Goal: Task Accomplishment & Management: Complete application form

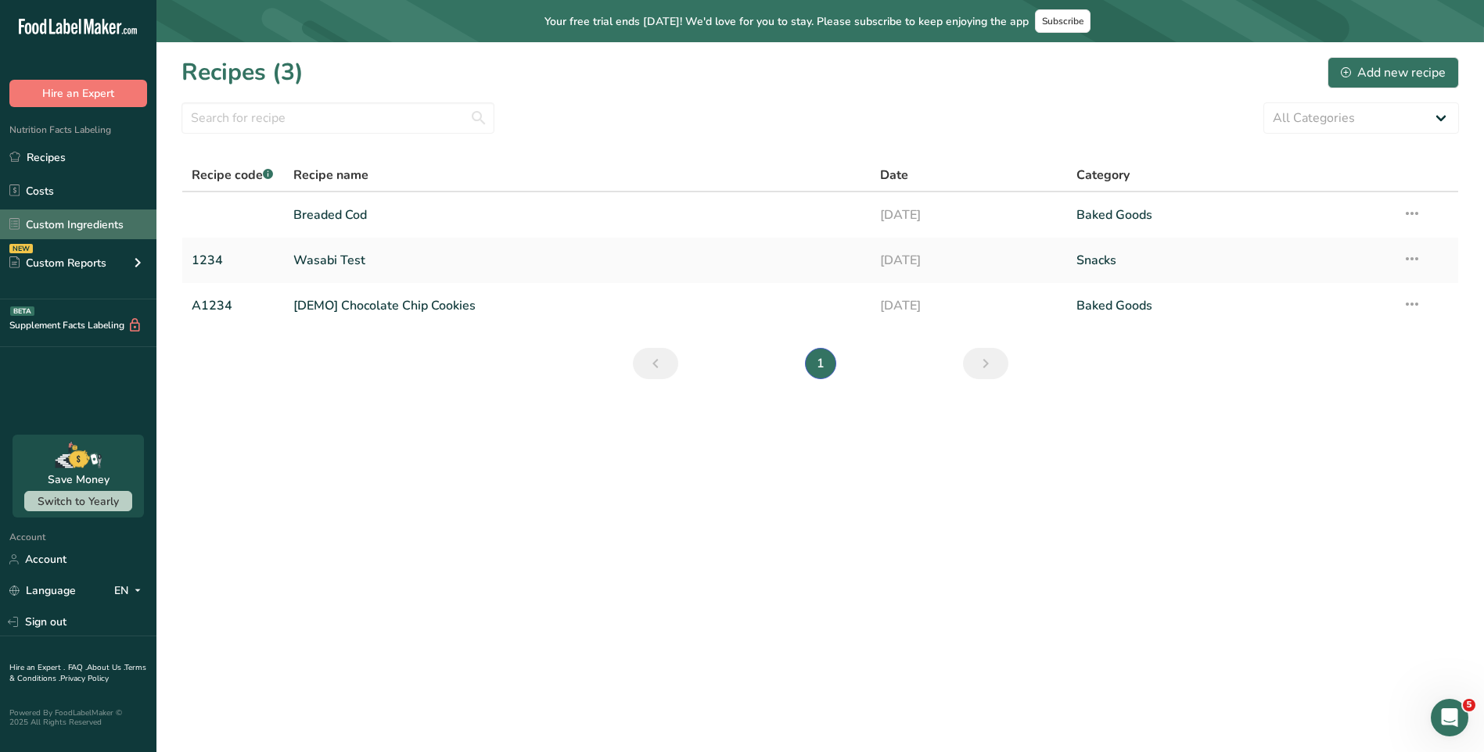
click at [100, 222] on link "Custom Ingredients" at bounding box center [78, 225] width 156 height 30
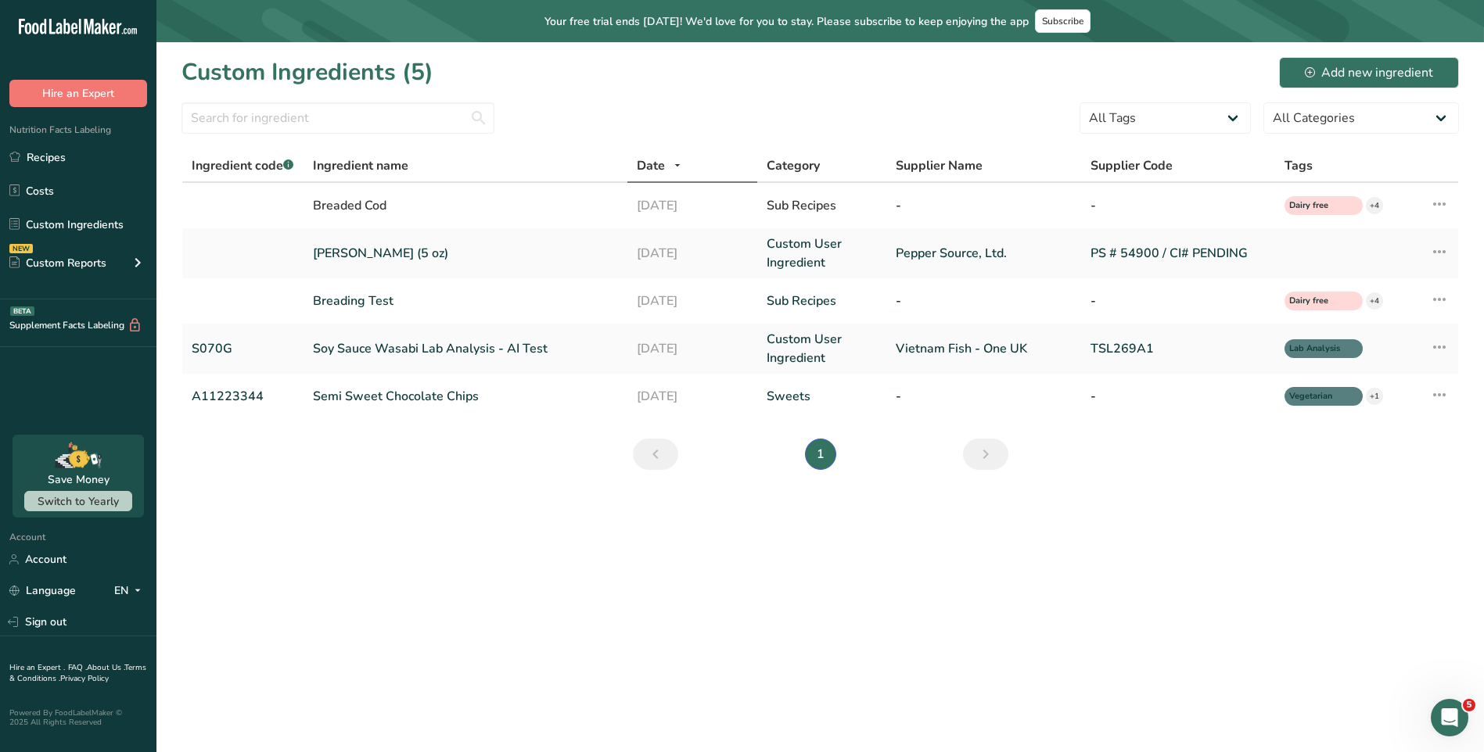
click at [360, 494] on section "Custom Ingredients (5) Add new ingredient All Tags Lab Analysis Source of Antio…" at bounding box center [819, 268] width 1327 height 453
click at [1373, 78] on div "Add new ingredient" at bounding box center [1369, 72] width 128 height 19
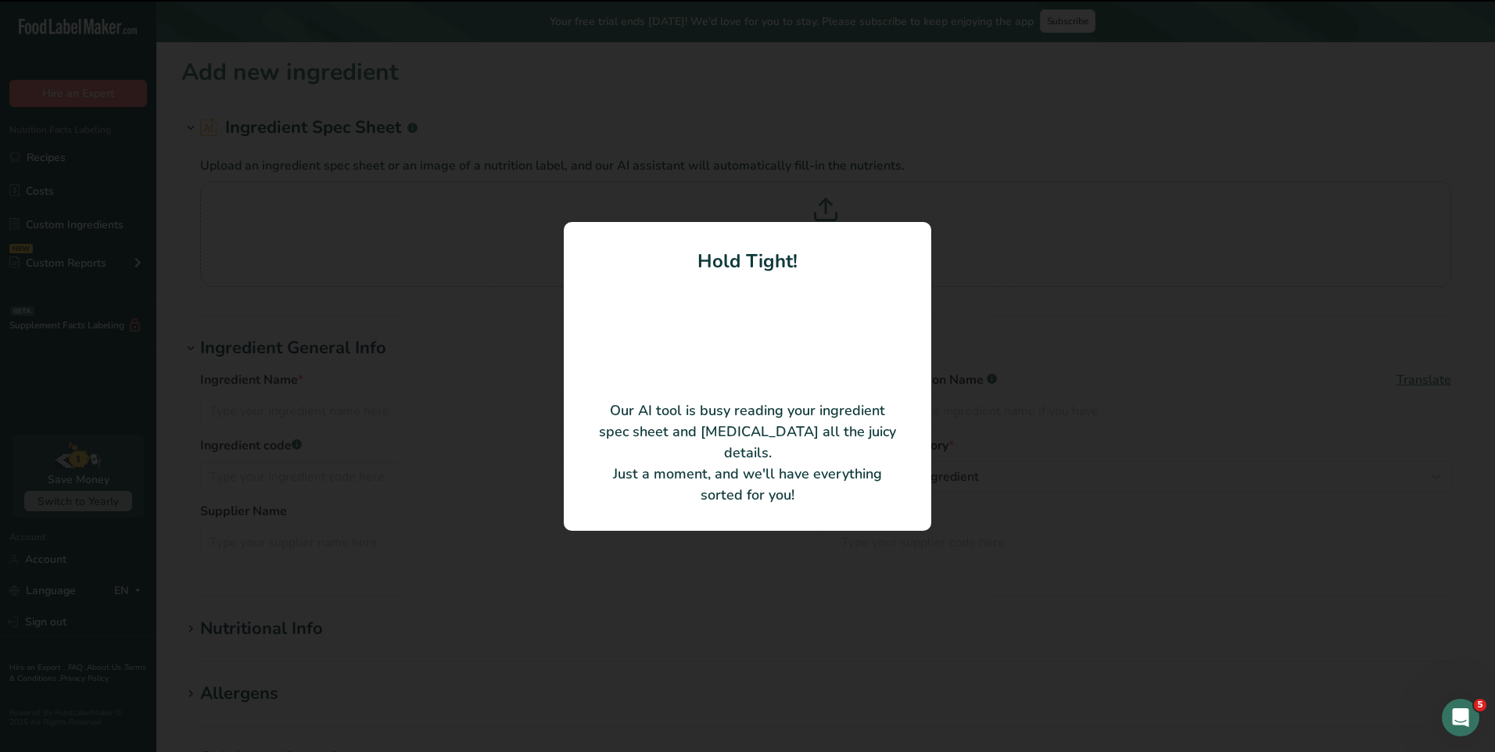
type input "BB Shrimp Batter"
type input "0003406-T1"
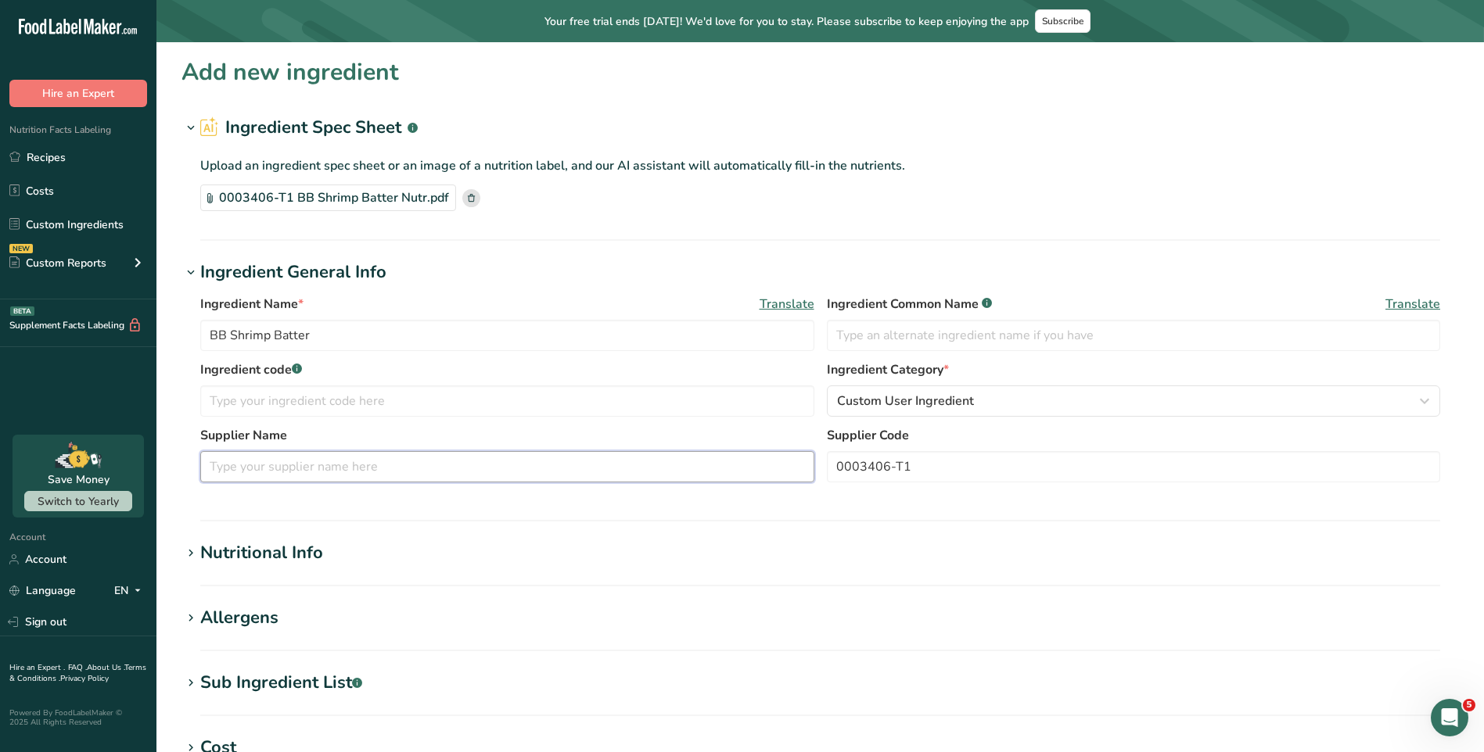
click at [240, 470] on input "text" at bounding box center [507, 466] width 614 height 31
type input "HB Specialty Foods"
click at [920, 342] on input "text" at bounding box center [1134, 335] width 614 height 31
click at [515, 423] on div "Ingredient code .a-a{fill:#347362;}.b-a{fill:#fff;} Ingredient Category * Custo…" at bounding box center [820, 394] width 1240 height 66
click at [511, 416] on input "text" at bounding box center [507, 401] width 614 height 31
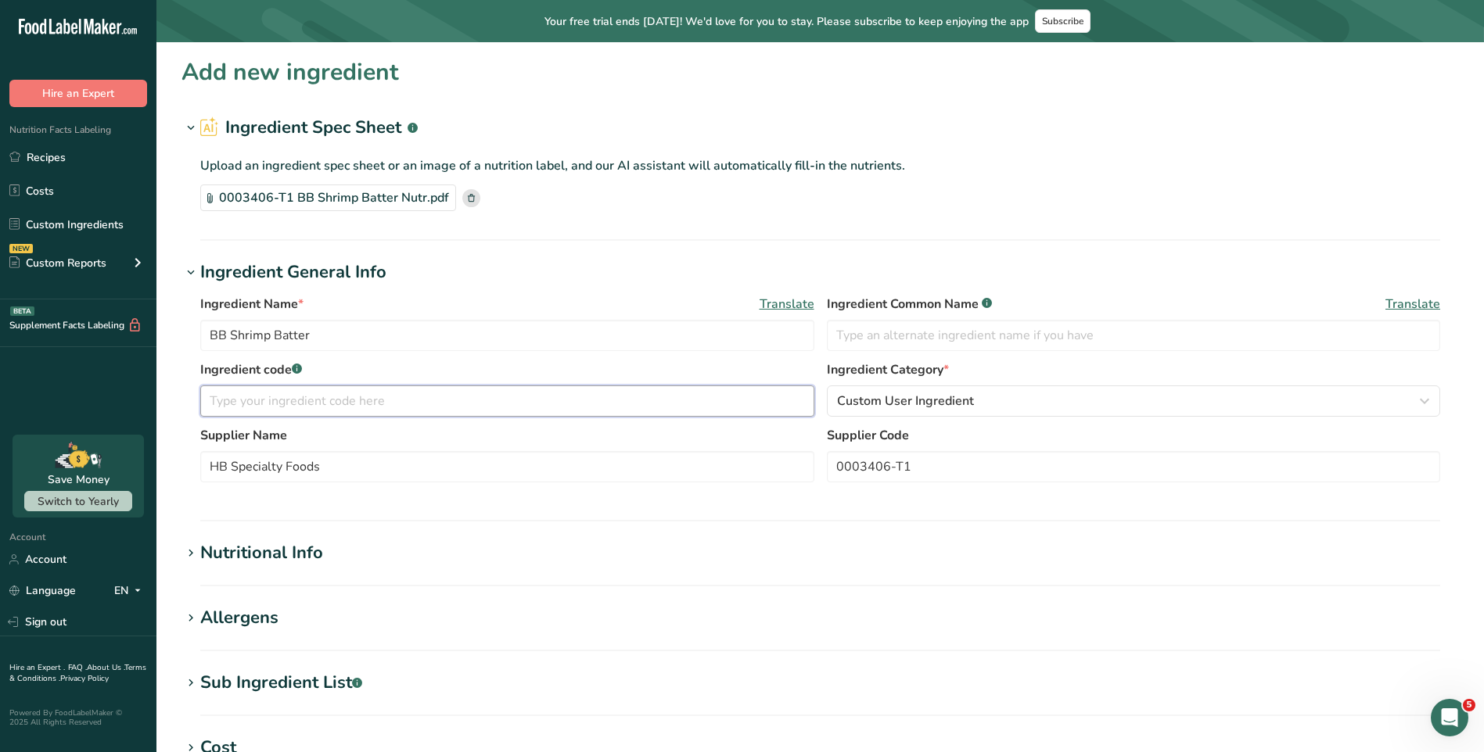
click at [522, 408] on input "text" at bounding box center [507, 401] width 614 height 31
drag, startPoint x: 919, startPoint y: 463, endPoint x: 779, endPoint y: 463, distance: 140.0
click at [779, 463] on div "Supplier Name HB Specialty Foods Supplier Code 0003406-T1" at bounding box center [820, 459] width 1240 height 66
click at [475, 382] on div "Ingredient code .a-a{fill:#347362;}.b-a{fill:#fff;}" at bounding box center [507, 389] width 614 height 56
click at [468, 393] on input "text" at bounding box center [507, 401] width 614 height 31
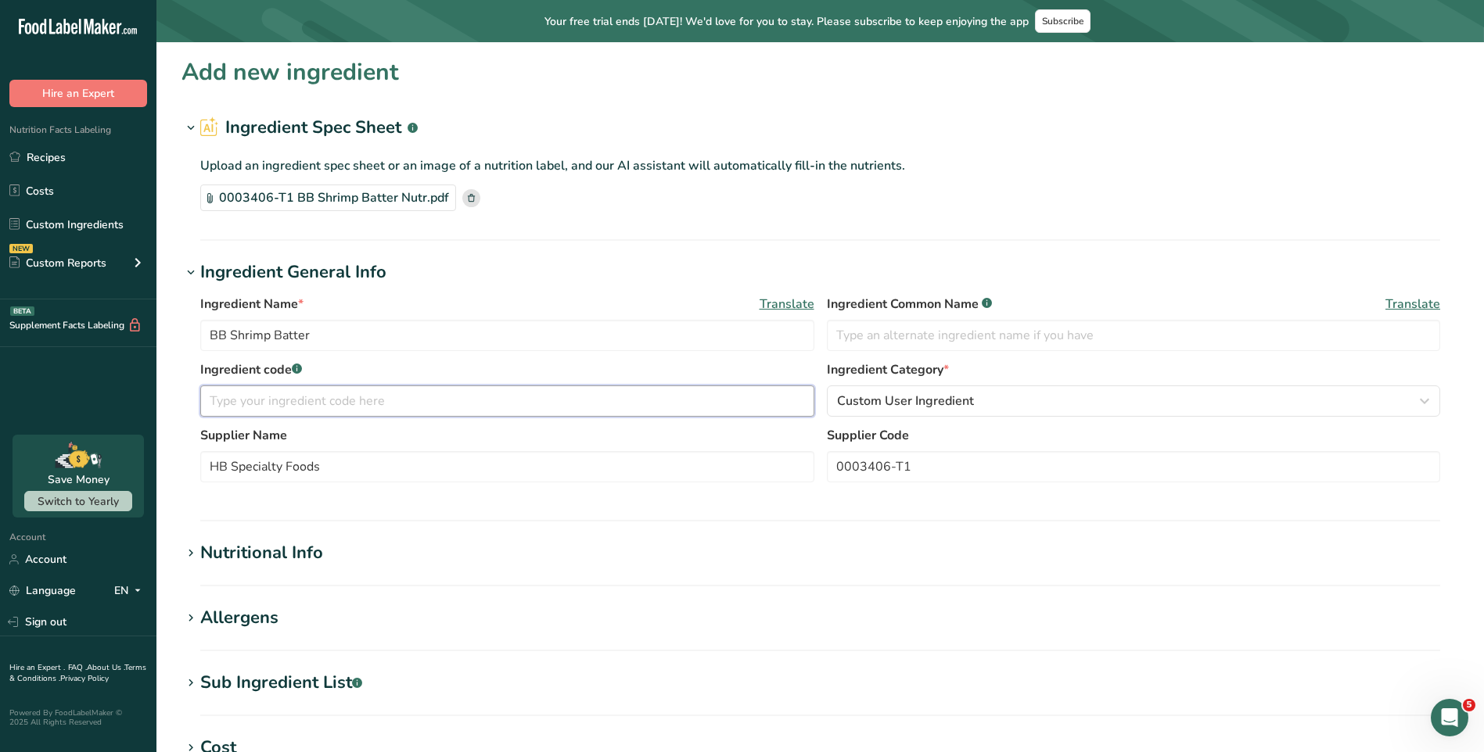
paste input "0003406-T1"
type input "0003406-T1"
drag, startPoint x: 973, startPoint y: 470, endPoint x: 624, endPoint y: 474, distance: 348.8
click at [632, 474] on div "Supplier Name HB Specialty Foods Supplier Code 0003406-T1" at bounding box center [820, 459] width 1240 height 66
drag, startPoint x: 225, startPoint y: 404, endPoint x: 138, endPoint y: 402, distance: 86.8
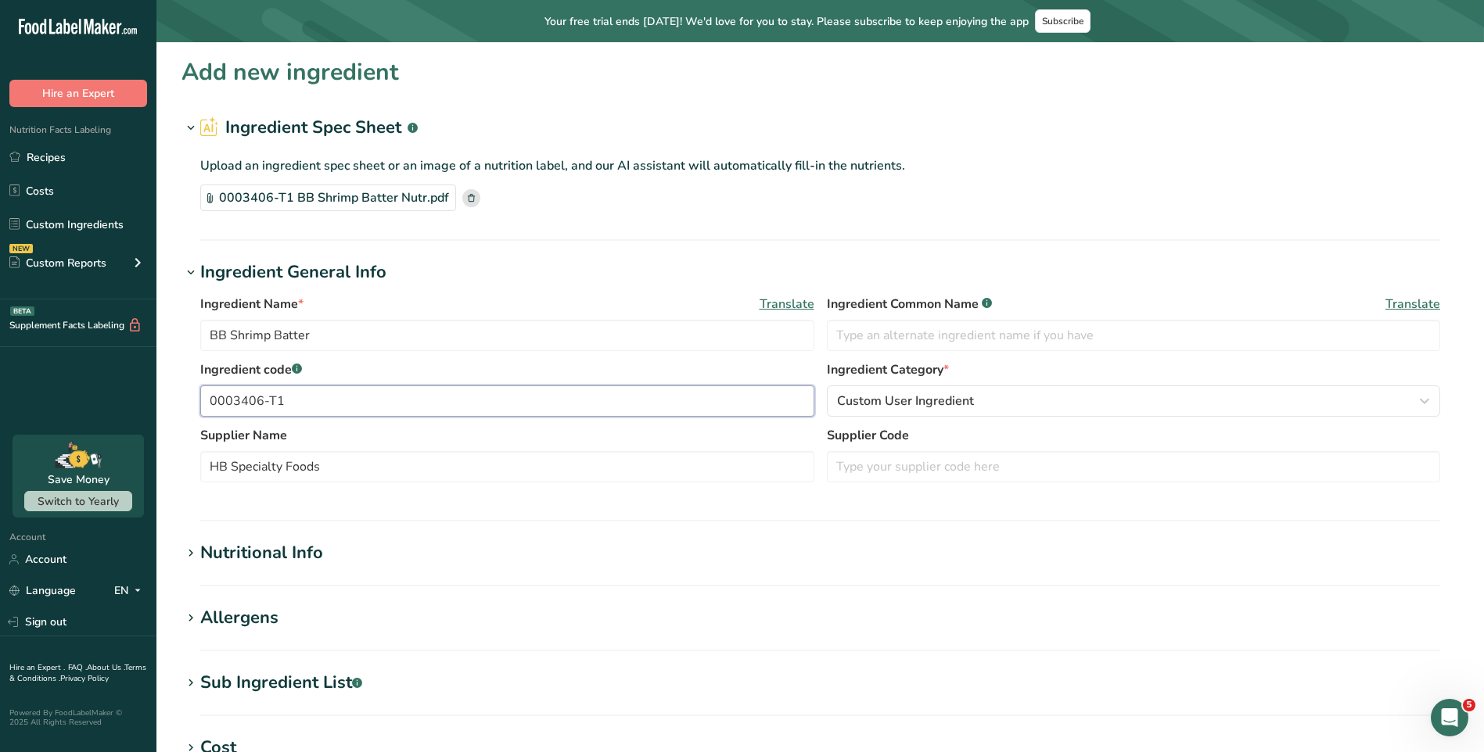
click at [158, 403] on section "Add new ingredient Ingredient Spec Sheet .a-a{fill:#347362;}.b-a{fill:#fff;} Up…" at bounding box center [819, 578] width 1327 height 1073
click at [1000, 490] on div "Supplier Name HB Specialty Foods Supplier Code" at bounding box center [820, 459] width 1240 height 66
click at [989, 475] on input "text" at bounding box center [1134, 466] width 614 height 31
paste input "0003406-T1"
type input "0003406-T1"
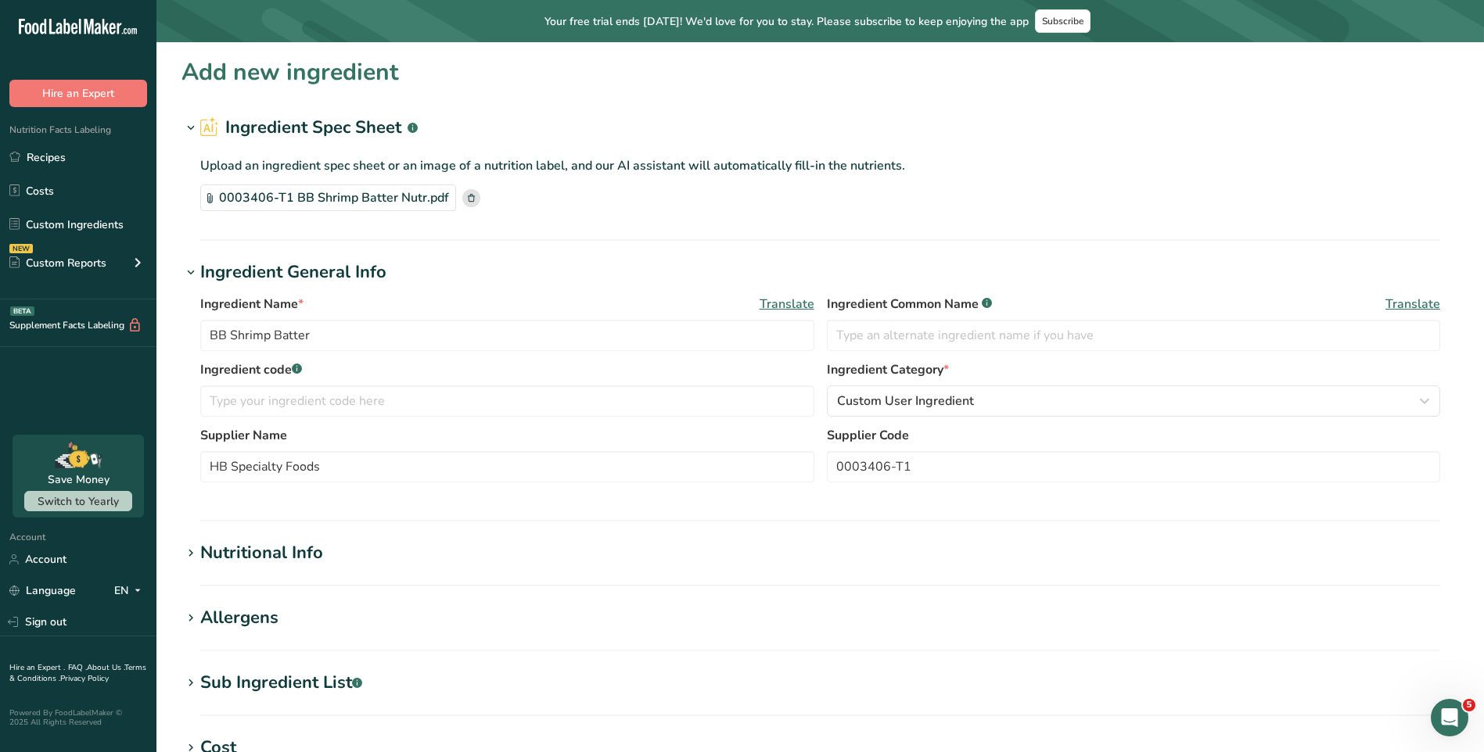
click at [769, 496] on div "Ingredient Name * Translate BB Shrimp Batter Ingredient Common Name .a-a{fill:#…" at bounding box center [819, 393] width 1277 height 216
click at [376, 534] on section "Add new ingredient Ingredient Spec Sheet .a-a{fill:#347362;}.b-a{fill:#fff;} Up…" at bounding box center [819, 578] width 1327 height 1073
click at [260, 555] on div "Nutritional Info" at bounding box center [261, 553] width 123 height 26
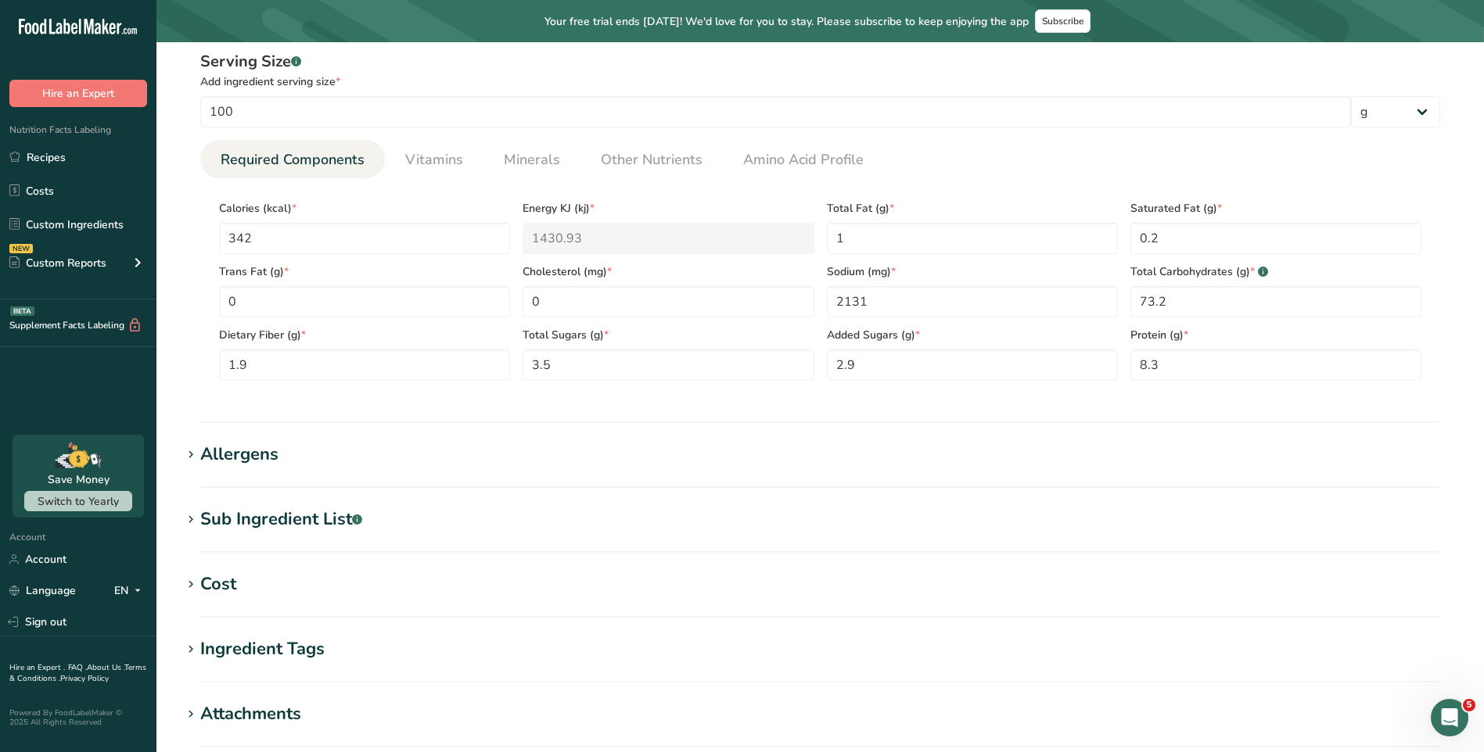
scroll to position [547, 0]
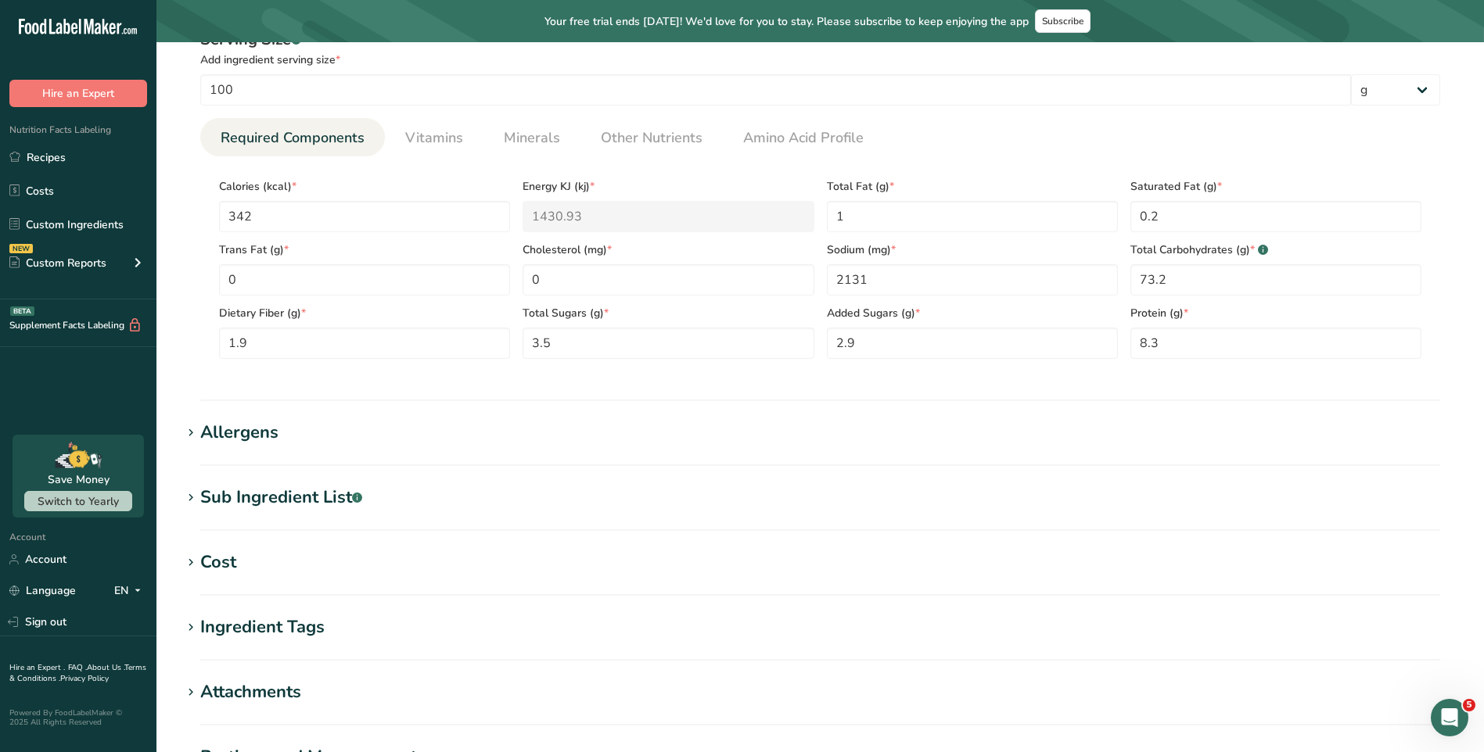
click at [244, 436] on div "Allergens" at bounding box center [239, 433] width 78 height 26
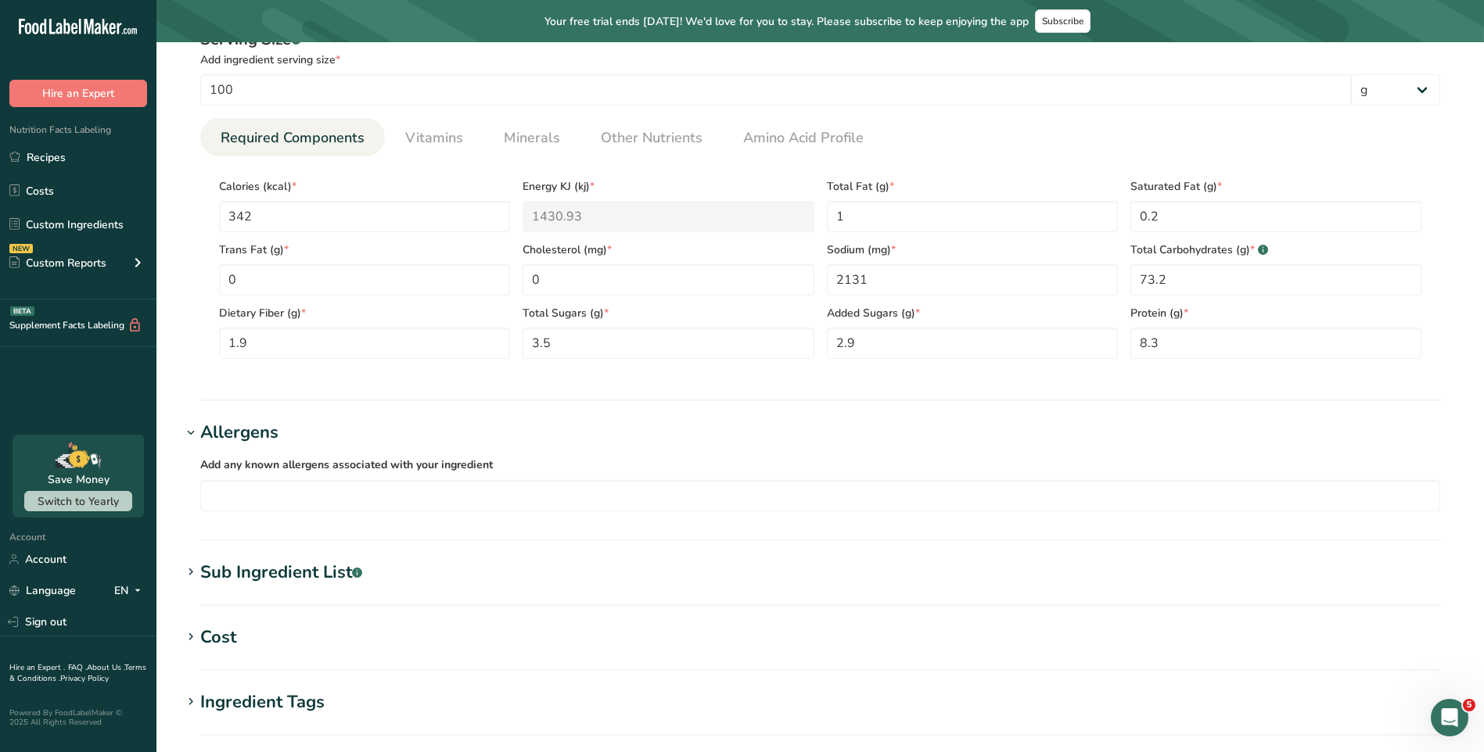
click at [260, 565] on div "Sub Ingredient List .a-a{fill:#347362;}.b-a{fill:#fff;}" at bounding box center [281, 573] width 162 height 26
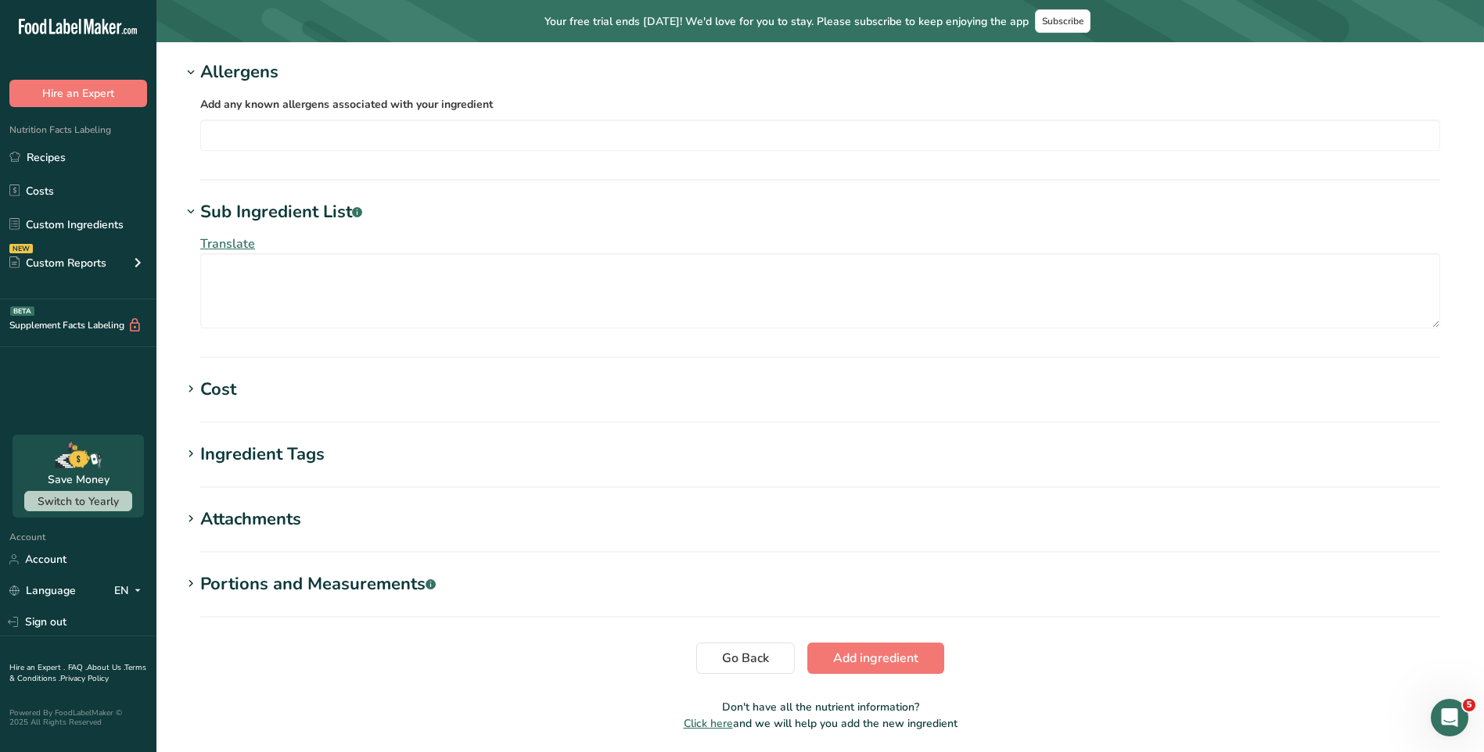
scroll to position [963, 0]
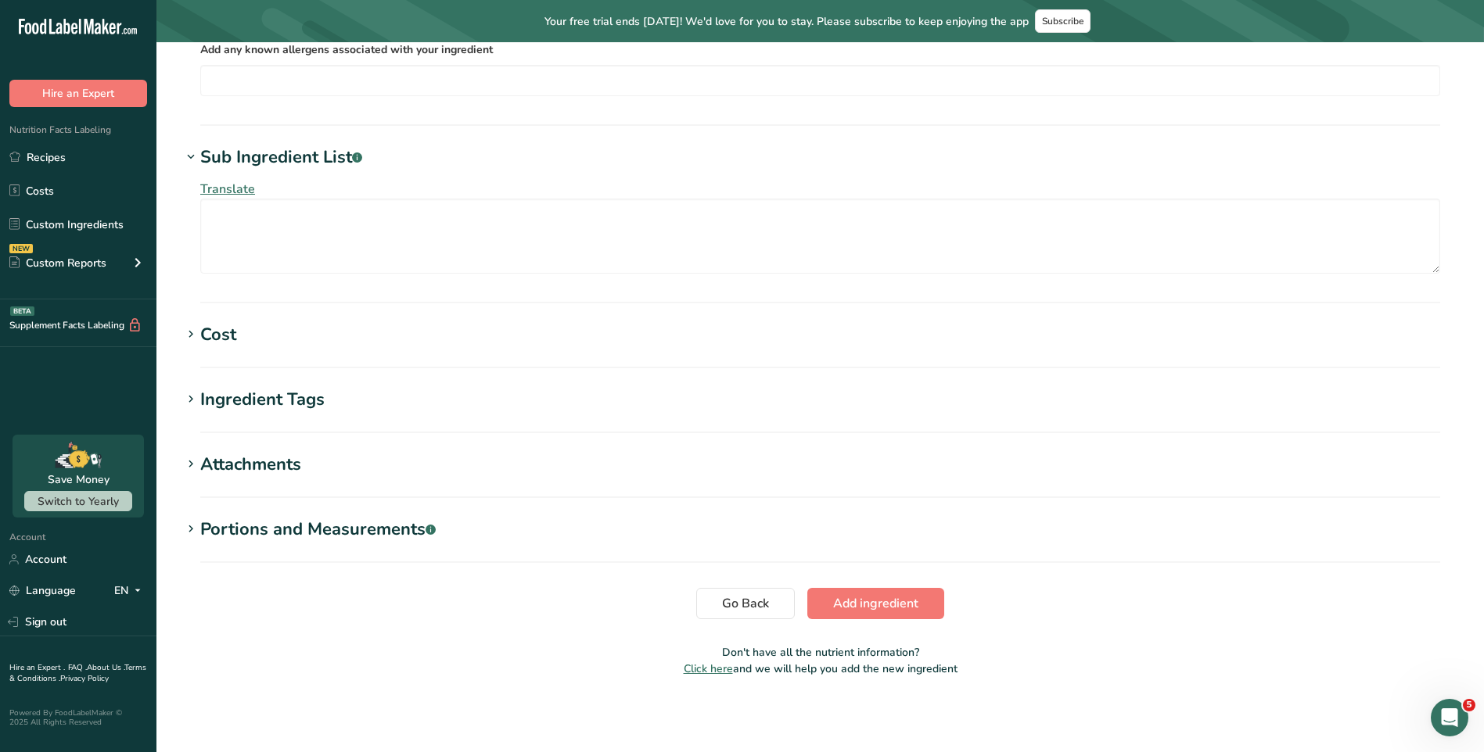
click at [321, 420] on section "Ingredient Tags Add tags Standard Tags Custom Tags Source of Antioxidants [MEDI…" at bounding box center [819, 410] width 1277 height 46
click at [317, 411] on div "Ingredient Tags" at bounding box center [262, 400] width 124 height 26
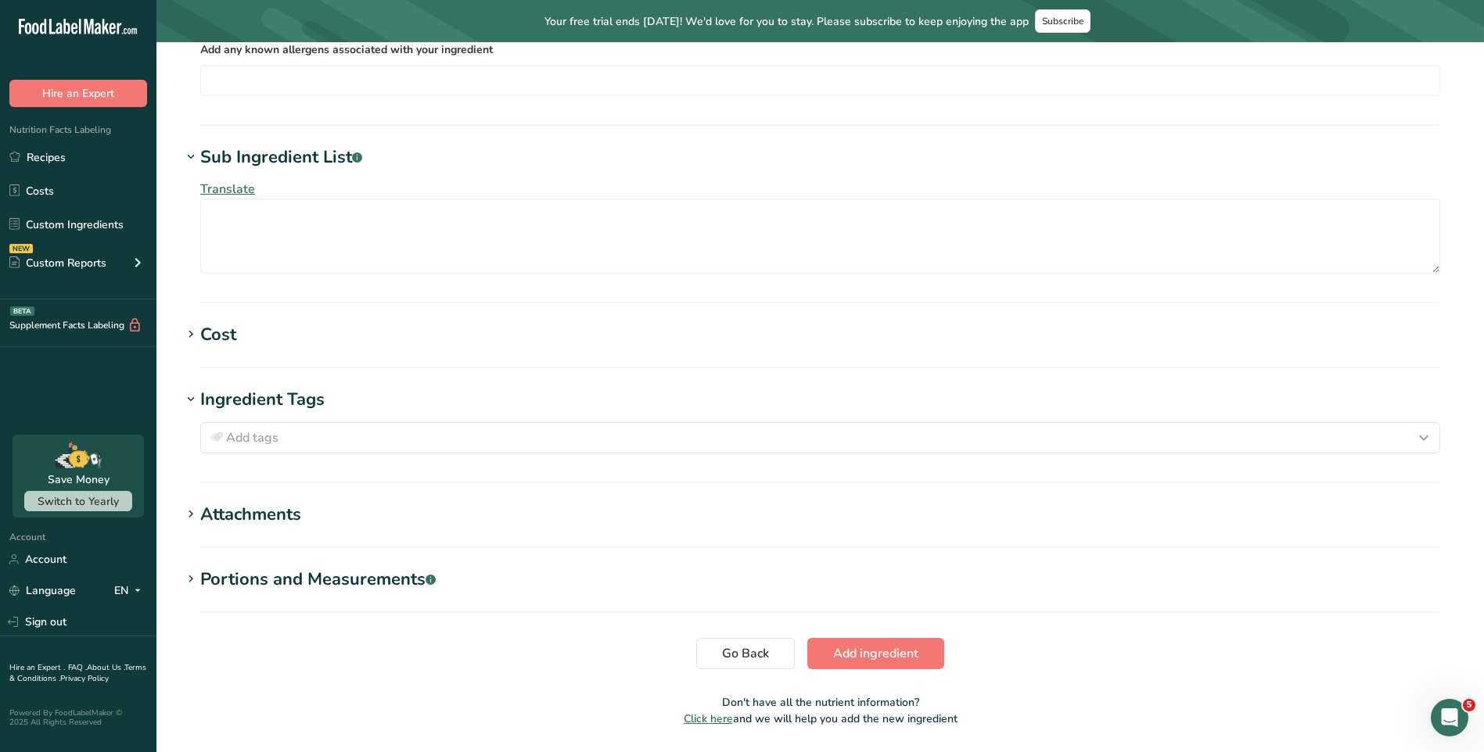
click at [317, 411] on div "Ingredient Tags" at bounding box center [262, 400] width 124 height 26
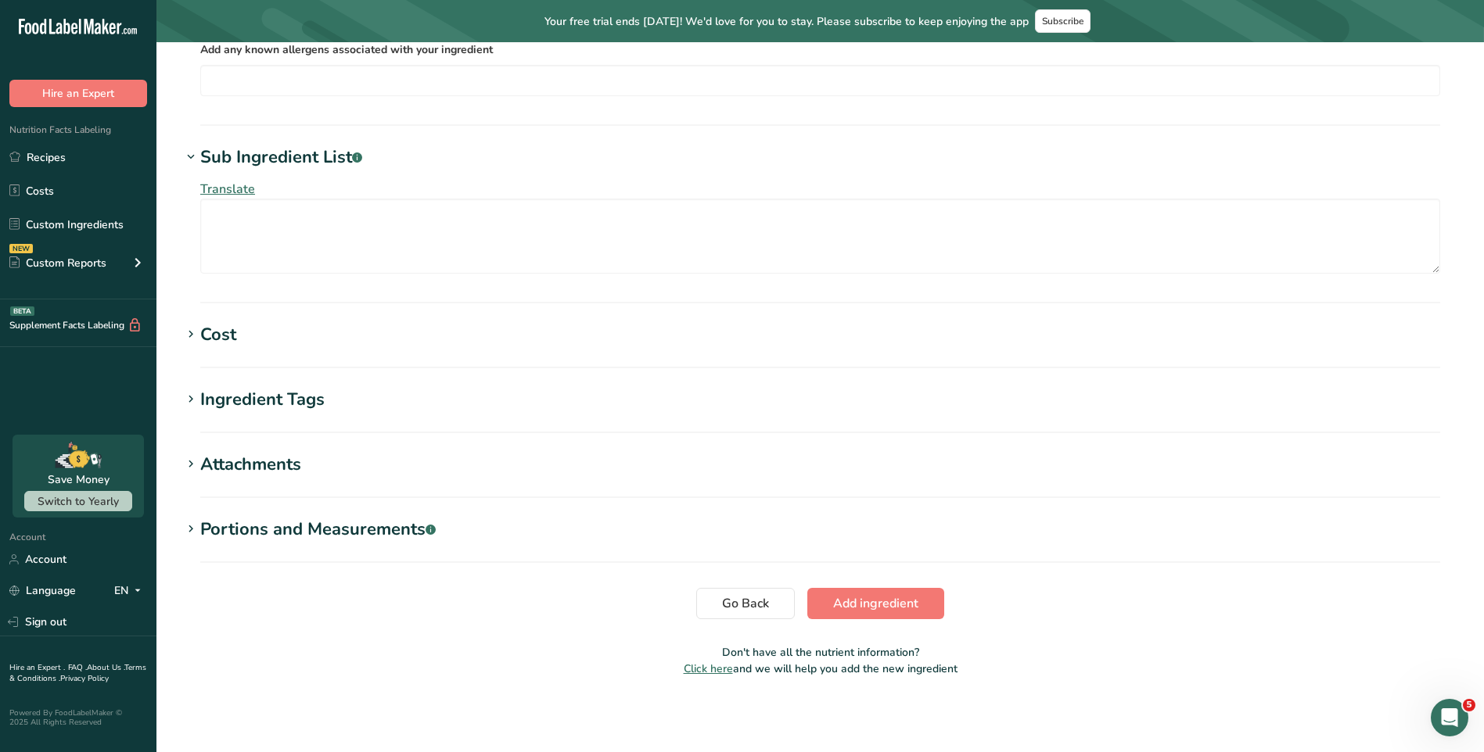
drag, startPoint x: 317, startPoint y: 411, endPoint x: 291, endPoint y: 478, distance: 71.3
click at [291, 478] on section "Attachments Drop your files here or click to upload Maximum file size is 5MB" at bounding box center [819, 475] width 1277 height 46
click at [290, 471] on div "Attachments" at bounding box center [250, 465] width 101 height 26
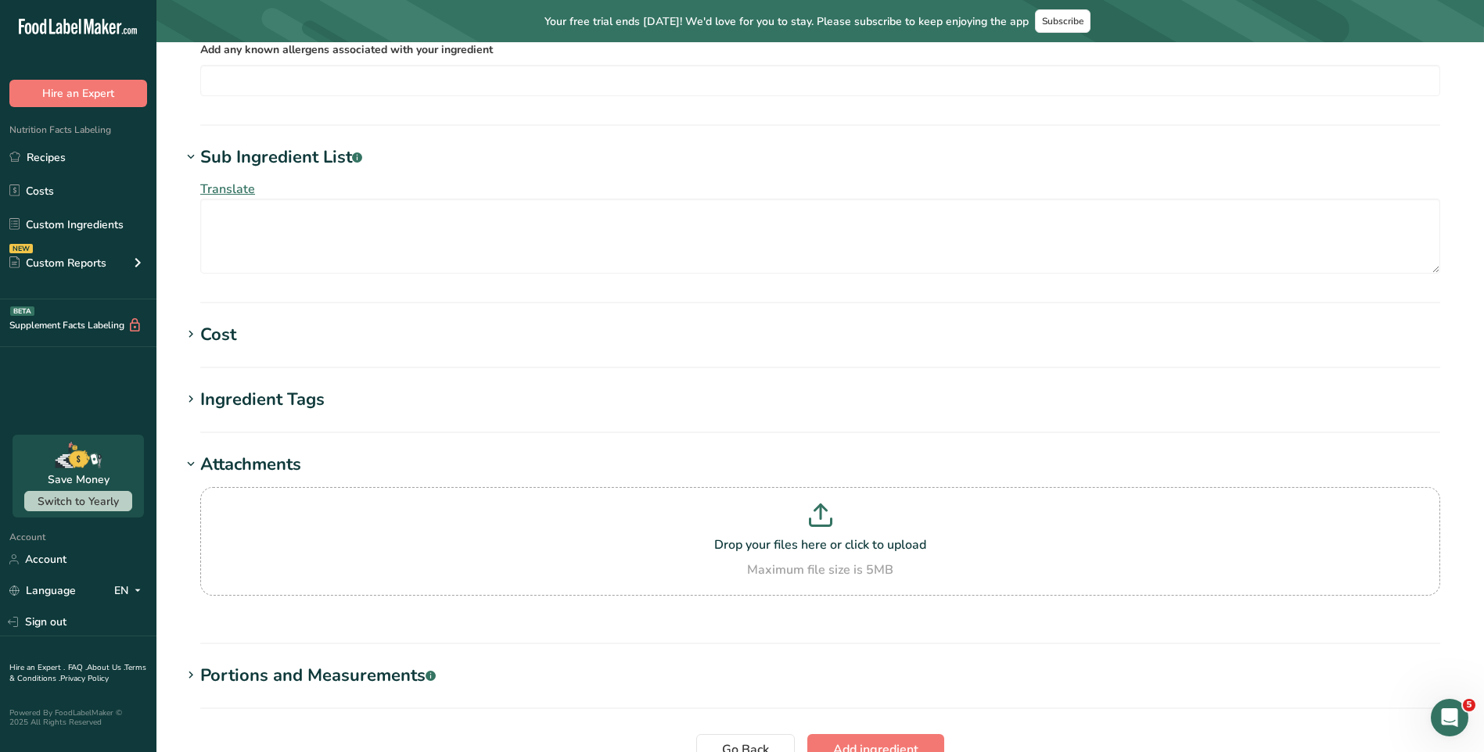
click at [290, 471] on div "Attachments" at bounding box center [250, 465] width 101 height 26
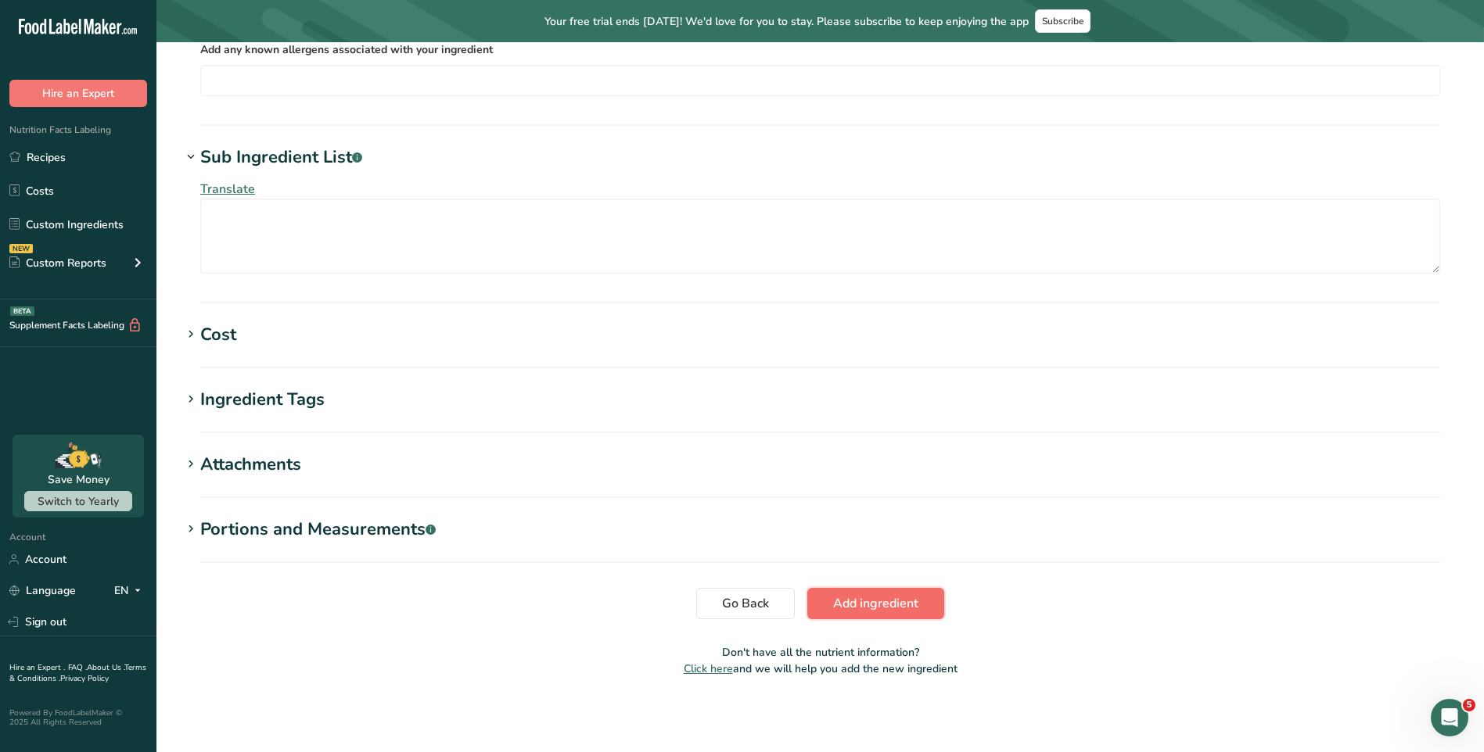
click at [858, 591] on button "Add ingredient" at bounding box center [875, 603] width 137 height 31
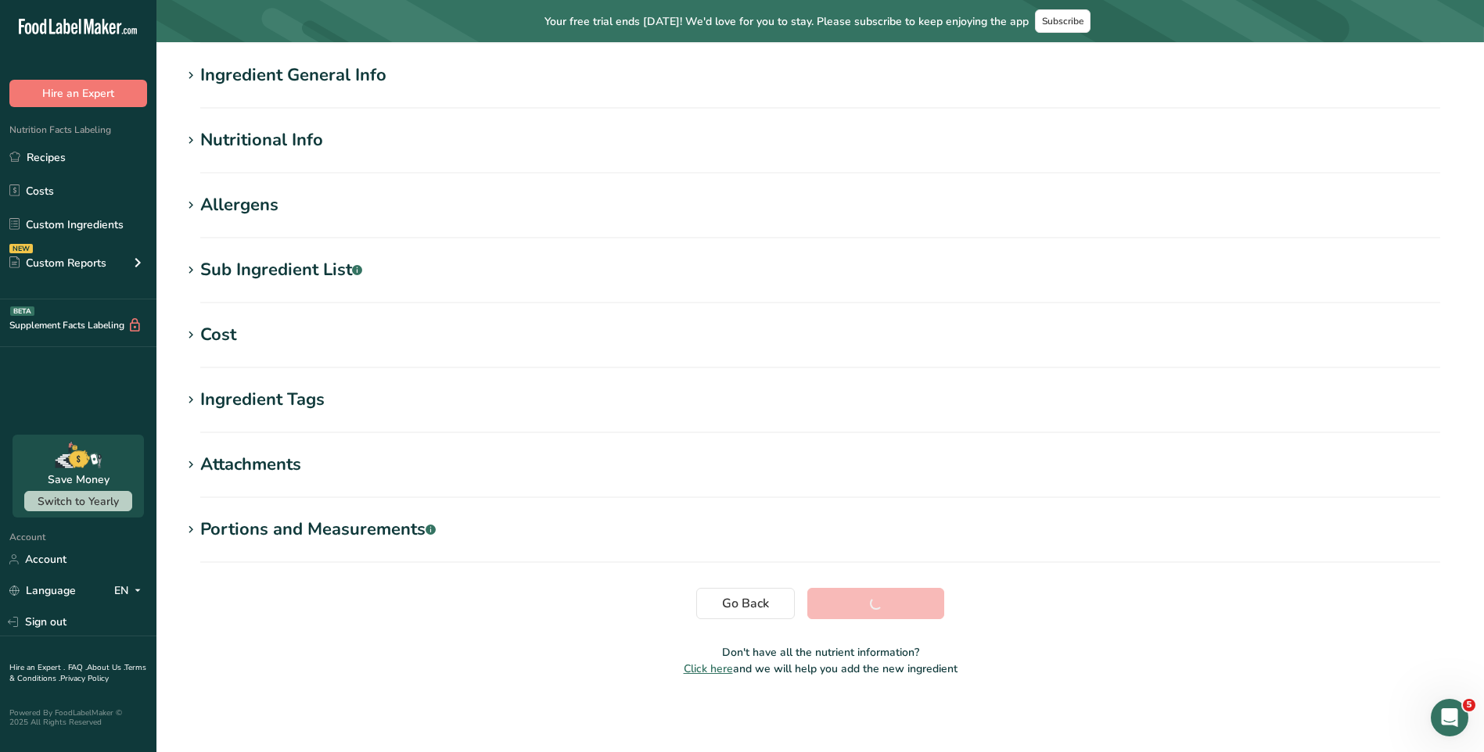
scroll to position [117, 0]
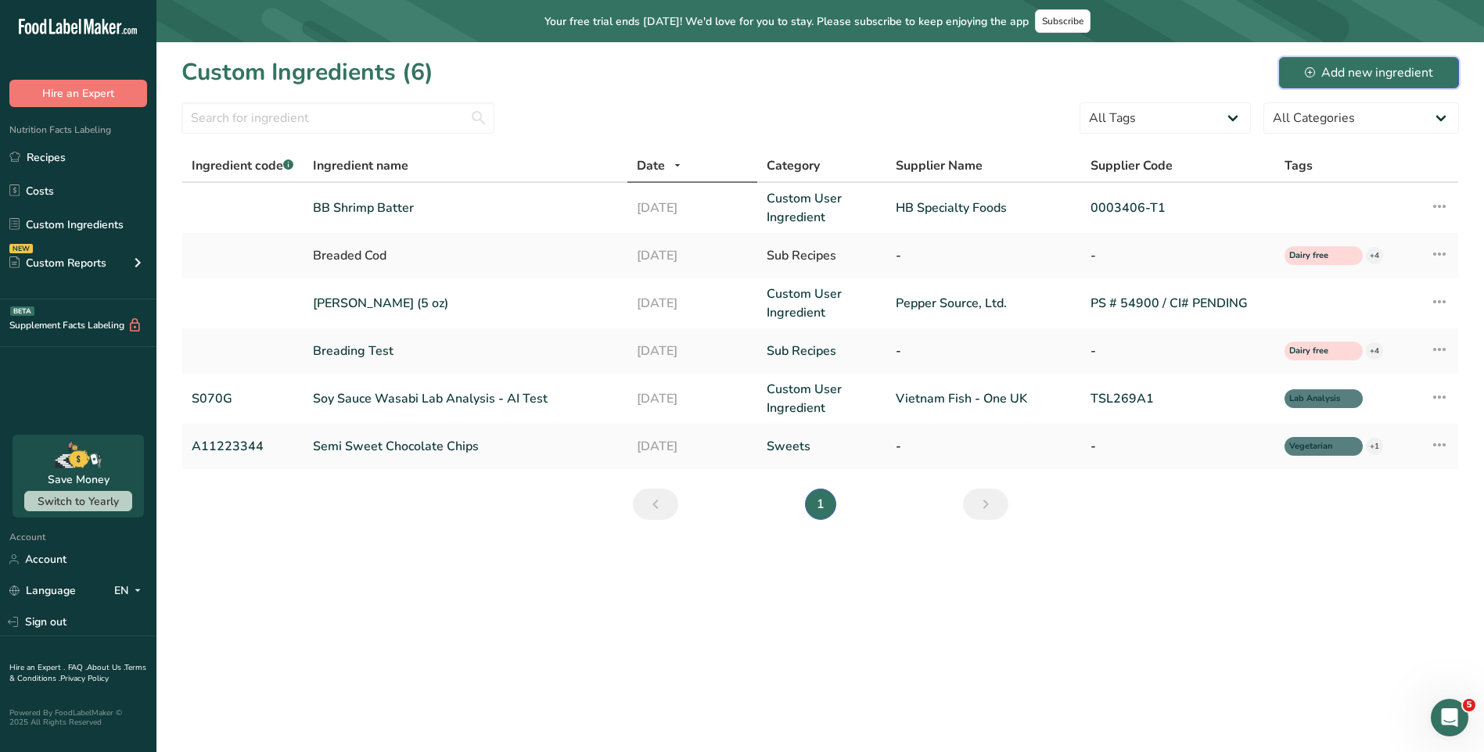
click at [1430, 70] on div "Add new ingredient" at bounding box center [1369, 72] width 128 height 19
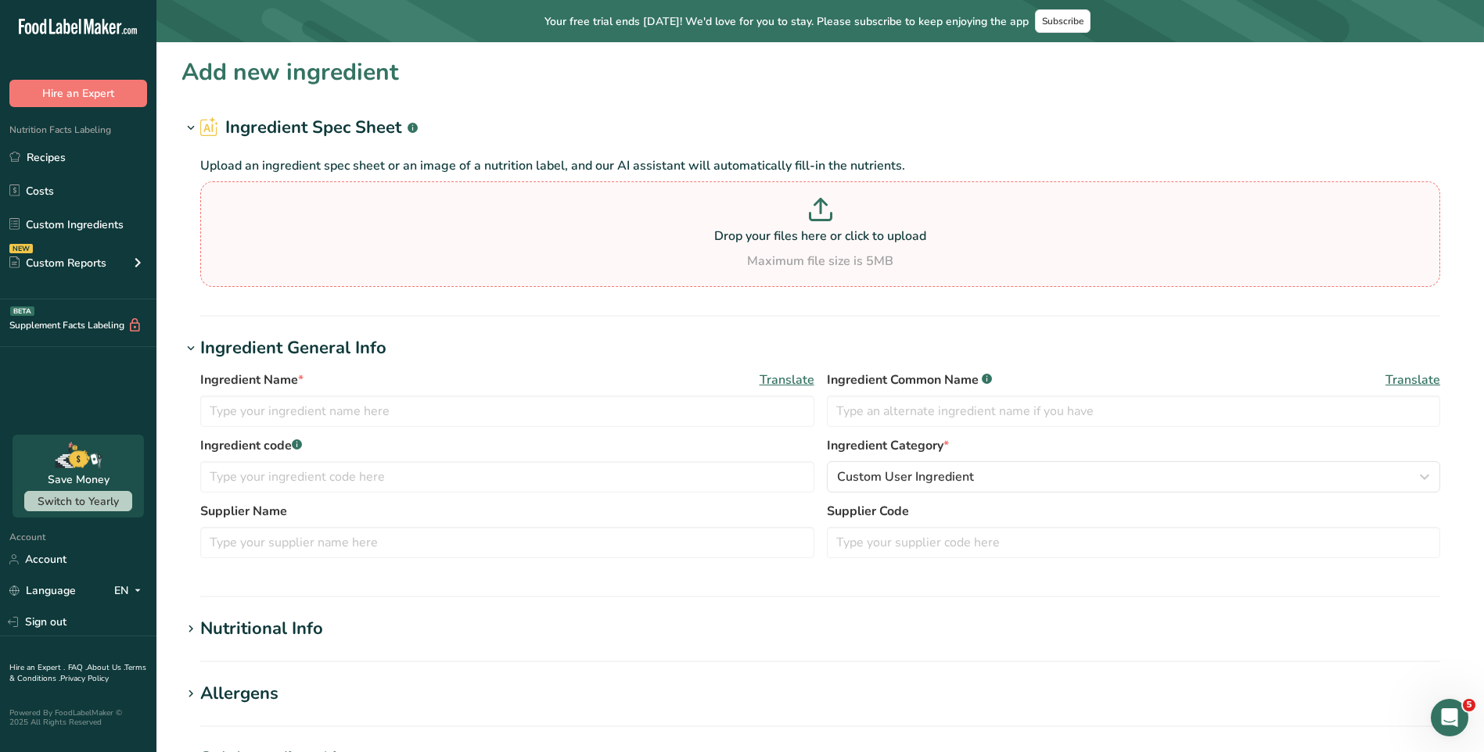
click at [788, 269] on div "Maximum file size is 5MB" at bounding box center [820, 261] width 1232 height 19
click at [788, 269] on input "Drop your files here or click to upload Maximum file size is 5MB" at bounding box center [820, 234] width 1240 height 106
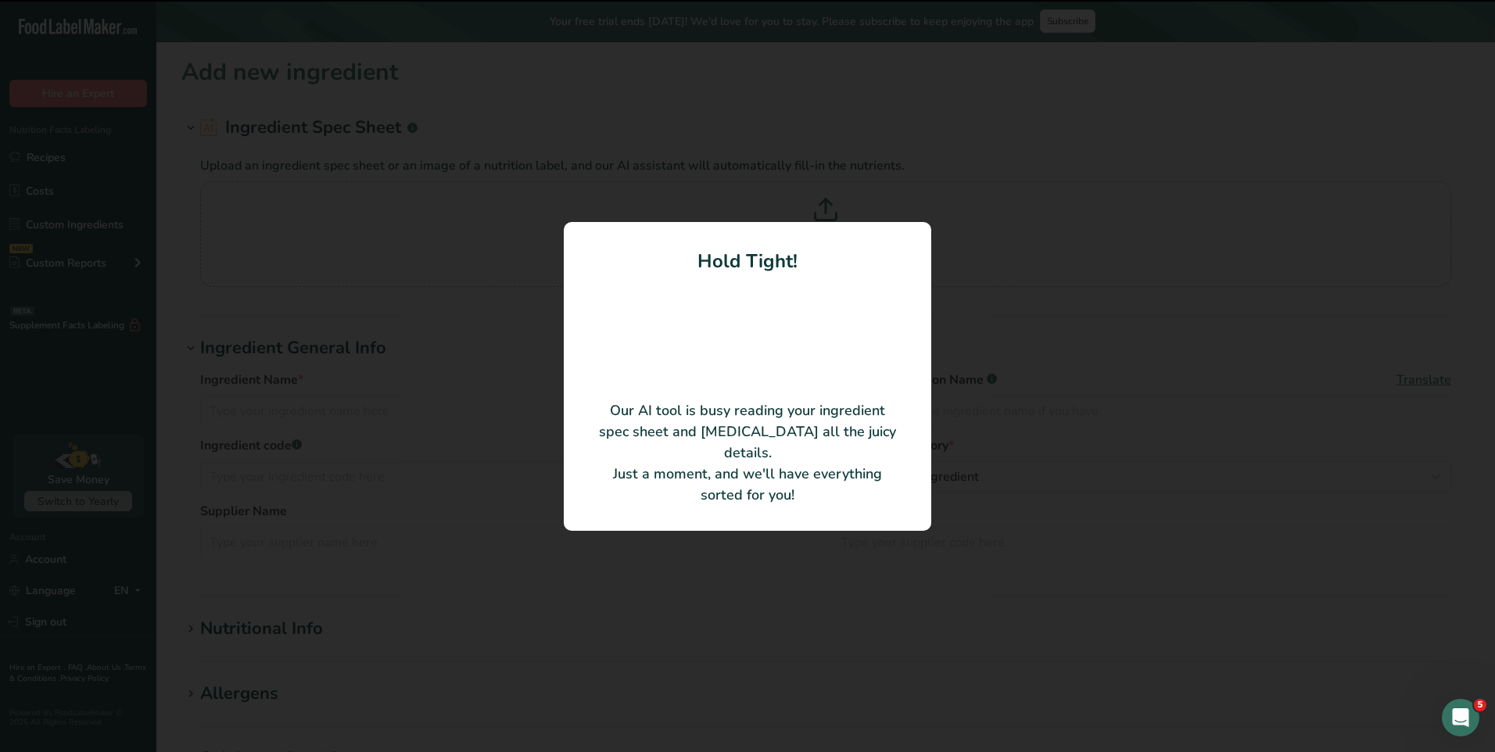
type input "Bang Bang Shrimp Breader"
type input "0003407-[MEDICAL_DATA]"
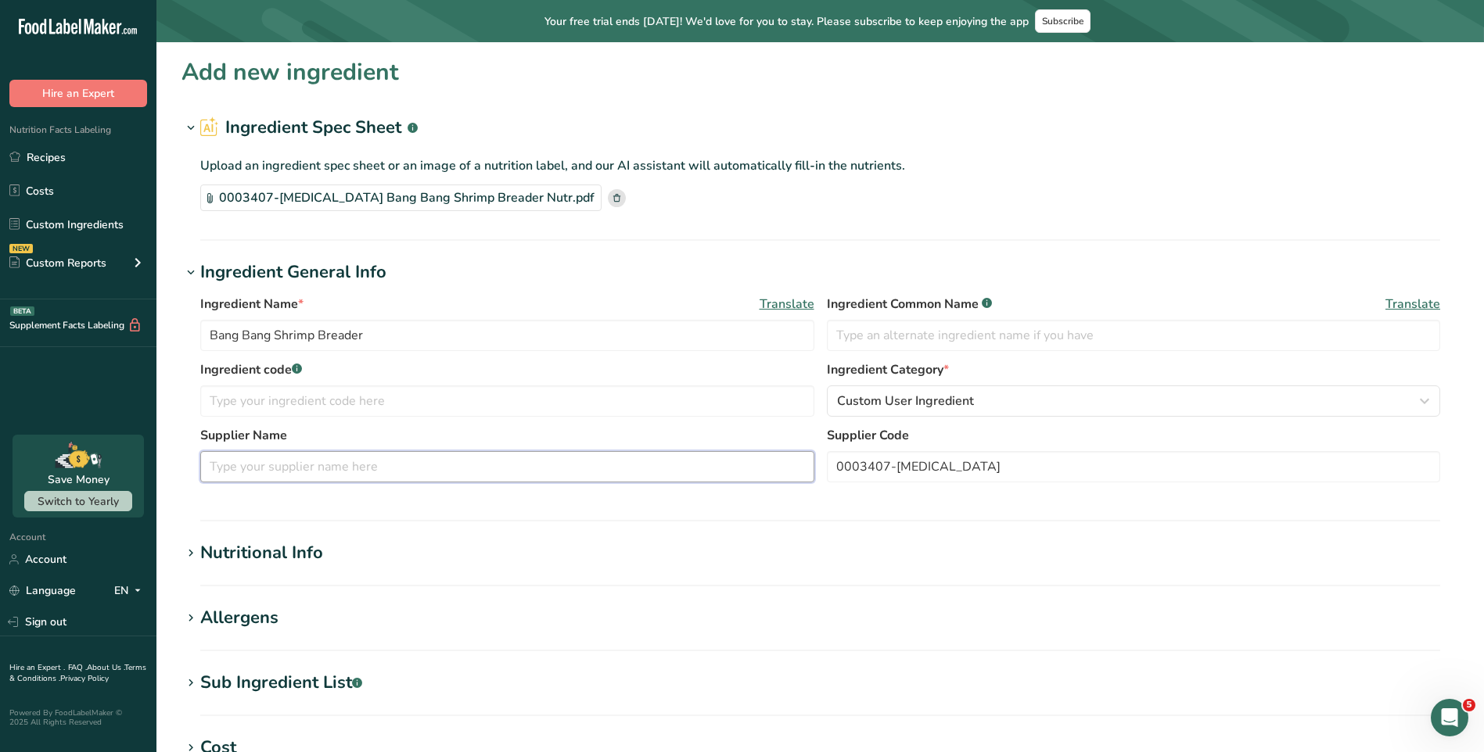
click at [366, 453] on input "text" at bounding box center [507, 466] width 614 height 31
click at [532, 321] on input "Bang Bang Shrimp Breader" at bounding box center [507, 335] width 614 height 31
click at [366, 472] on input "text" at bounding box center [507, 466] width 614 height 31
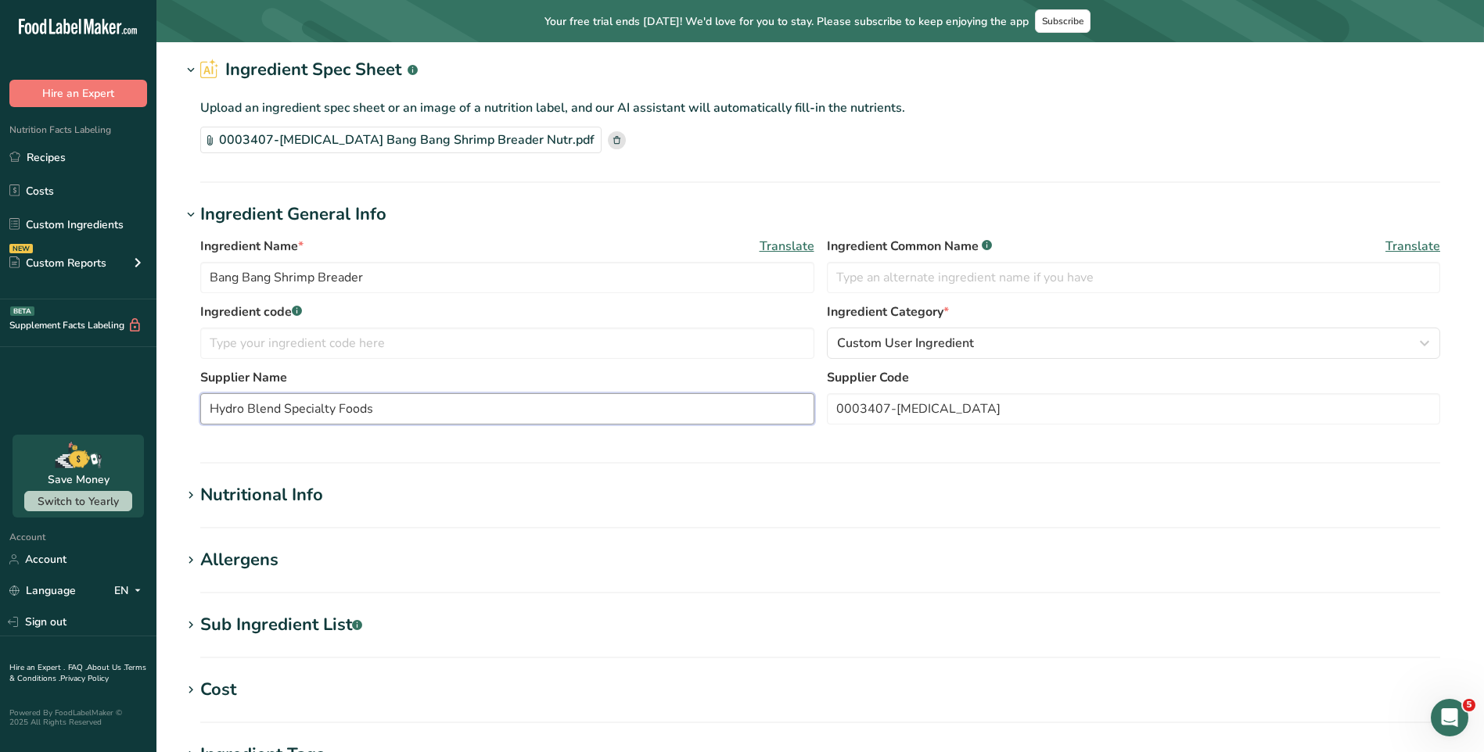
scroll to position [78, 0]
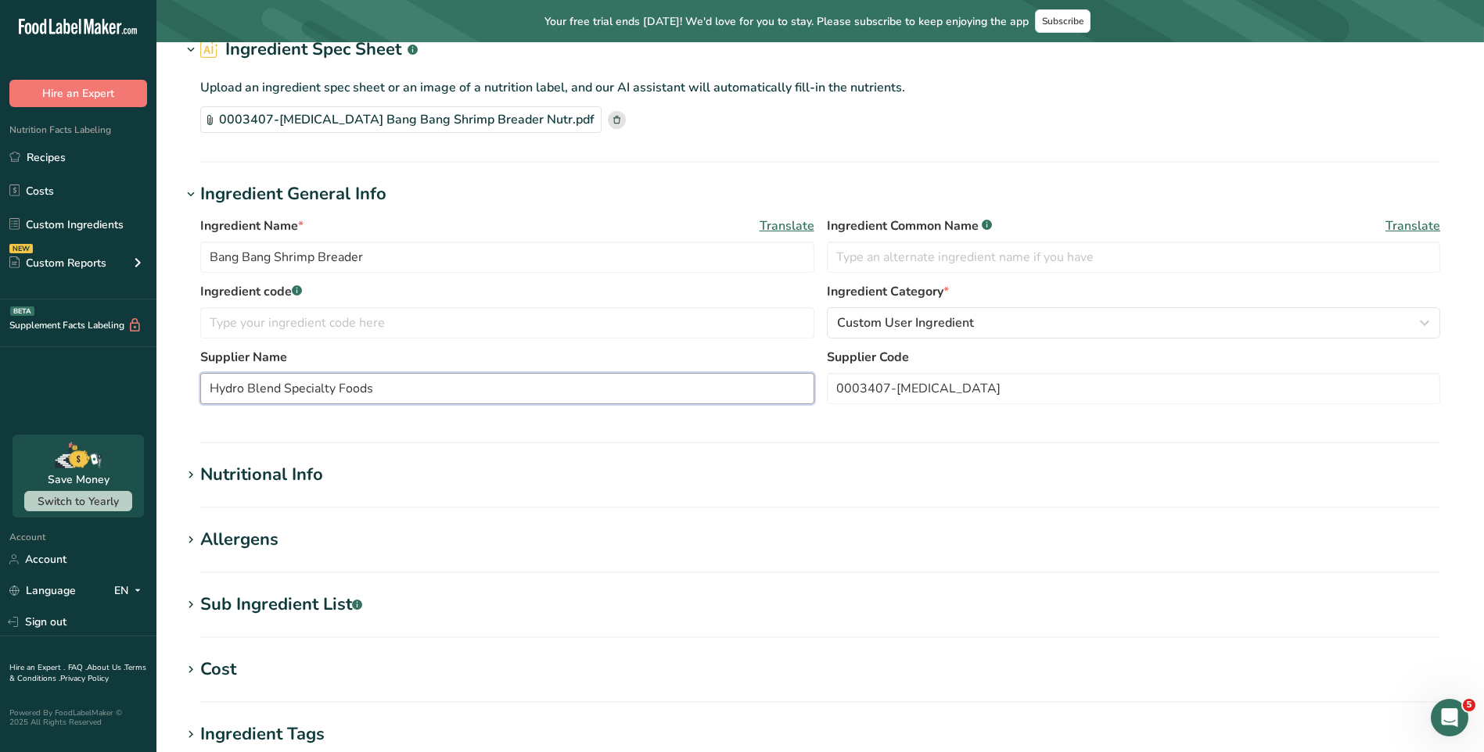
type input "Hydro Blend Specialty Foods"
click at [428, 495] on section "Nutritional Info Serving Size .a-a{fill:#347362;}.b-a{fill:#fff;} Add ingredien…" at bounding box center [819, 485] width 1277 height 46
click at [273, 485] on div "Nutritional Info" at bounding box center [261, 475] width 123 height 26
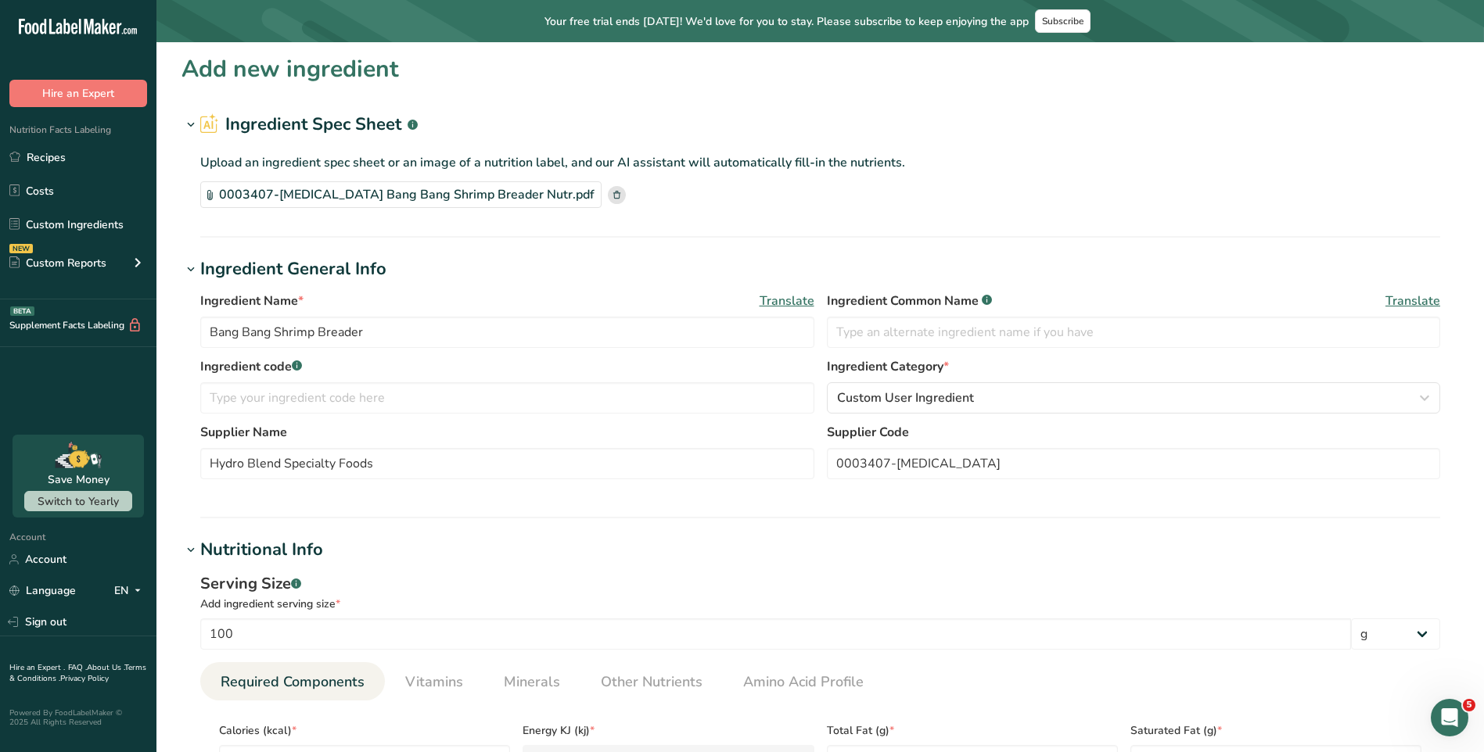
scroll to position [0, 0]
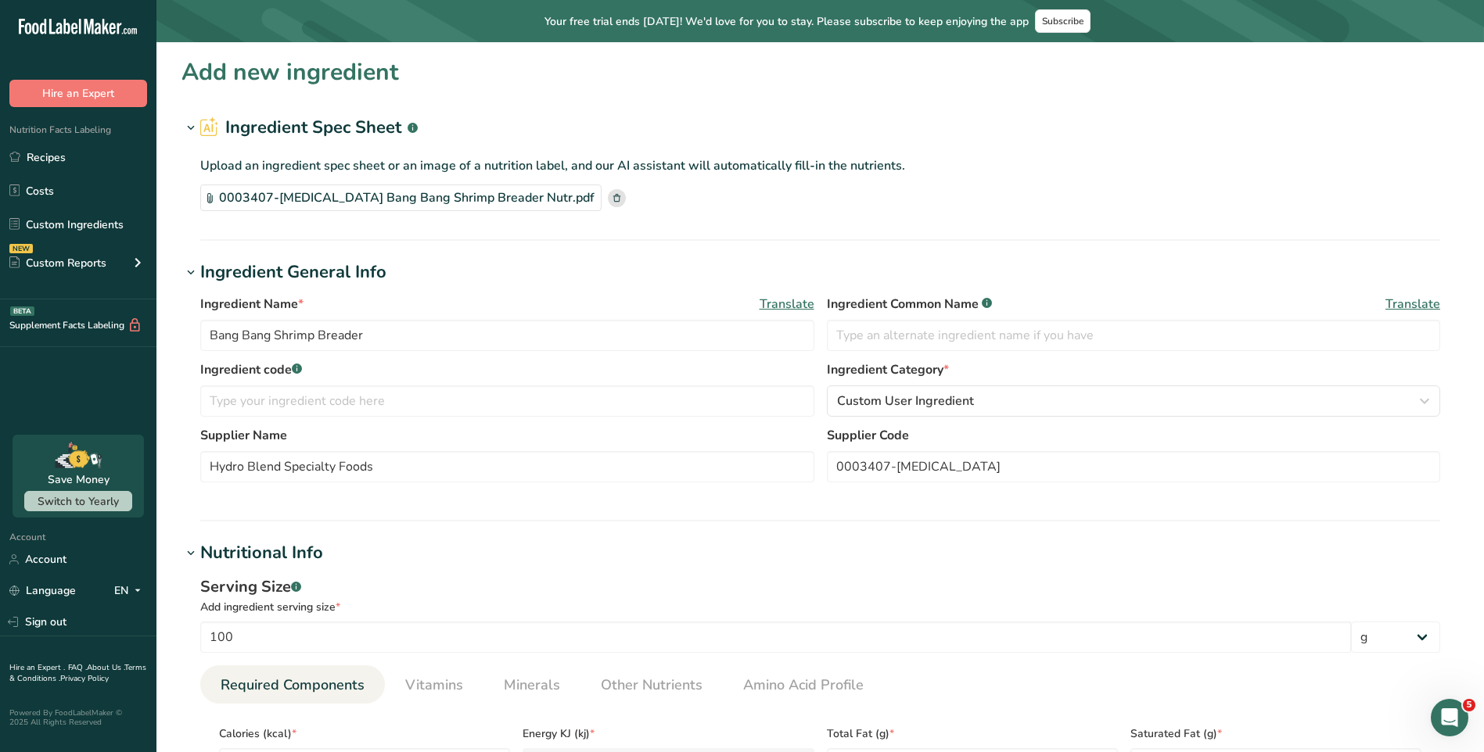
click at [354, 167] on p "Upload an ingredient spec sheet or an image of a nutrition label, and our AI as…" at bounding box center [820, 165] width 1240 height 19
click at [816, 180] on section "Upload an ingredient spec sheet or an image of a nutrition label, and our AI as…" at bounding box center [820, 183] width 1240 height 55
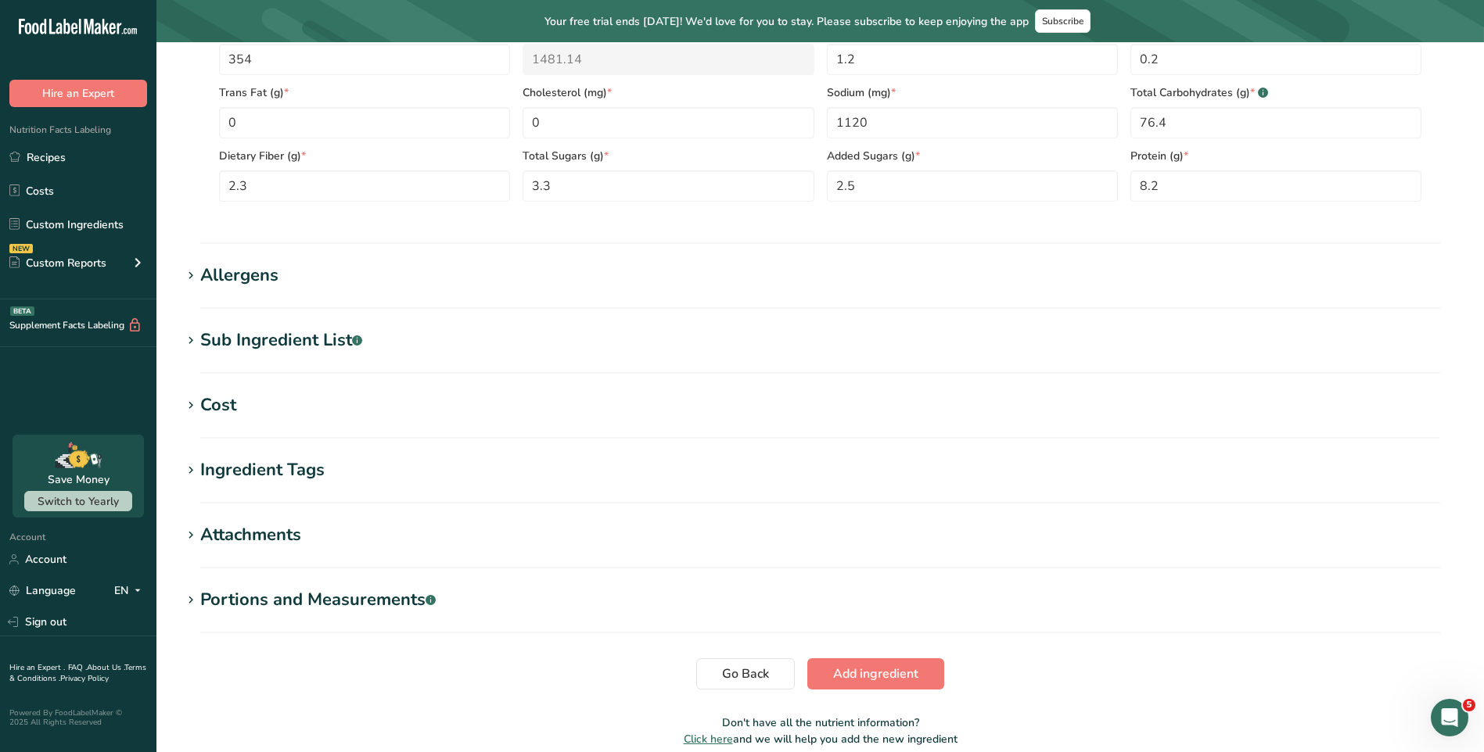
scroll to position [775, 0]
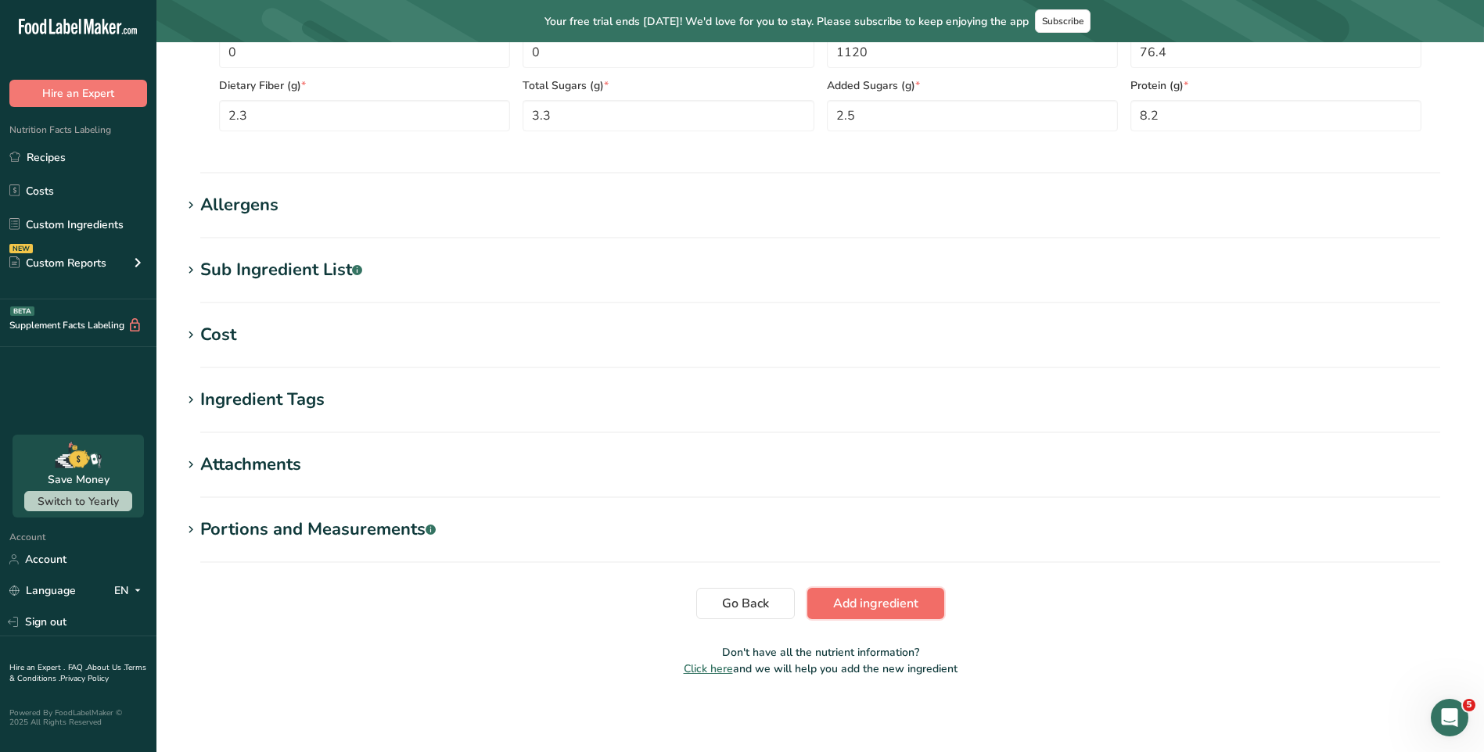
click at [863, 605] on span "Add ingredient" at bounding box center [875, 603] width 85 height 19
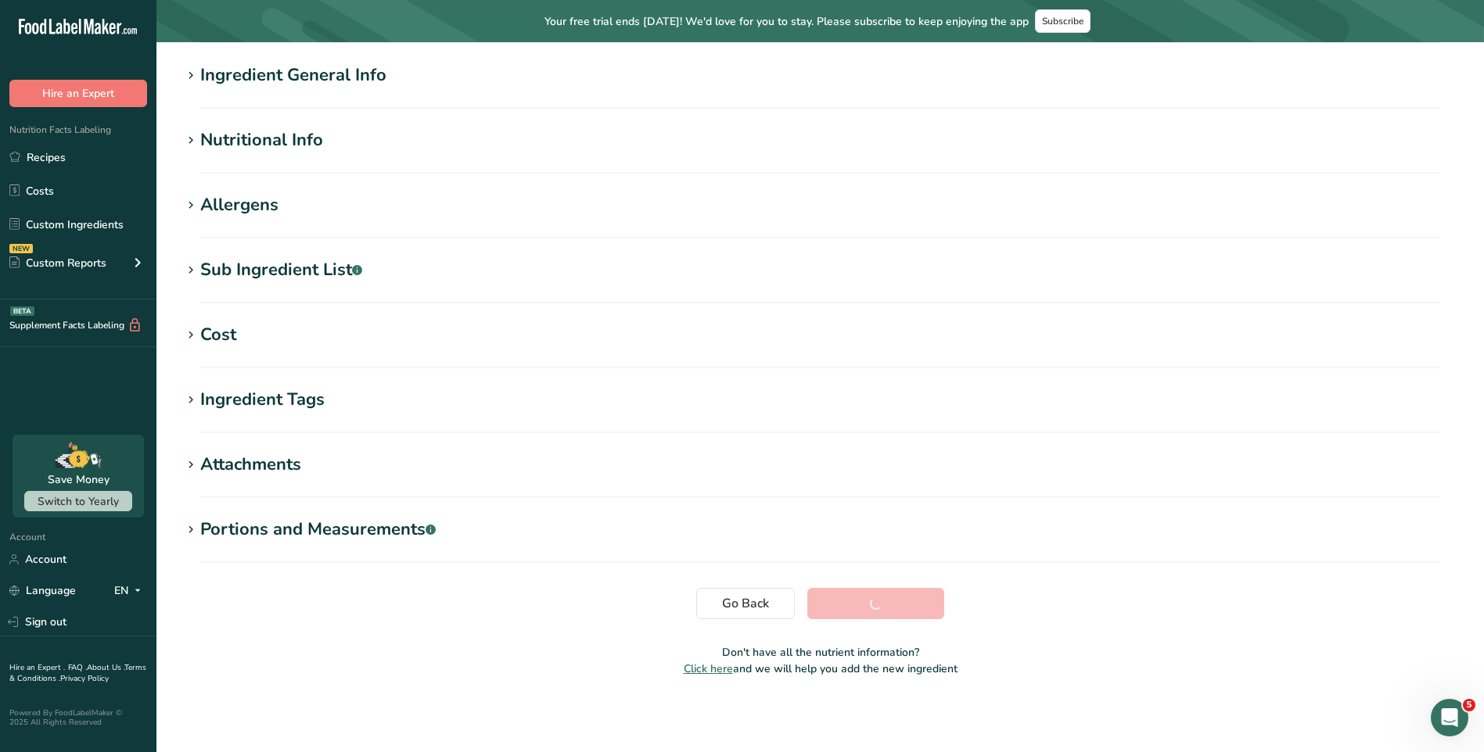
scroll to position [117, 0]
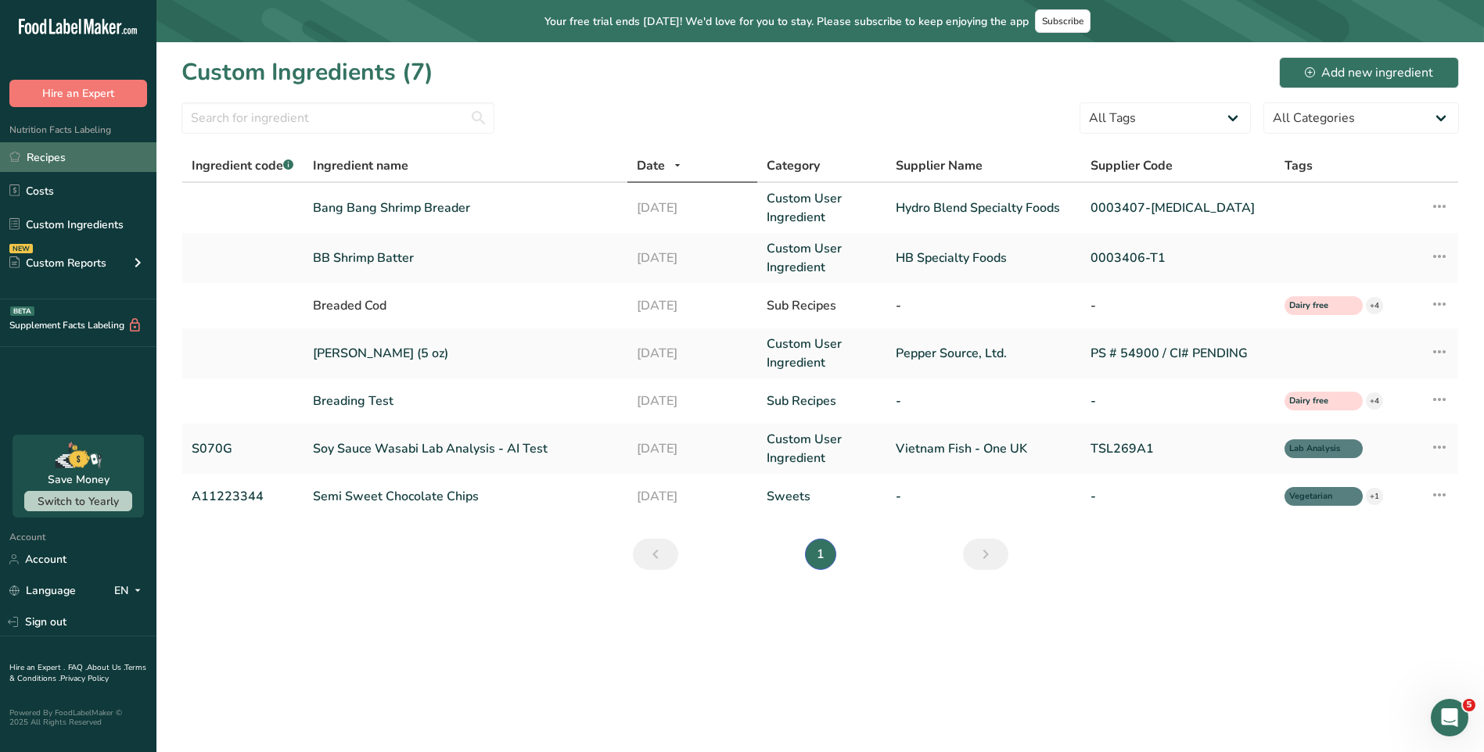
click at [56, 152] on link "Recipes" at bounding box center [78, 157] width 156 height 30
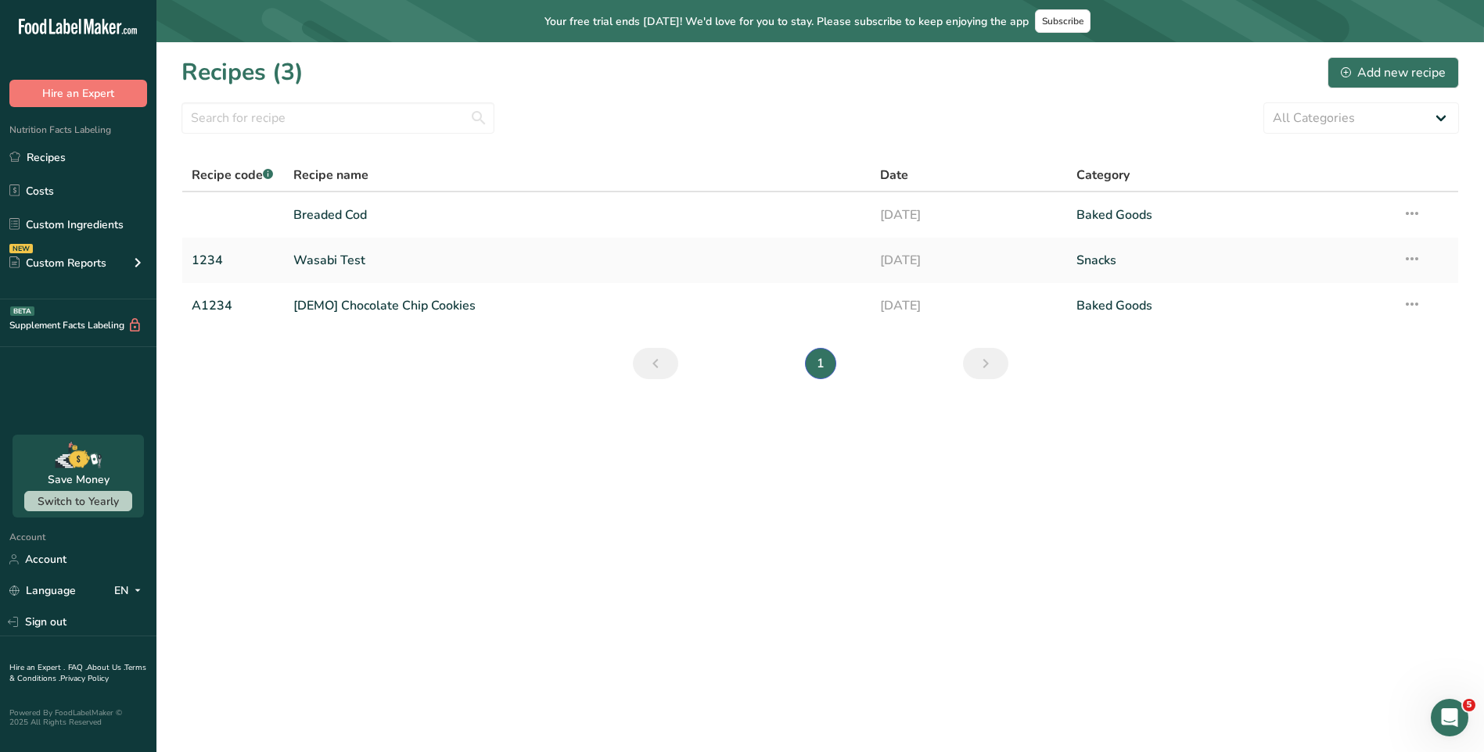
click at [370, 478] on main "Your free trial ends [DATE]! We'd love for you to stay. Please subscribe to kee…" at bounding box center [742, 376] width 1484 height 752
click at [1419, 66] on div "Add new recipe" at bounding box center [1393, 72] width 105 height 19
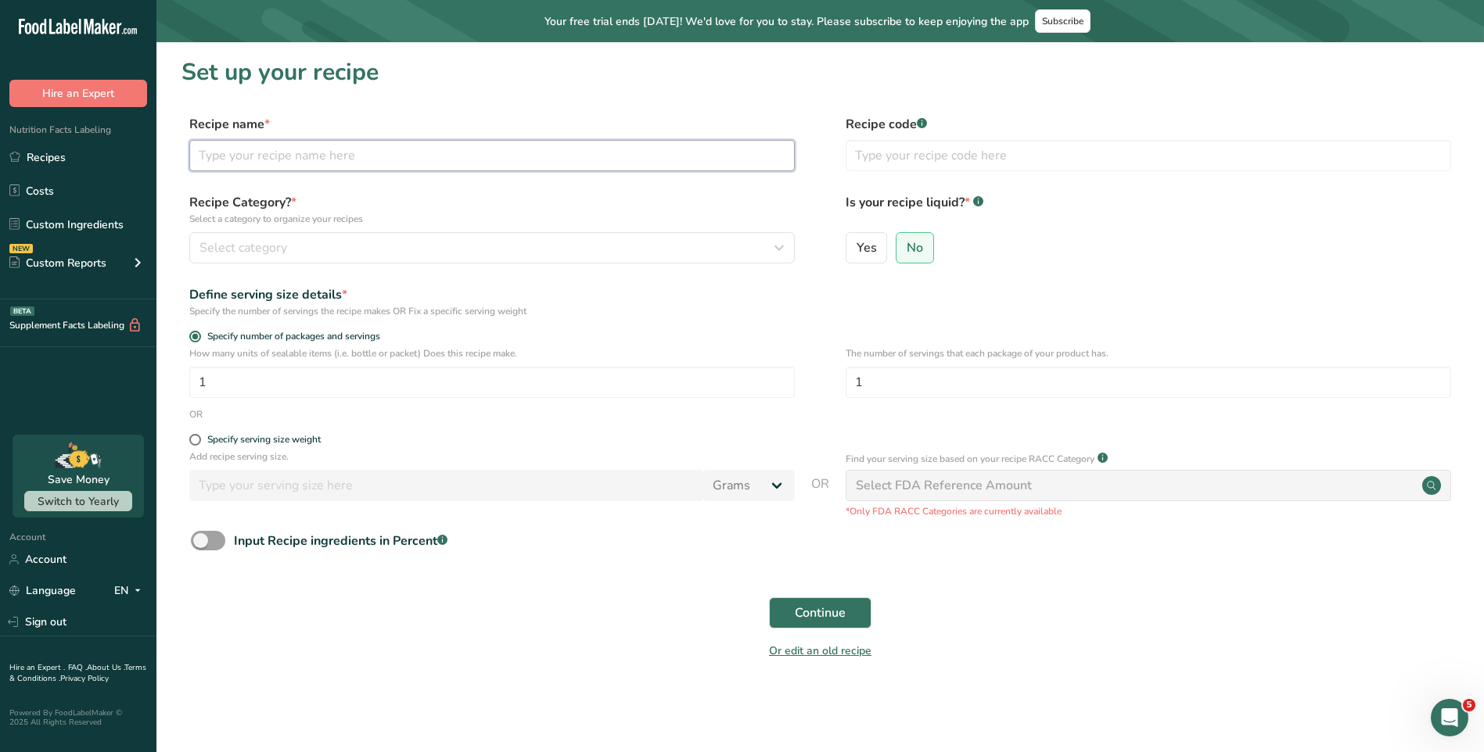
click at [425, 169] on input "text" at bounding box center [491, 155] width 605 height 31
type input "Fire Cracker Shrimp"
click at [937, 156] on input "text" at bounding box center [1147, 155] width 605 height 31
click at [769, 598] on button "Continue" at bounding box center [820, 613] width 102 height 31
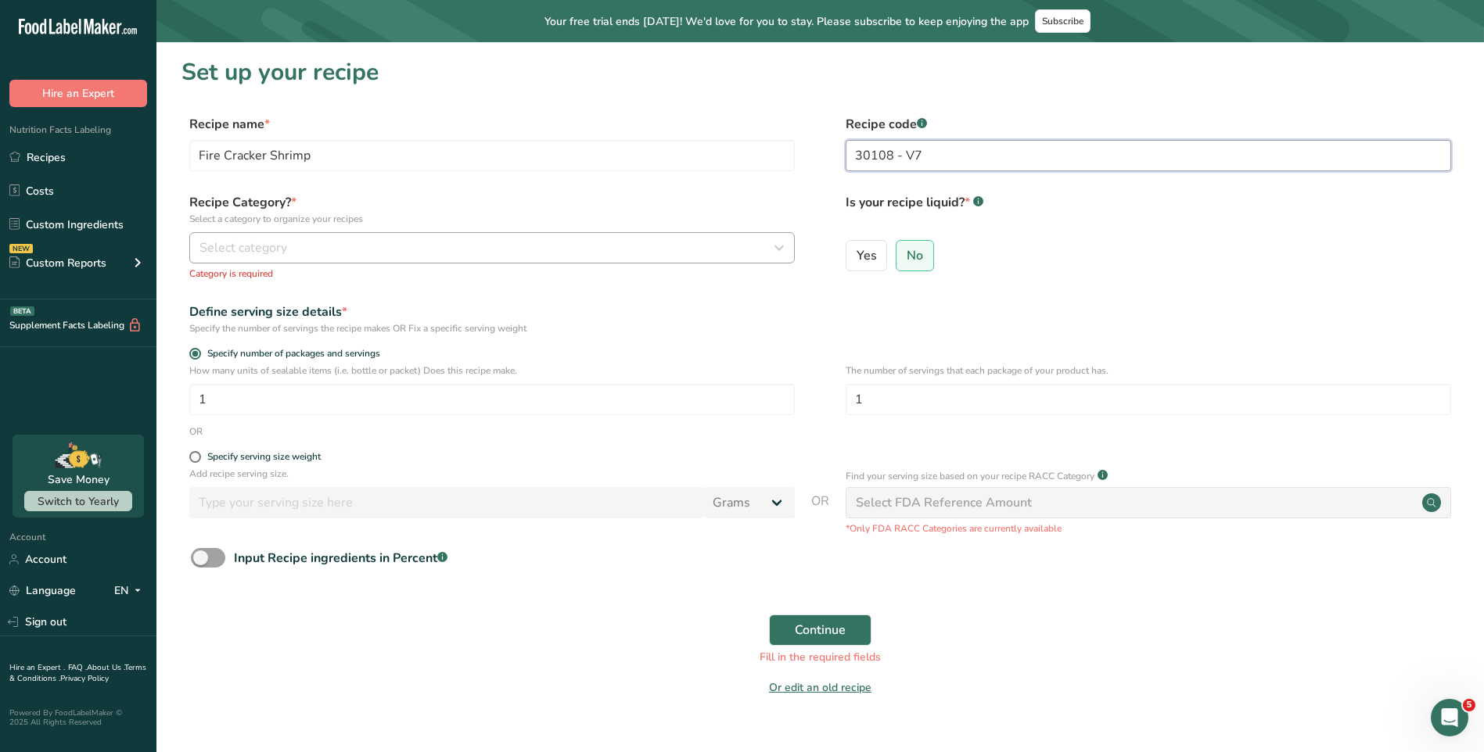
type input "30108 - V7"
click at [361, 257] on button "Select category" at bounding box center [491, 247] width 605 height 31
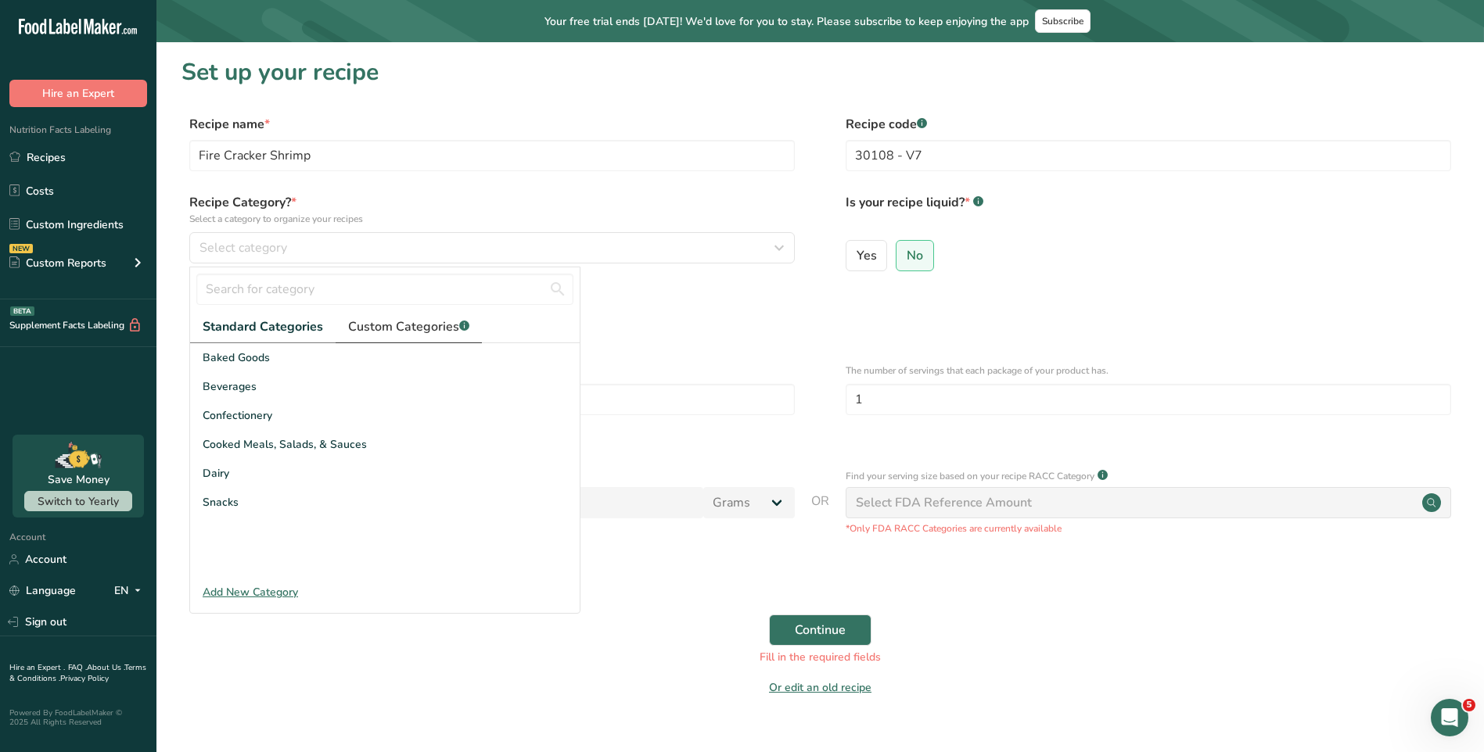
click at [418, 331] on span "Custom Categories .a-a{fill:#347362;}.b-a{fill:#fff;}" at bounding box center [408, 327] width 121 height 19
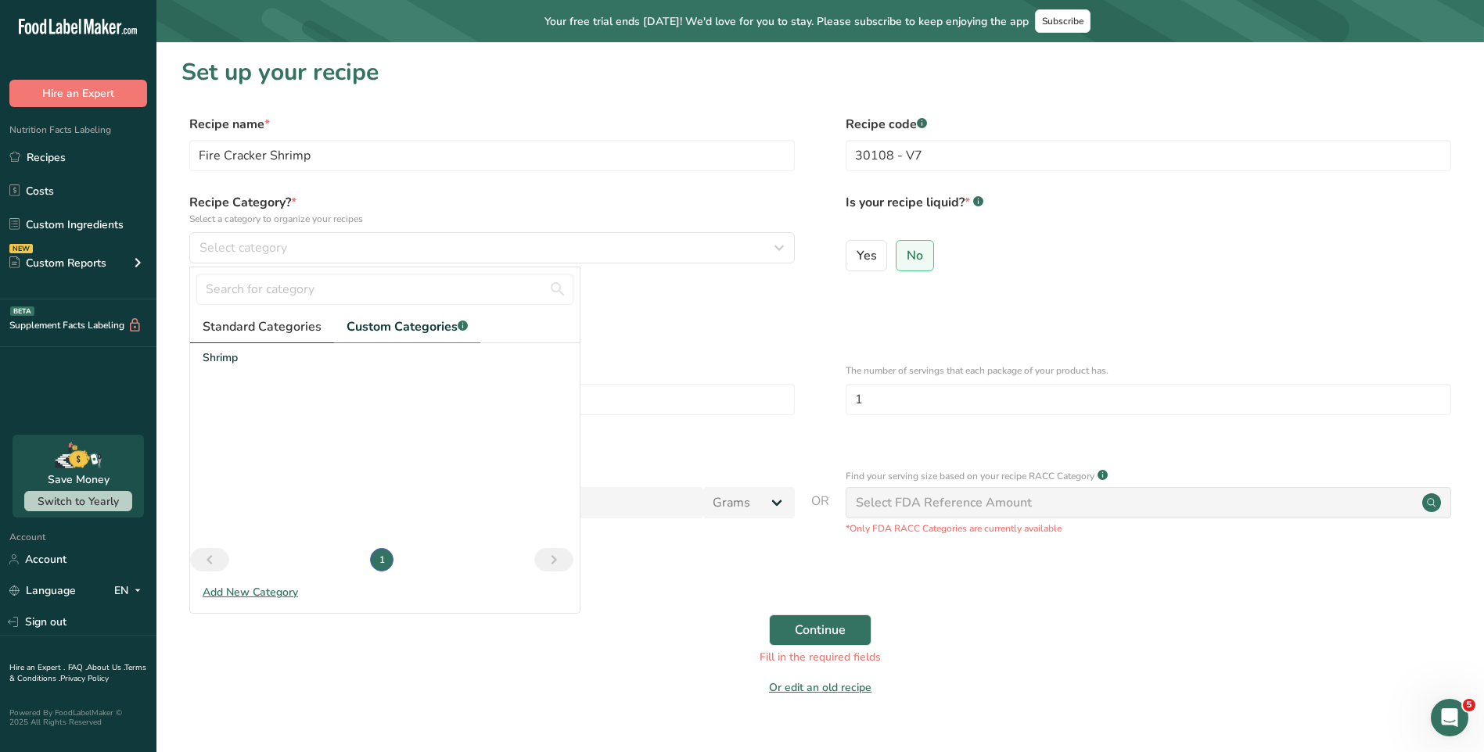
click at [306, 325] on span "Standard Categories" at bounding box center [262, 327] width 119 height 19
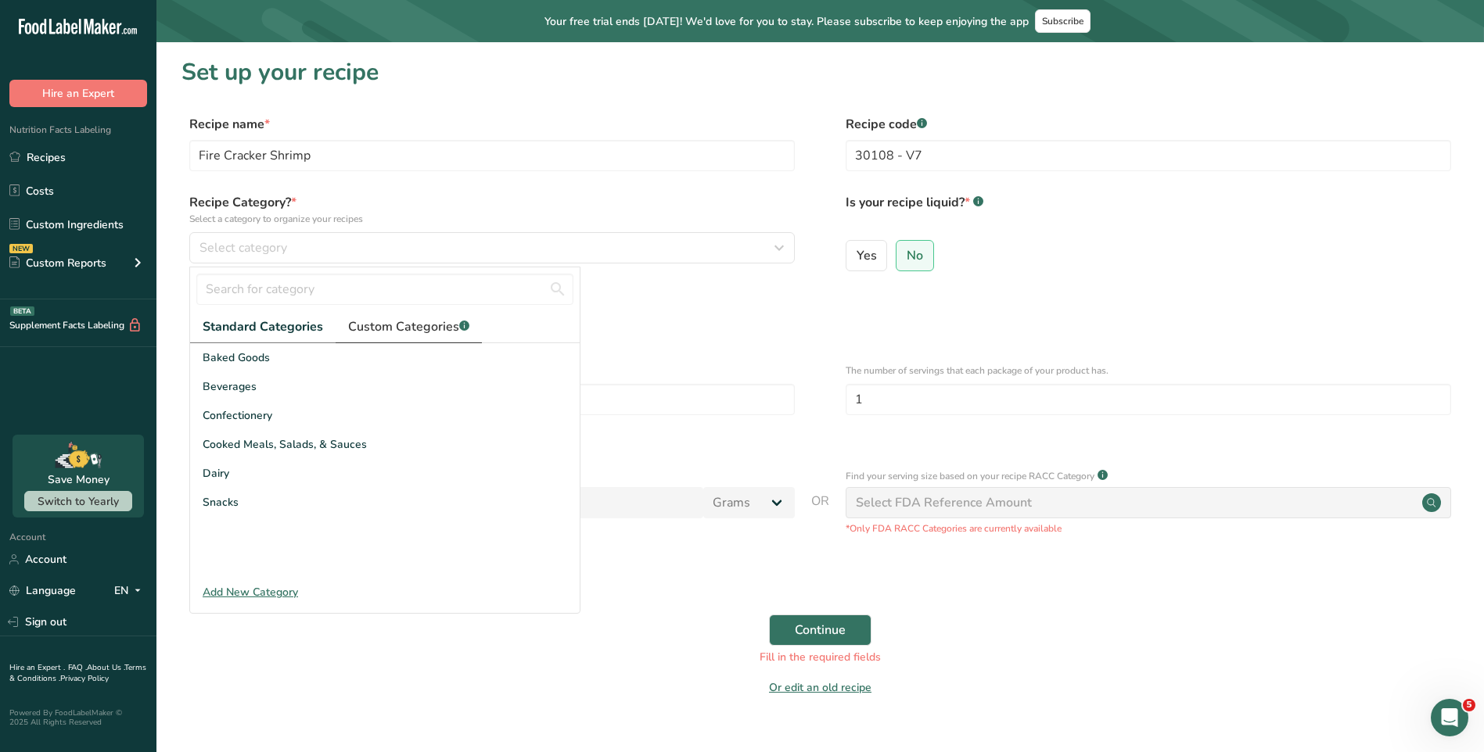
click at [379, 328] on span "Custom Categories .a-a{fill:#347362;}.b-a{fill:#fff;}" at bounding box center [408, 327] width 121 height 19
click at [256, 593] on div "Add New Category" at bounding box center [384, 592] width 389 height 16
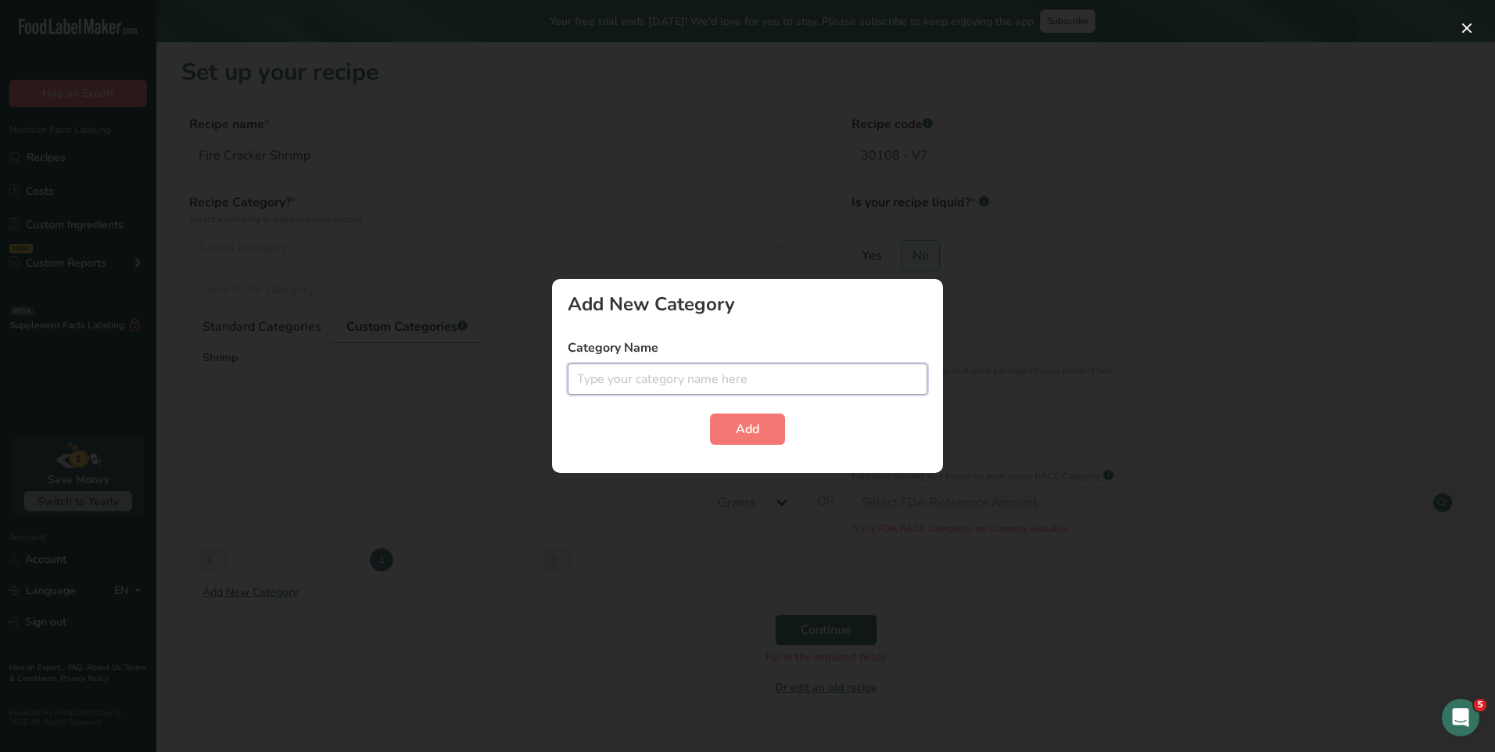
click at [619, 374] on input "text" at bounding box center [748, 379] width 360 height 31
type input "[PERSON_NAME]'s Club"
click at [759, 422] on span "Add" at bounding box center [747, 429] width 23 height 19
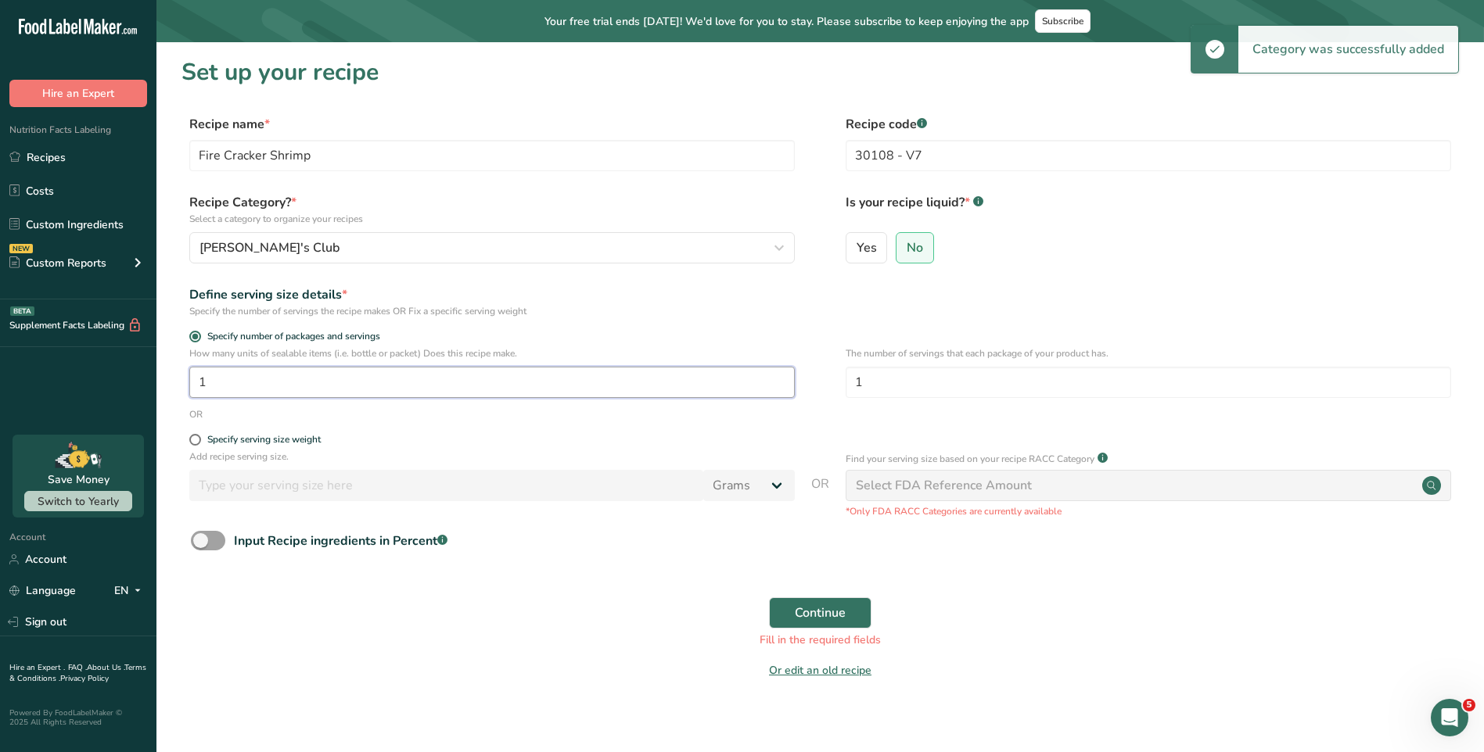
click at [523, 386] on input "1" at bounding box center [491, 382] width 605 height 31
click at [983, 375] on input "1" at bounding box center [1147, 382] width 605 height 31
click at [741, 423] on form "Recipe name * Fire Cracker Shrimp Recipe code .a-a{fill:#347362;}.b-a{fill:#fff…" at bounding box center [819, 402] width 1277 height 574
click at [996, 488] on div "Select FDA Reference Amount" at bounding box center [944, 485] width 176 height 19
click at [978, 573] on form "Recipe name * Fire Cracker Shrimp Recipe code .a-a{fill:#347362;}.b-a{fill:#fff…" at bounding box center [819, 402] width 1277 height 574
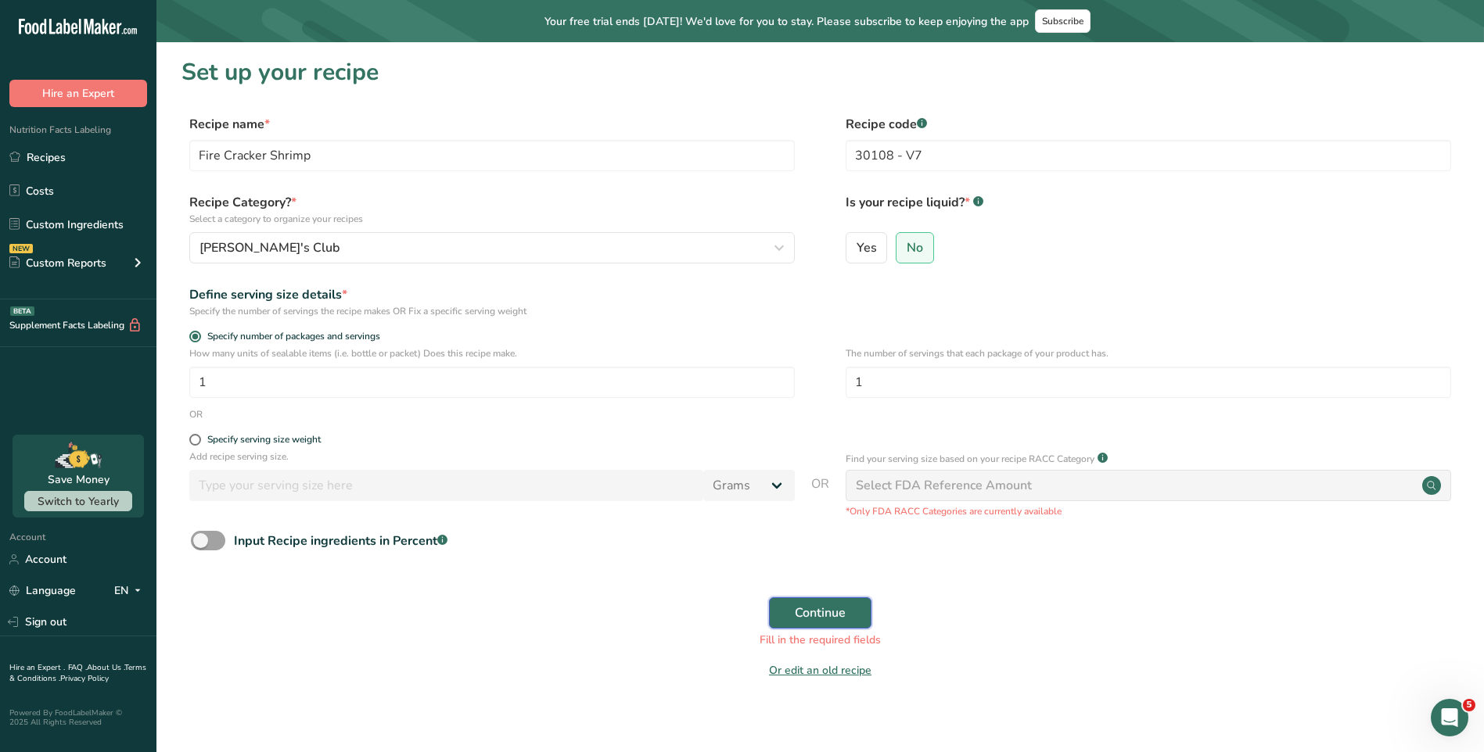
click at [795, 609] on span "Continue" at bounding box center [820, 613] width 51 height 19
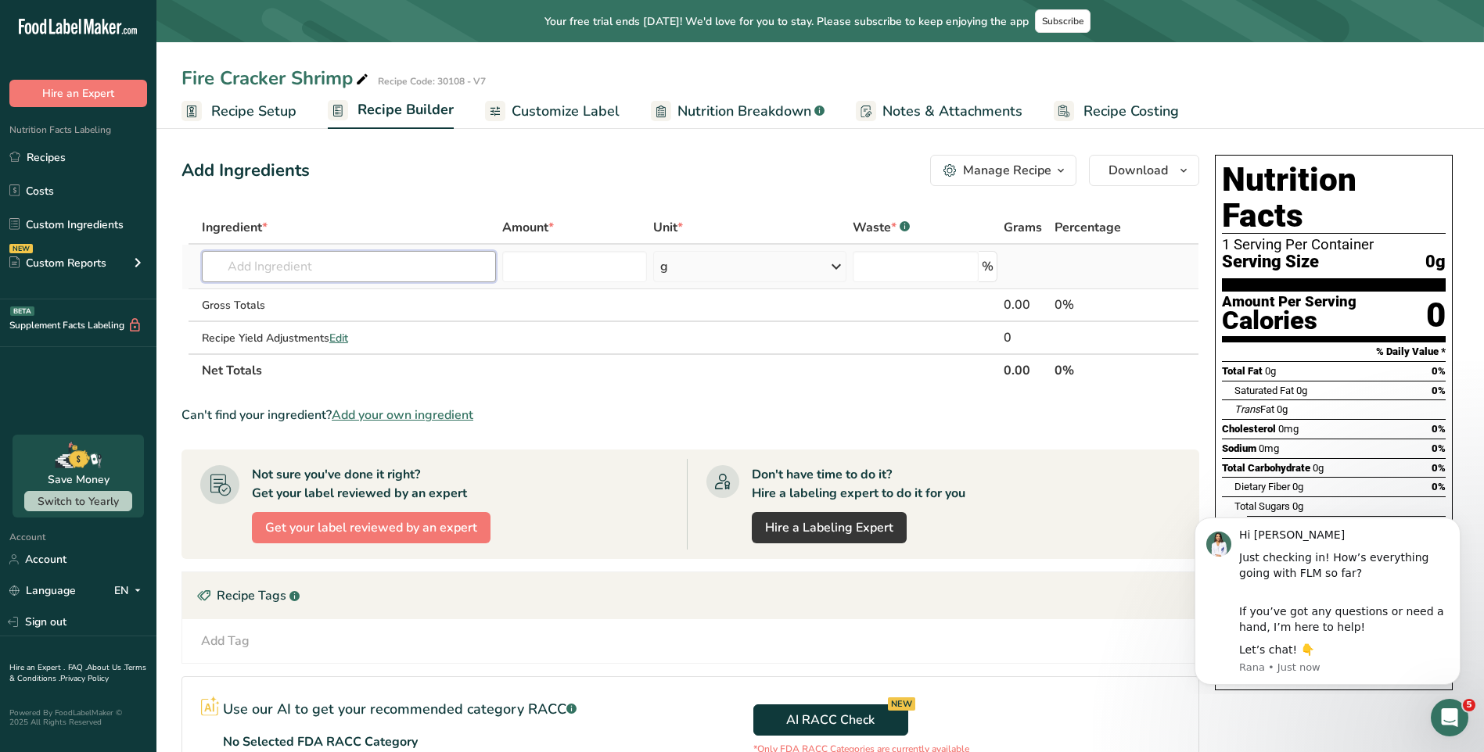
click at [352, 273] on input "text" at bounding box center [349, 266] width 294 height 31
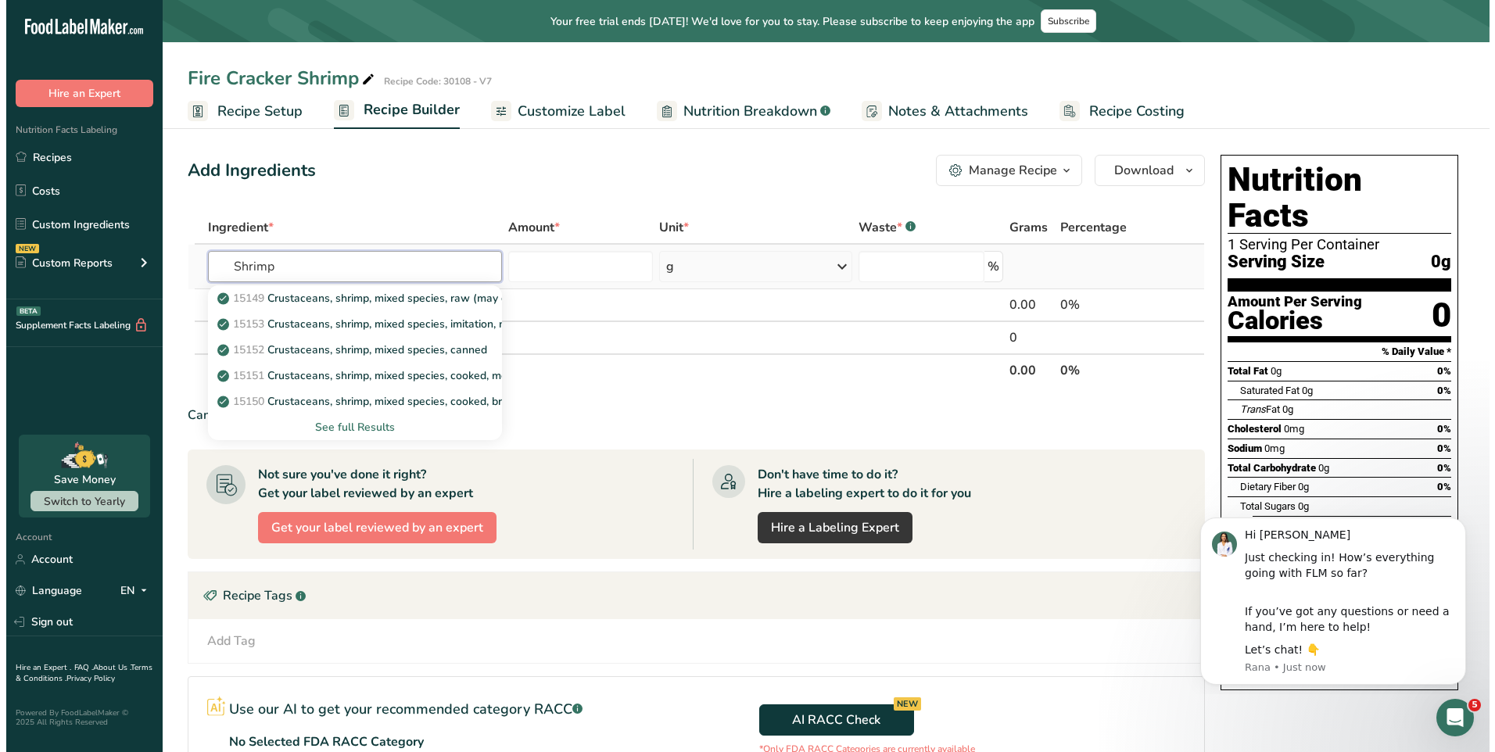
scroll to position [78, 0]
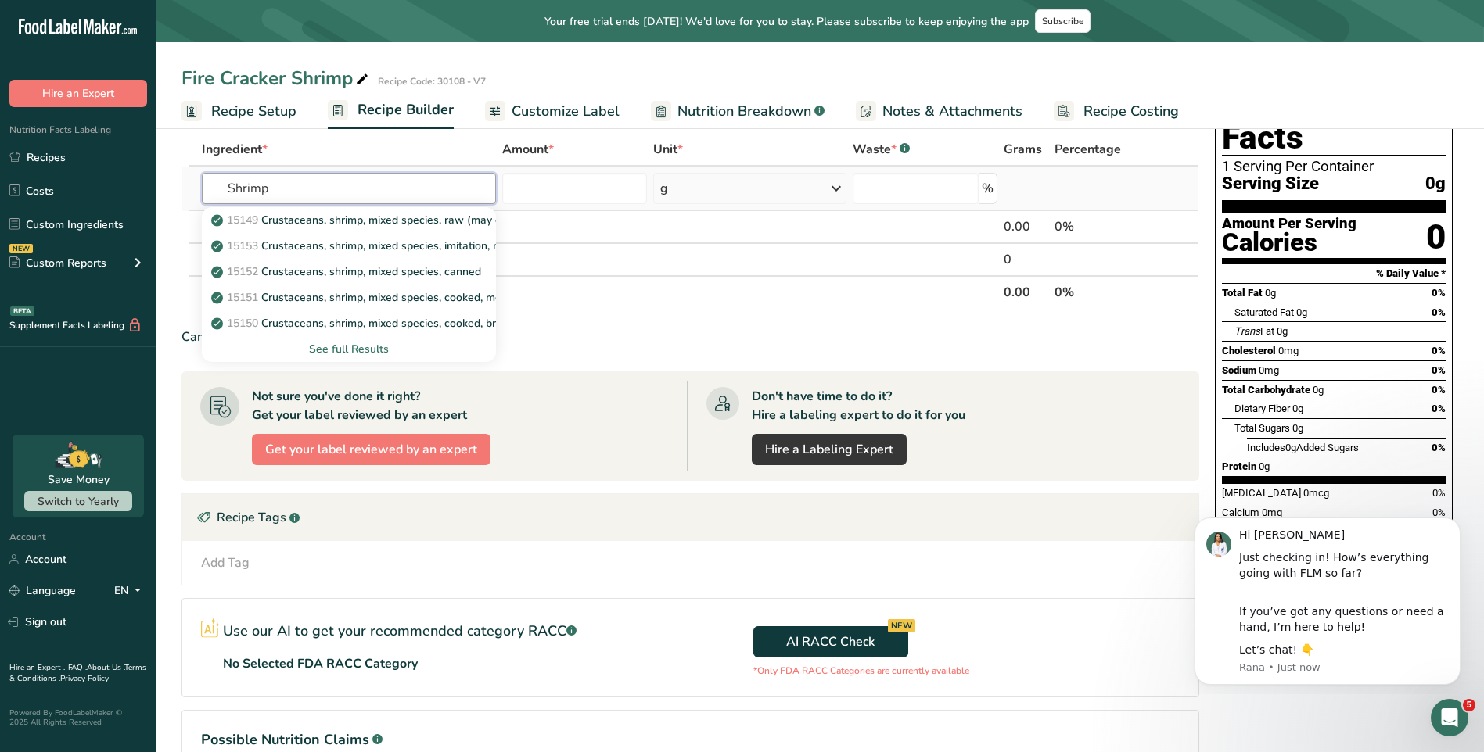
type input "Shrimp"
click at [364, 346] on div "See full Results" at bounding box center [348, 349] width 269 height 16
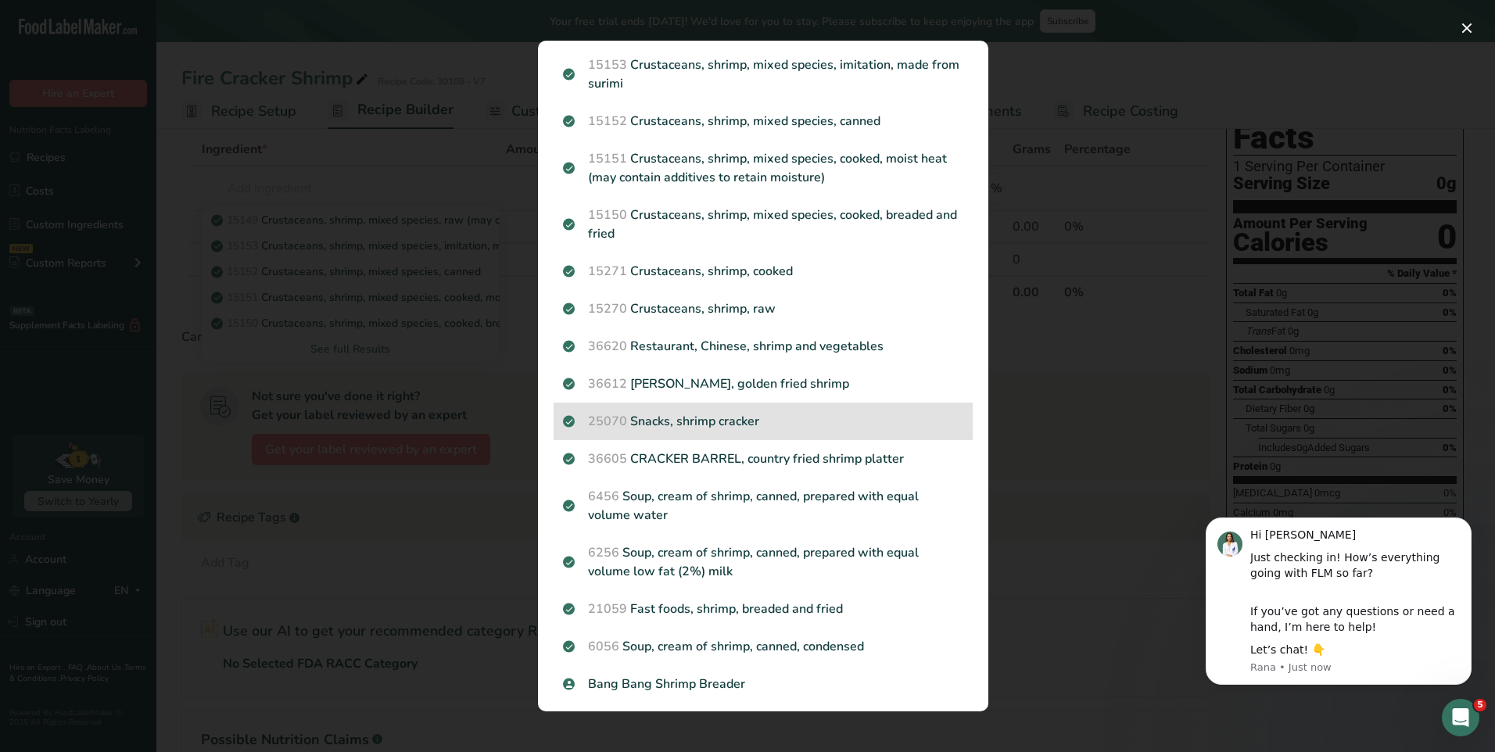
scroll to position [0, 0]
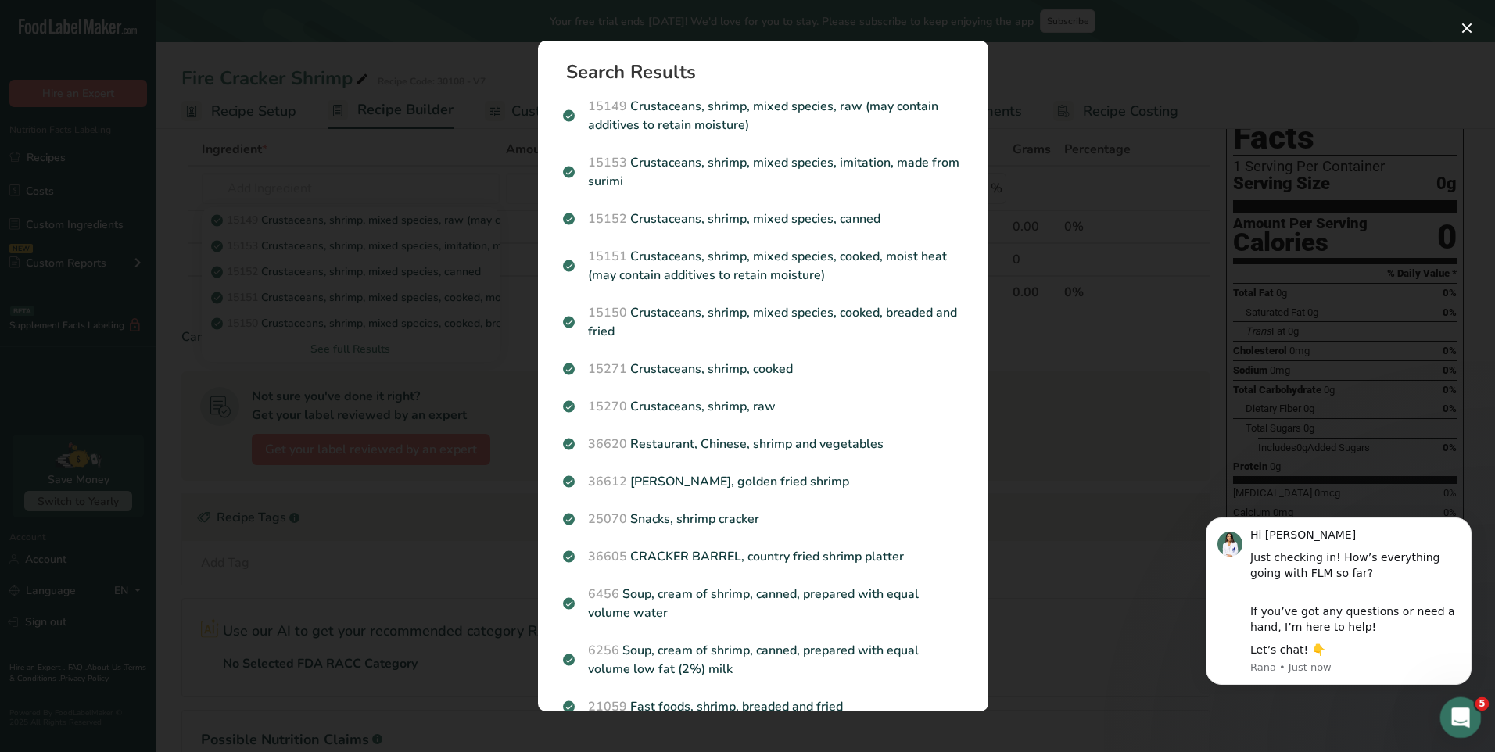
click at [1455, 720] on icon "Open Intercom Messenger" at bounding box center [1459, 716] width 26 height 26
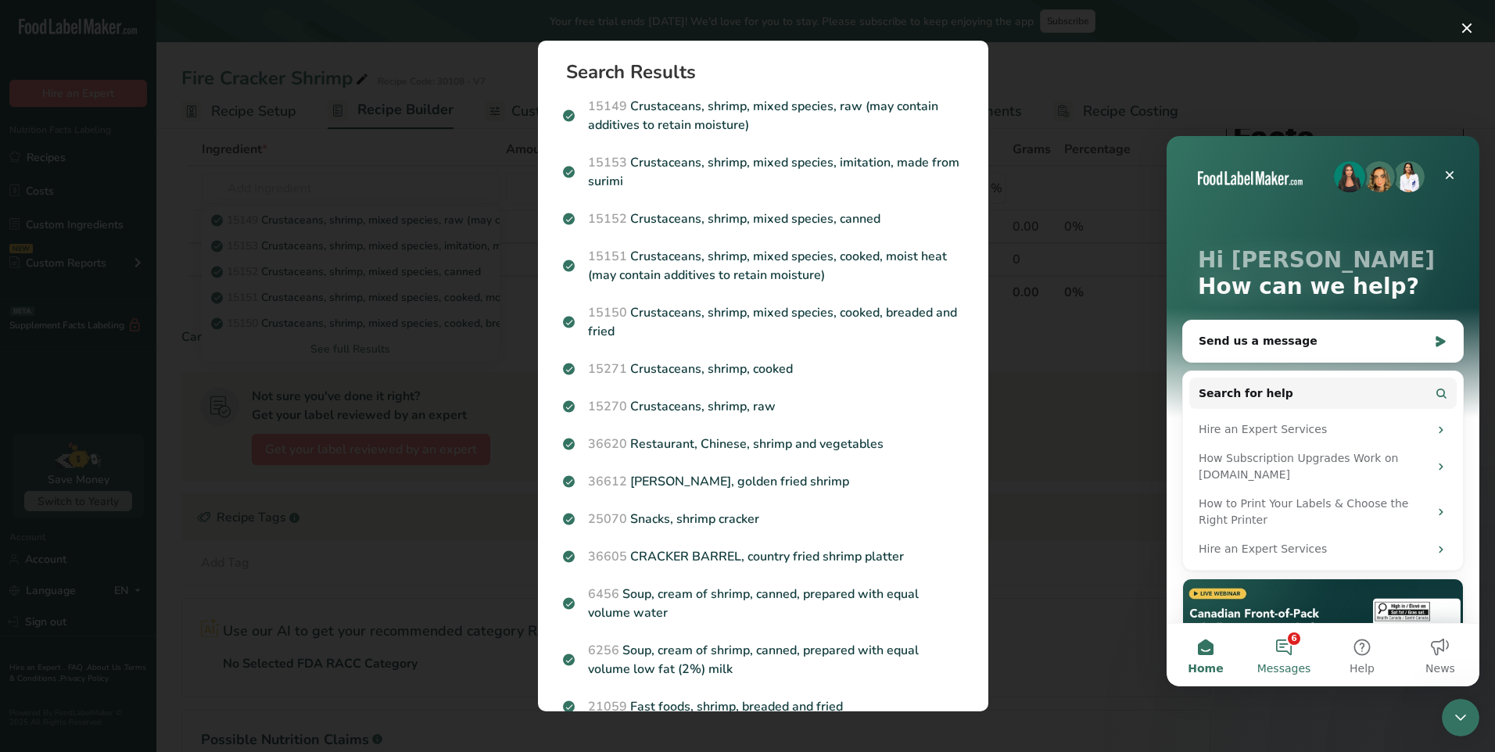
click at [1295, 645] on button "6 Messages" at bounding box center [1284, 655] width 78 height 63
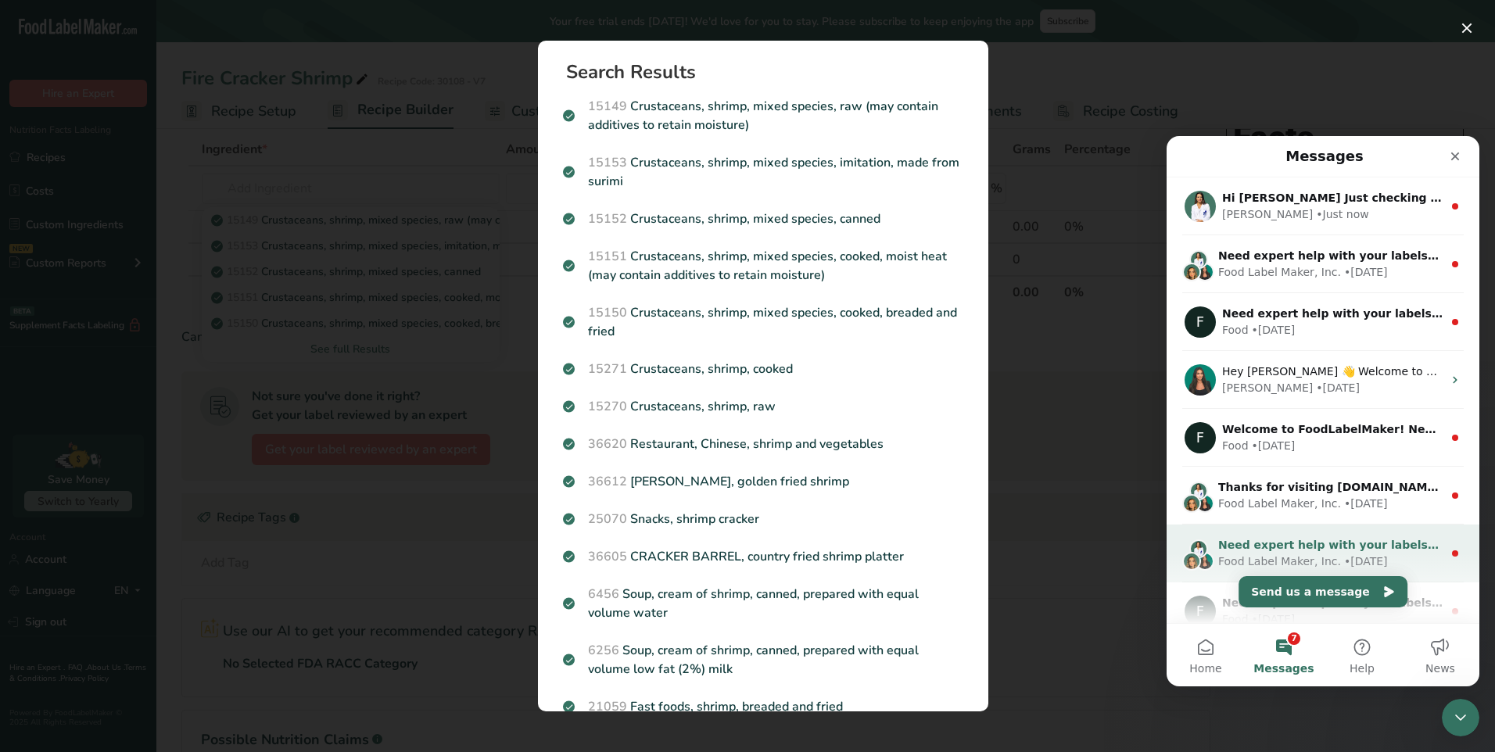
click at [1344, 559] on div "• [DATE]" at bounding box center [1366, 562] width 44 height 16
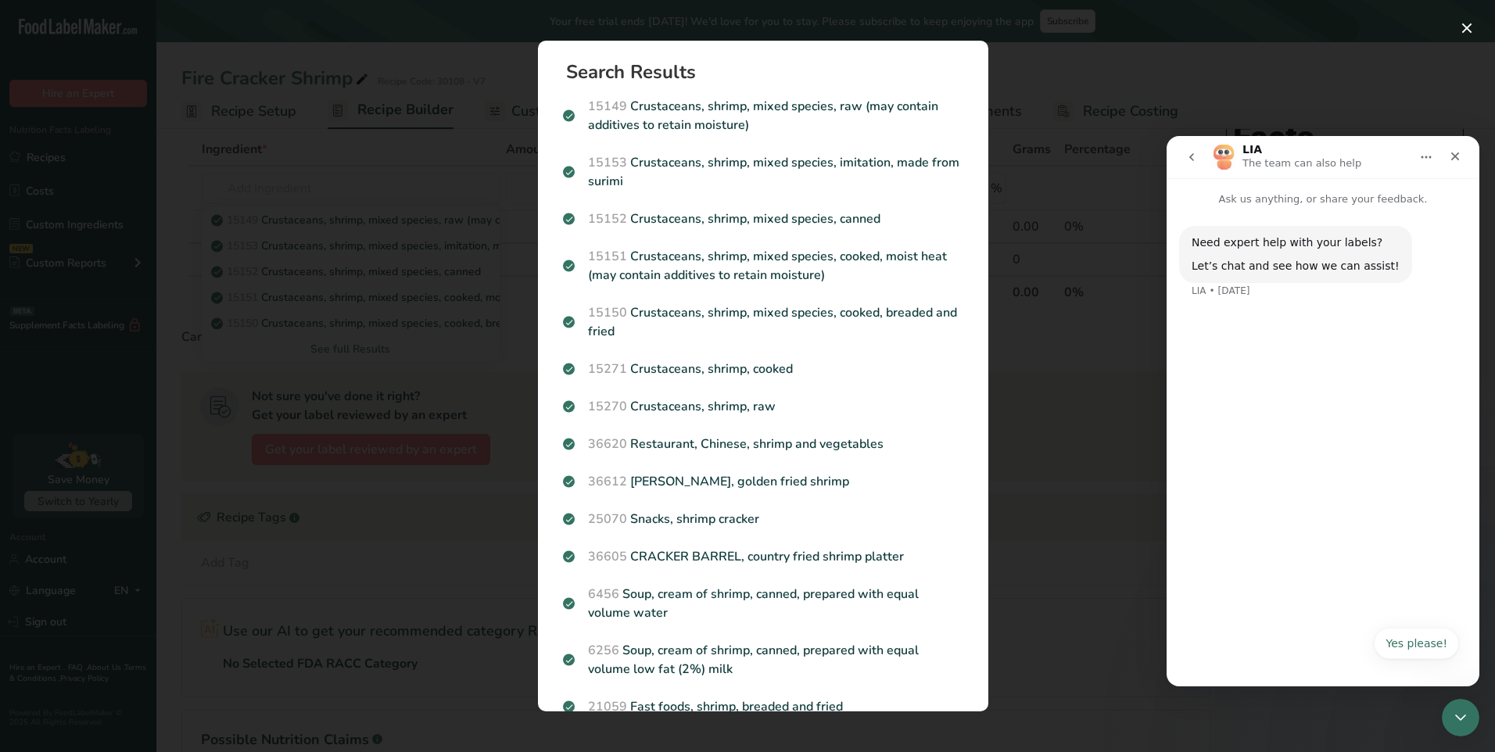
click at [1193, 167] on button "go back" at bounding box center [1192, 157] width 30 height 30
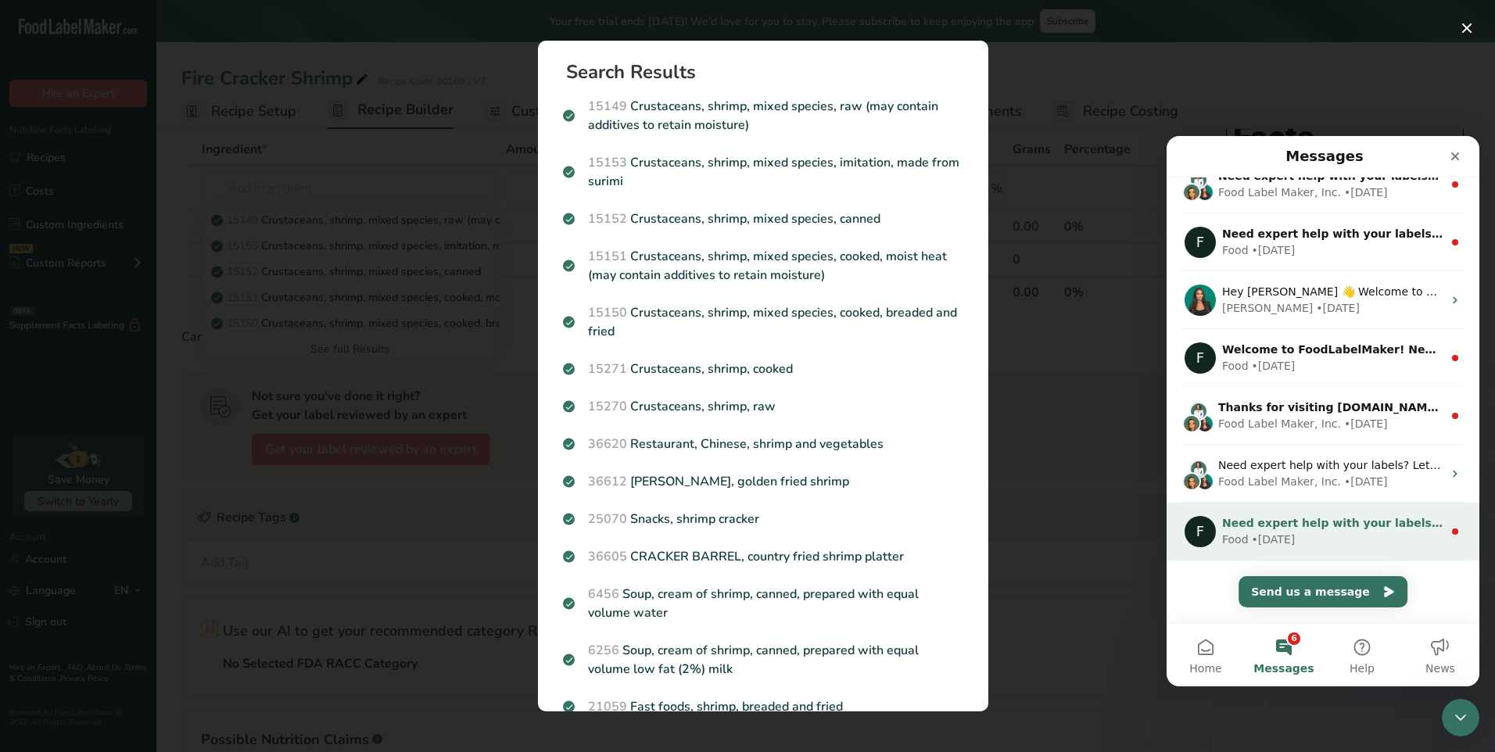
click at [1337, 524] on span "Need expert help with your labels? Let’s chat and see how we can assist!" at bounding box center [1449, 523] width 454 height 13
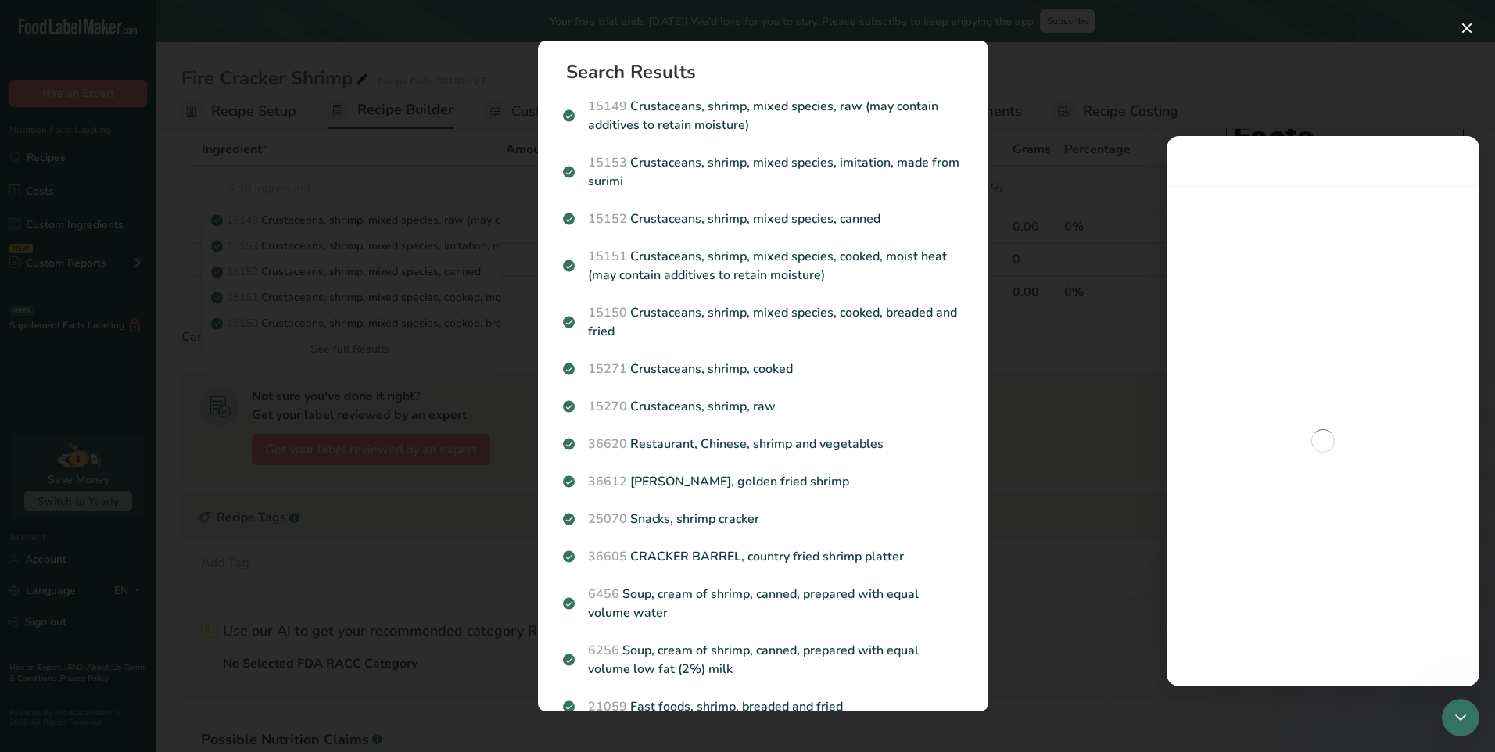
scroll to position [16, 0]
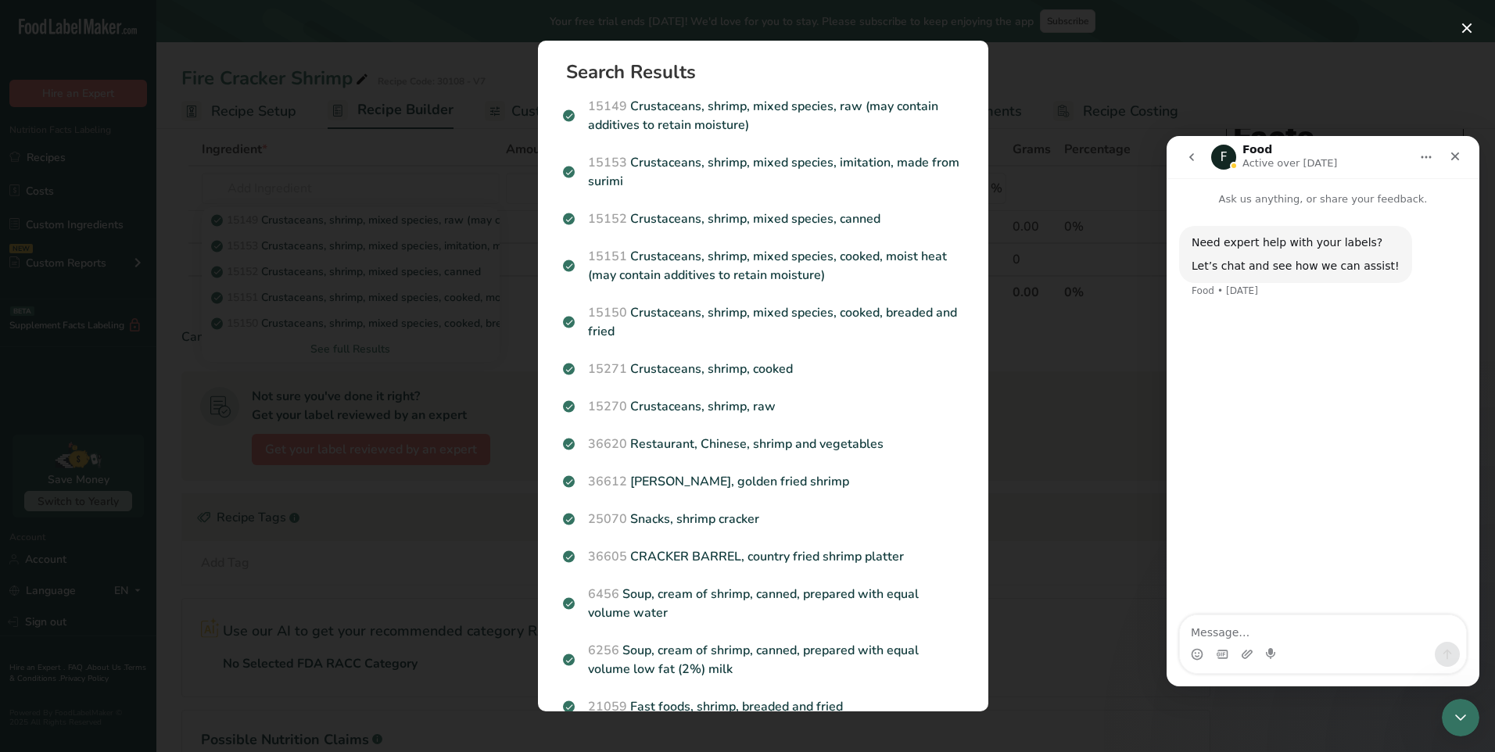
click at [1197, 168] on button "go back" at bounding box center [1192, 157] width 30 height 30
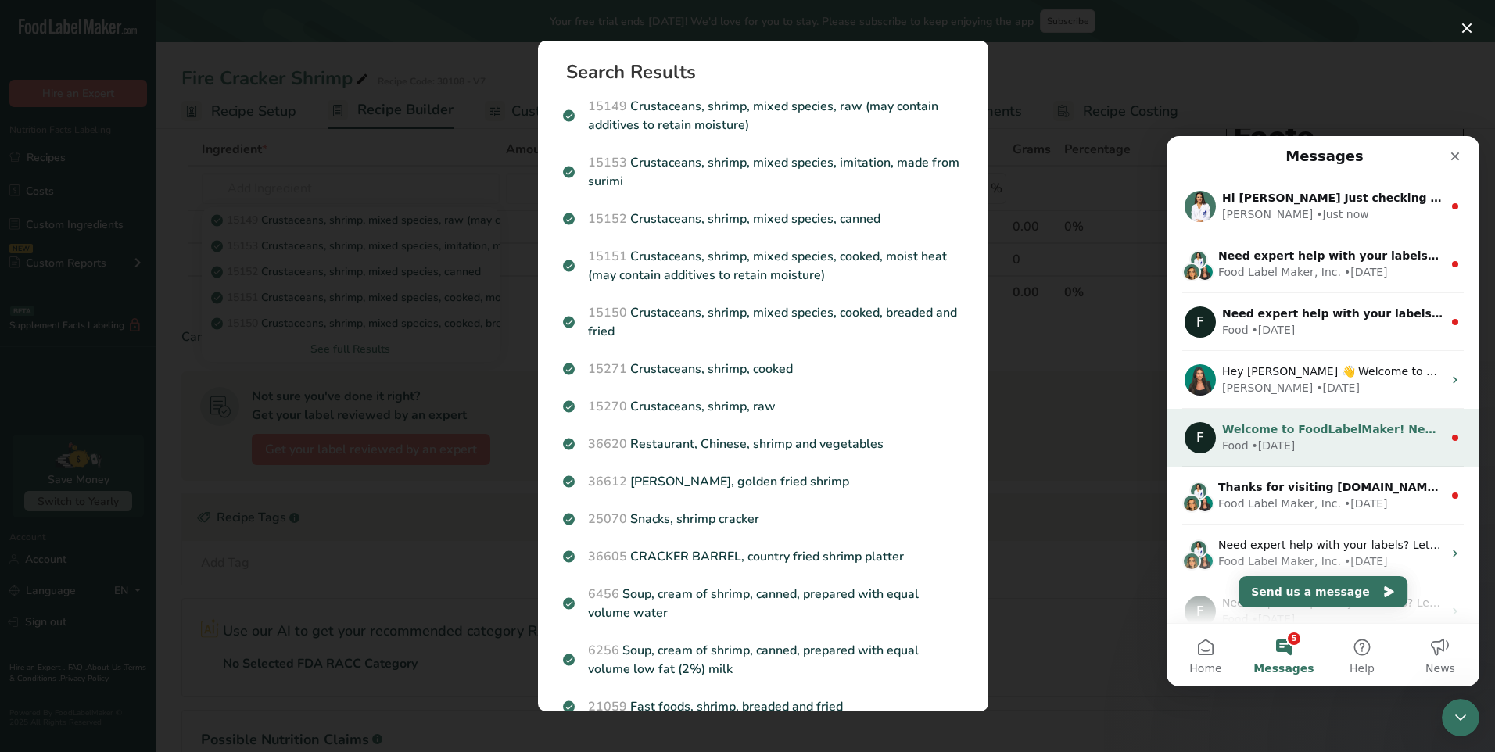
click at [1265, 436] on span "Welcome to FoodLabelMaker! Need help? We’re here for you!" at bounding box center [1411, 429] width 379 height 13
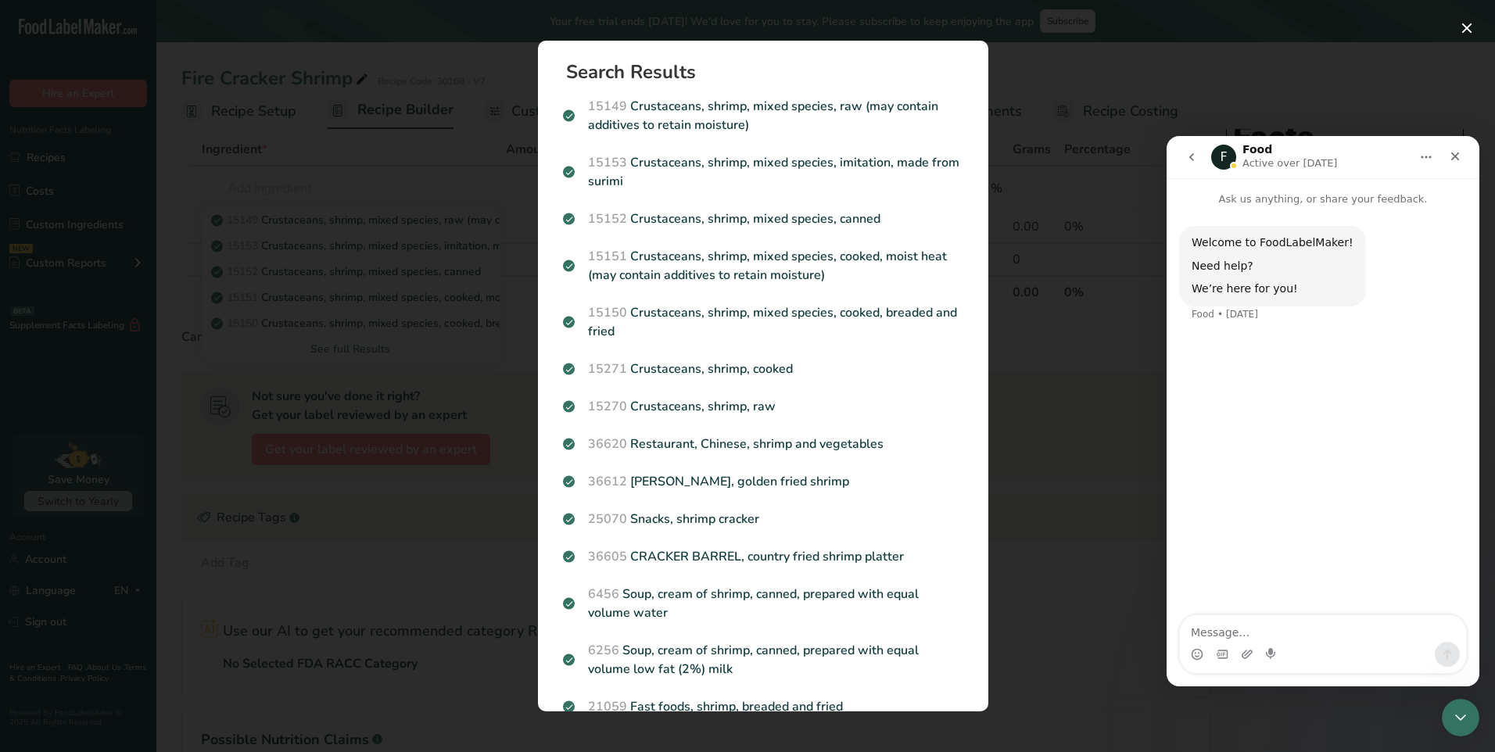
click at [1197, 156] on icon "go back" at bounding box center [1192, 157] width 13 height 13
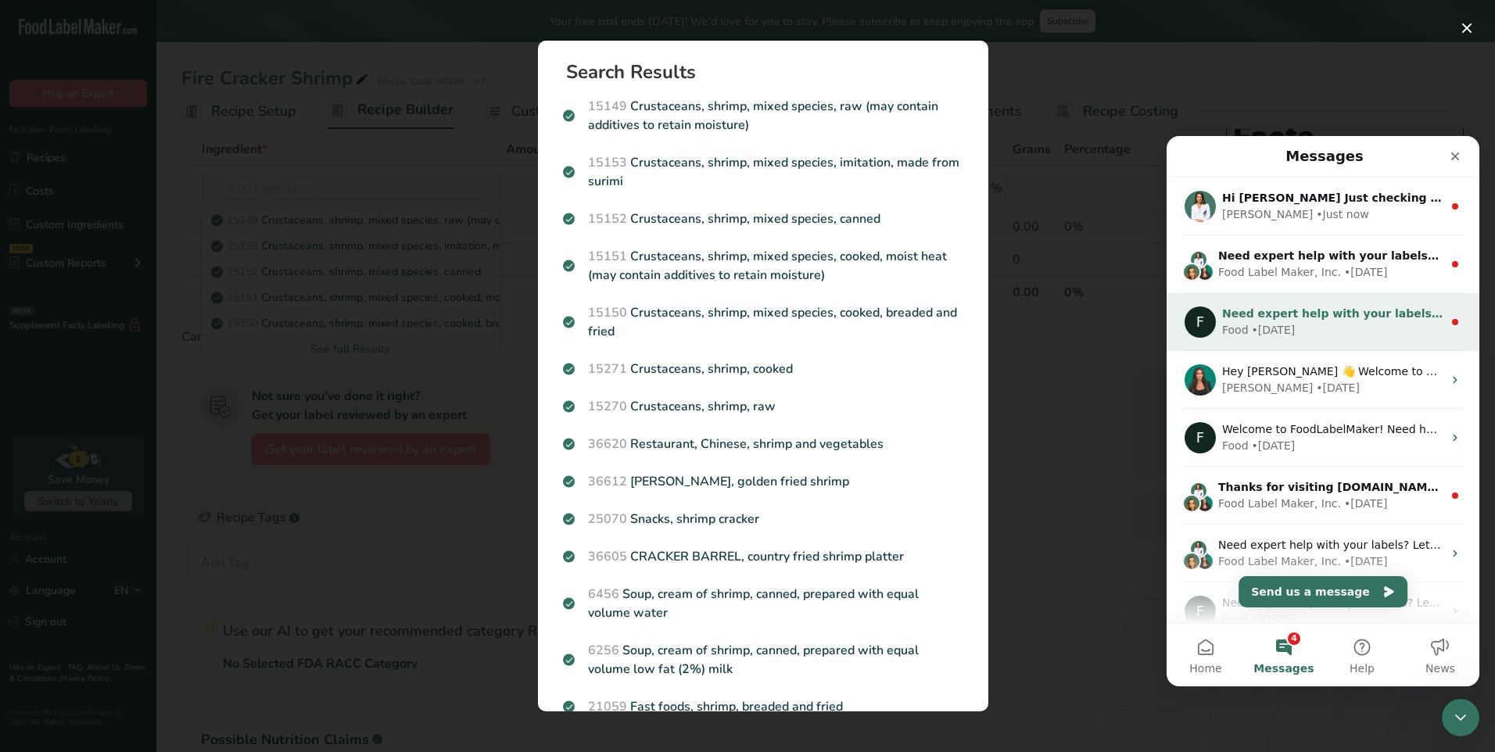
click at [1263, 307] on span "Need expert help with your labels? Let’s chat and see how we can assist!" at bounding box center [1449, 313] width 454 height 13
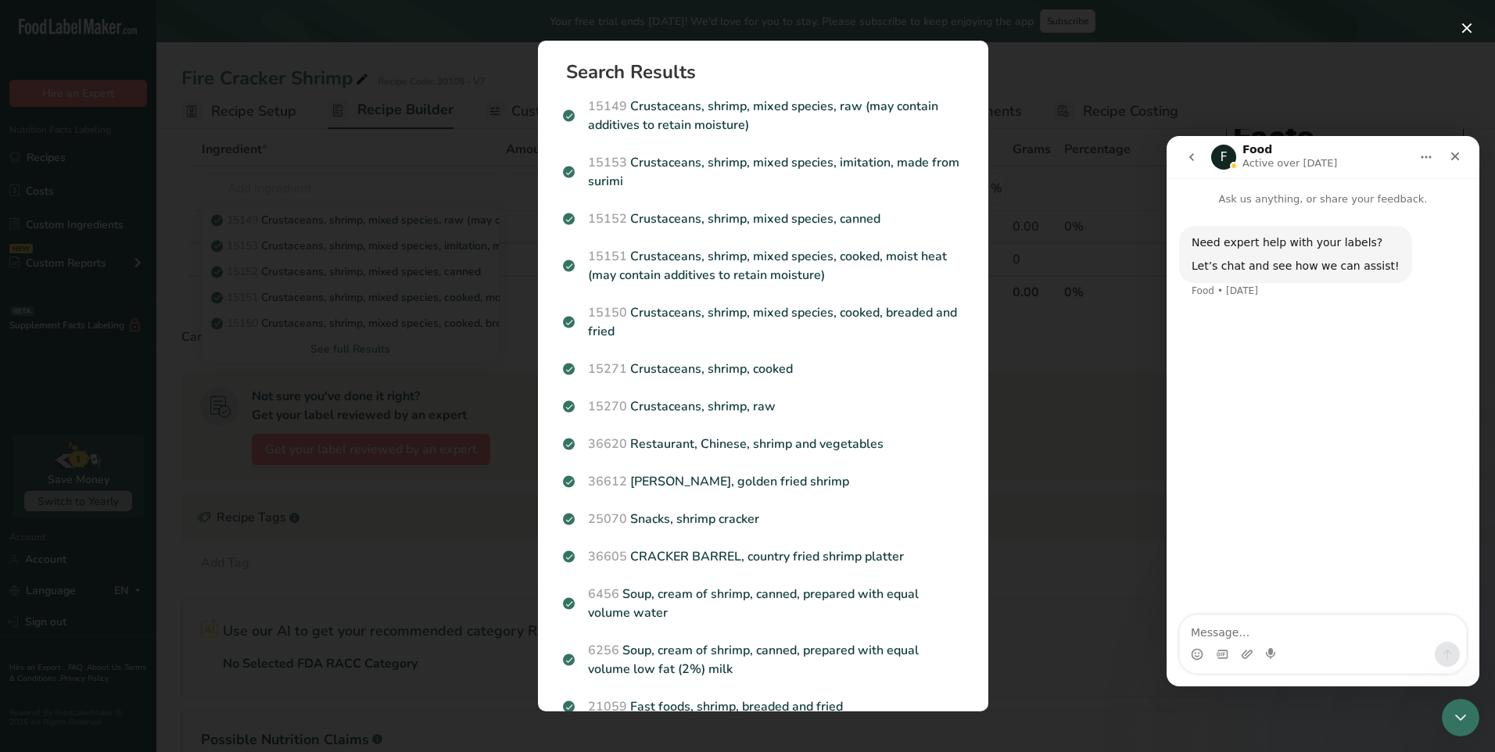
click at [1195, 164] on button "go back" at bounding box center [1192, 157] width 30 height 30
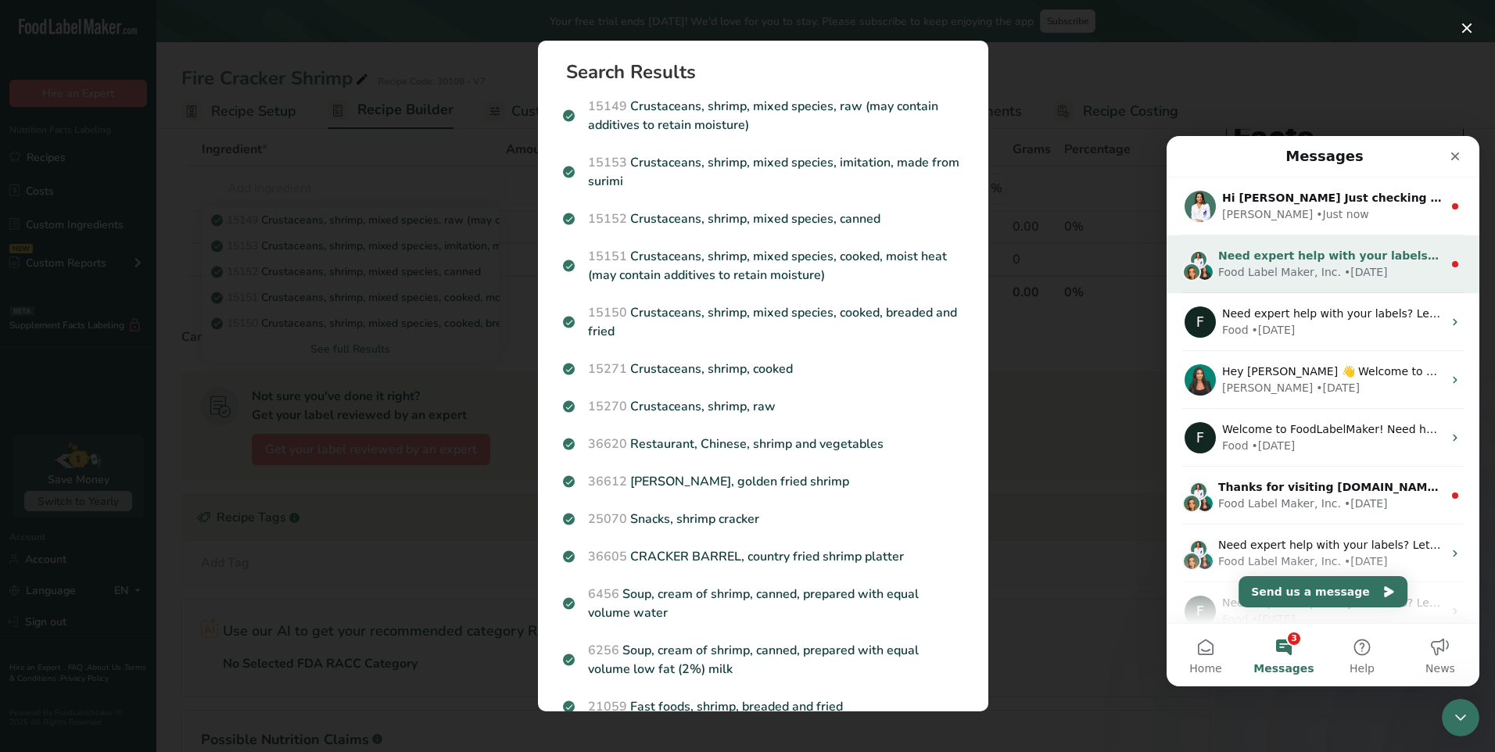
click at [1279, 250] on span "Need expert help with your labels? Let’s chat and see how we can assist!" at bounding box center [1446, 255] width 454 height 13
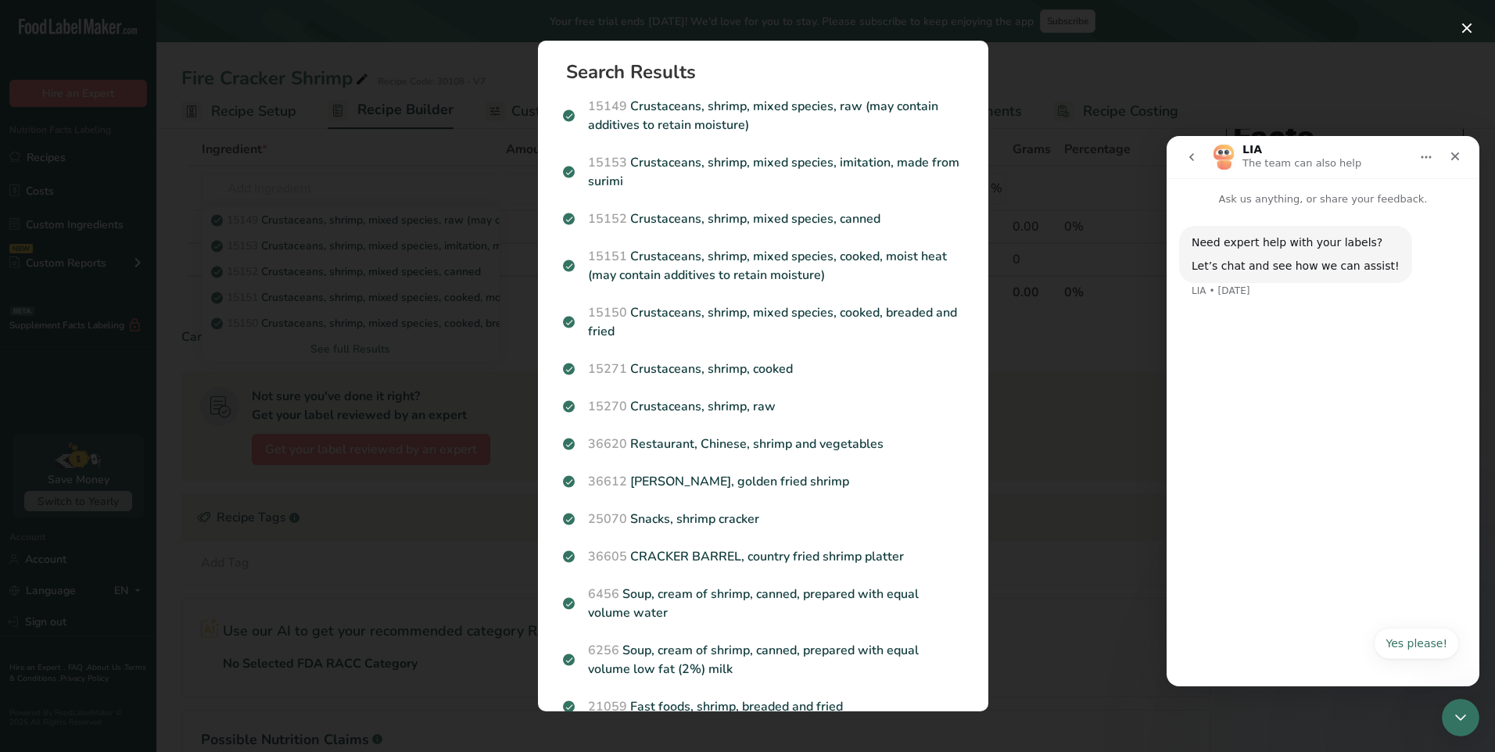
click at [1187, 156] on icon "go back" at bounding box center [1192, 157] width 13 height 13
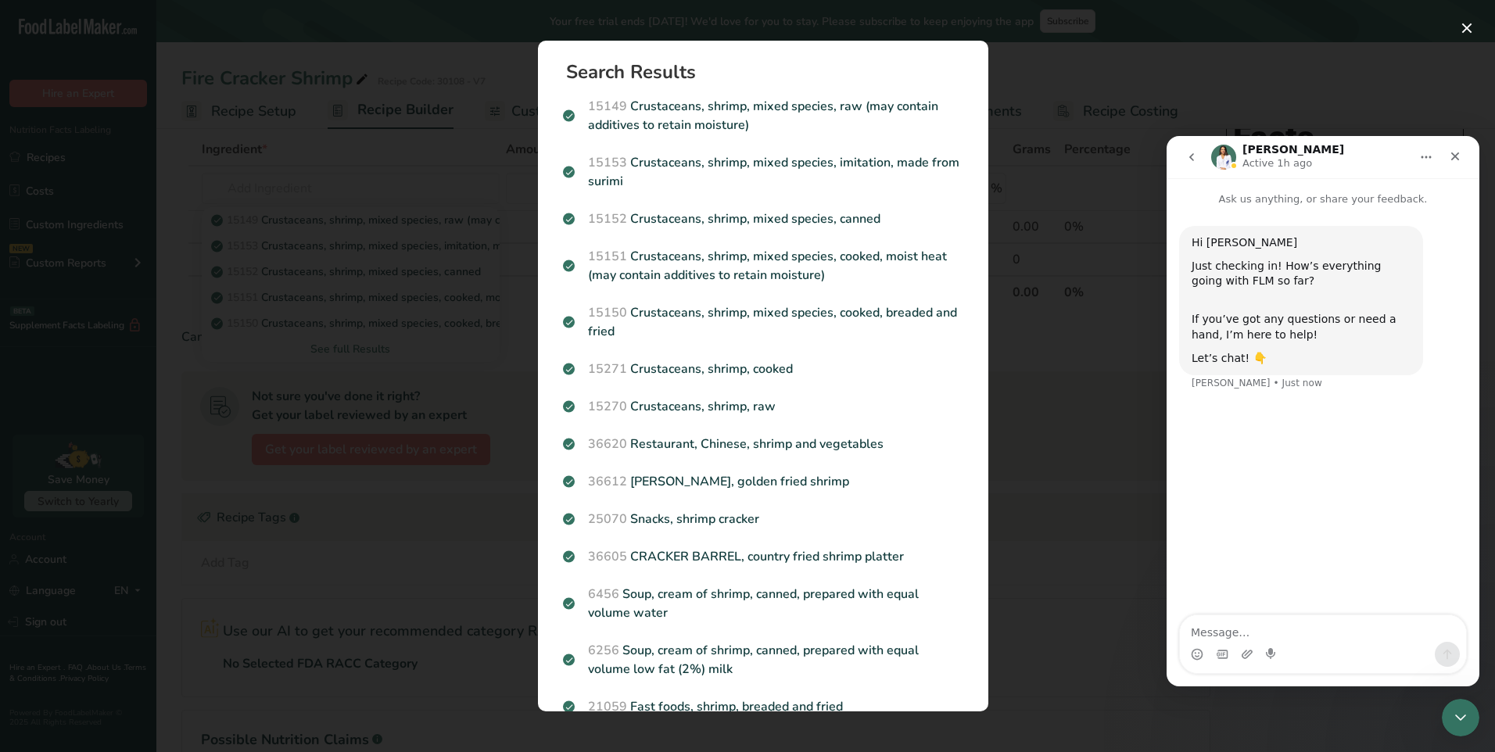
click at [1300, 612] on div "Hi [PERSON_NAME] Just checking in! How’s everything going with FLM so far? If y…" at bounding box center [1323, 412] width 313 height 410
click at [1298, 612] on div "Hi [PERSON_NAME] Just checking in! How’s everything going with FLM so far? If y…" at bounding box center [1323, 412] width 313 height 410
click at [1259, 619] on textarea "Message…" at bounding box center [1323, 629] width 286 height 27
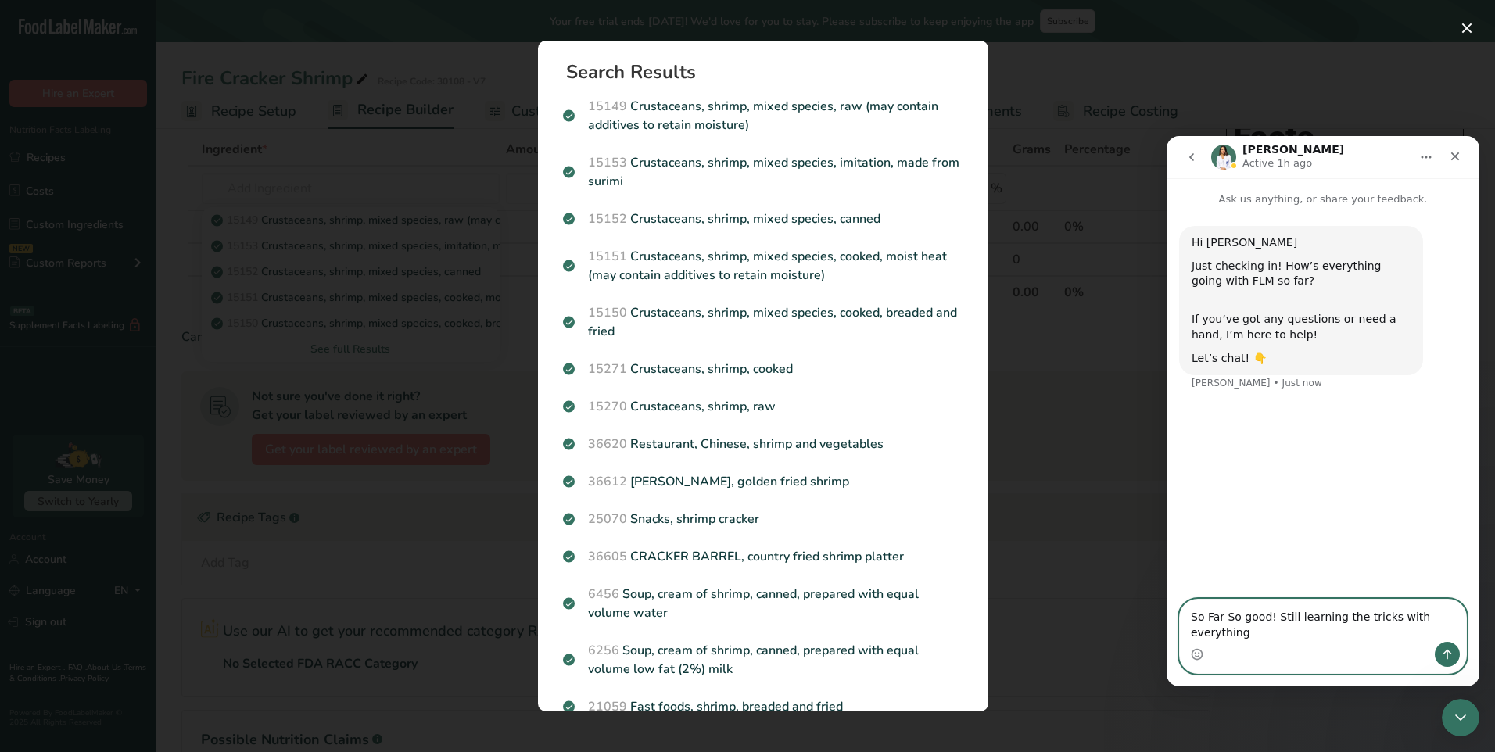
scroll to position [16, 0]
type textarea "So Far So good! Still learning the tricks with everything"
click at [1455, 652] on button "Send a message…" at bounding box center [1447, 654] width 25 height 25
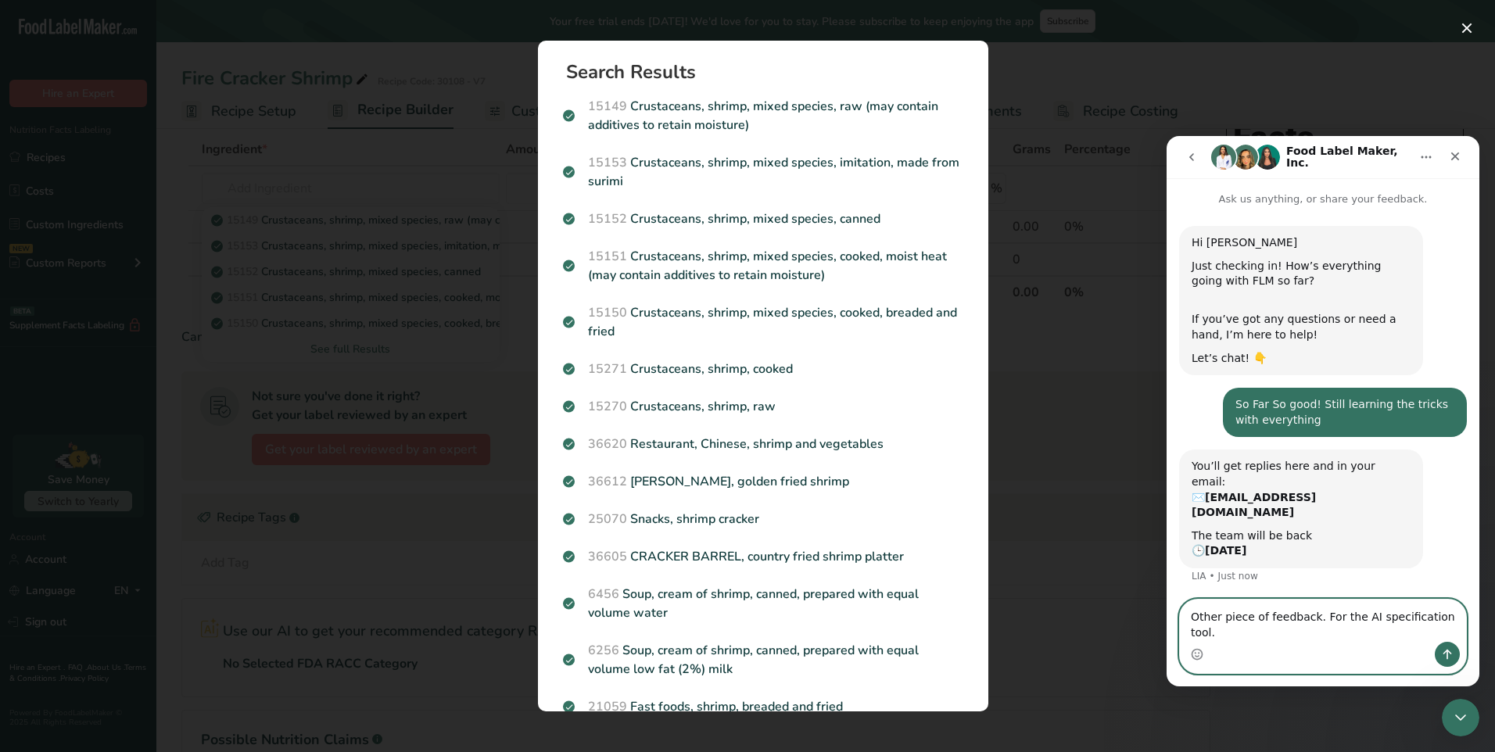
click at [1451, 633] on textarea "Other piece of feedback. For the AI specification tool." at bounding box center [1323, 621] width 286 height 42
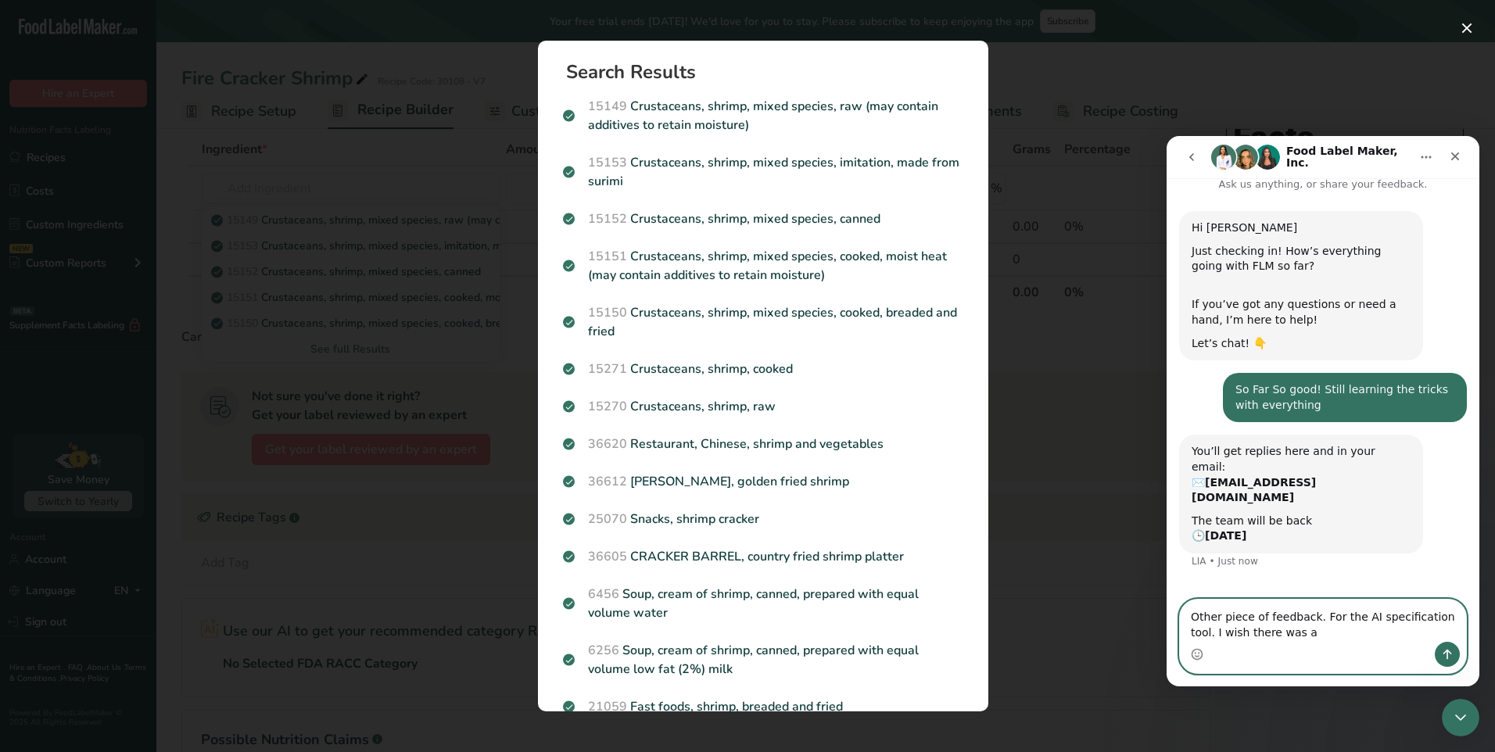
type textarea "Other piece of feedback. For the AI specification tool. I wish there was a"
click at [1288, 634] on textarea "Other piece of feedback. For the AI specification tool. I wish there was a" at bounding box center [1323, 621] width 286 height 42
click at [1294, 630] on textarea "Other piece of feedback. For the AI specification tool. I wish there was a" at bounding box center [1323, 621] width 286 height 42
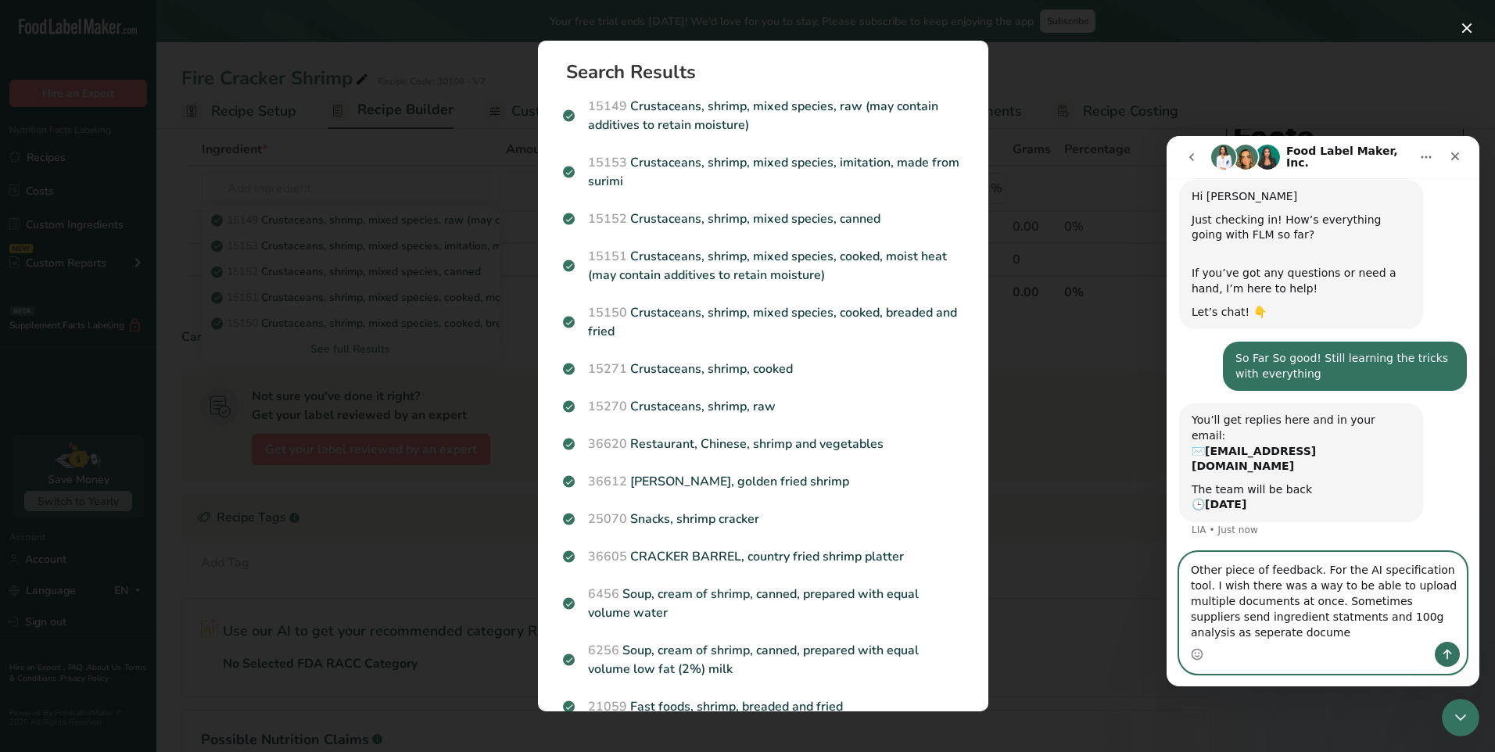
scroll to position [62, 0]
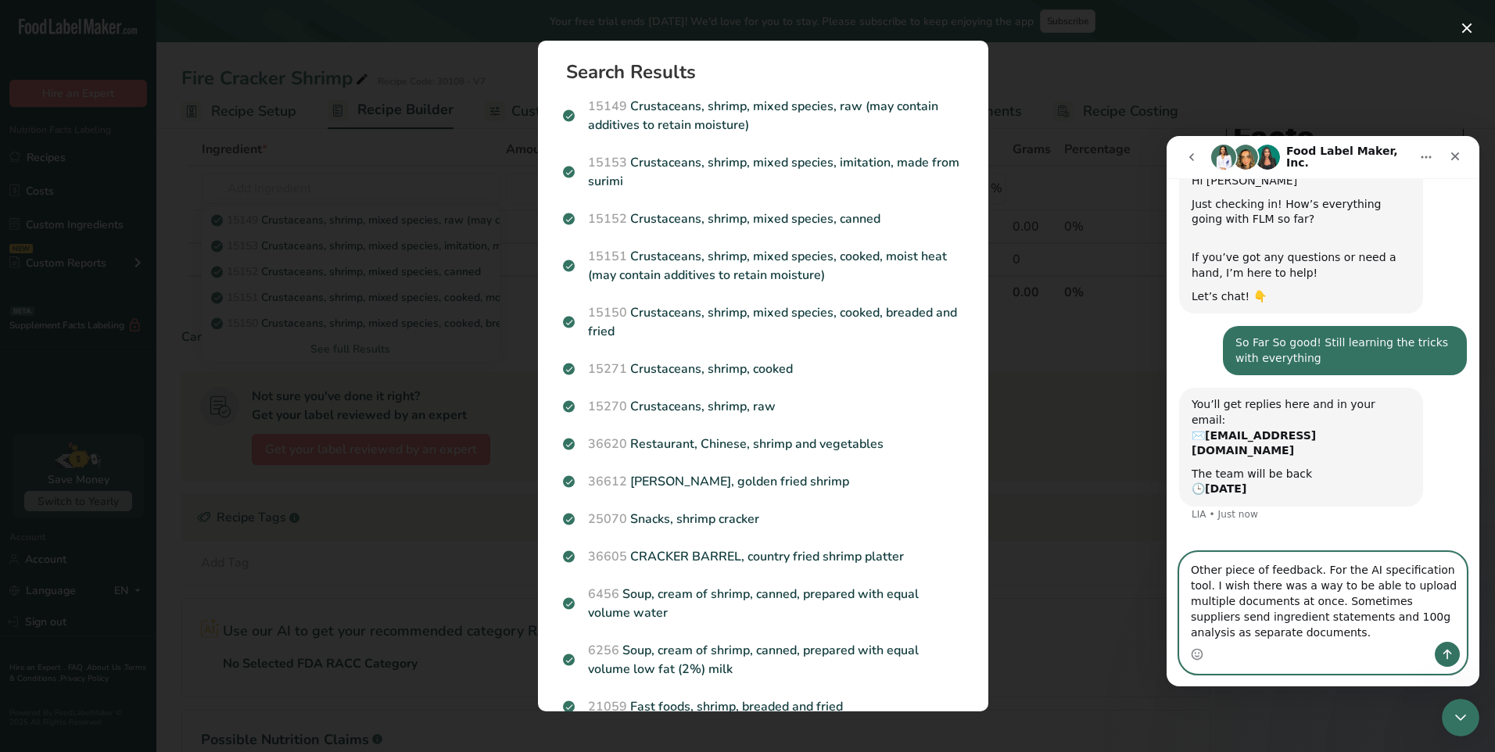
click at [1304, 617] on textarea "Other piece of feedback. For the AI specification tool. I wish there was a way …" at bounding box center [1323, 597] width 286 height 89
drag, startPoint x: 1227, startPoint y: 570, endPoint x: 1154, endPoint y: 572, distance: 73.5
click at [1167, 572] on html "Food Label Maker, Inc. Ask us anything, or share your feedback. Hi [PERSON_NAME…" at bounding box center [1323, 411] width 313 height 551
click at [1276, 588] on textarea "Piece of feedback for your team. For the AI specification tool. I wish there wa…" at bounding box center [1323, 589] width 286 height 105
click at [1403, 568] on textarea "Piece of feedback for your team. For the AI specification tool (which i love). …" at bounding box center [1323, 589] width 286 height 105
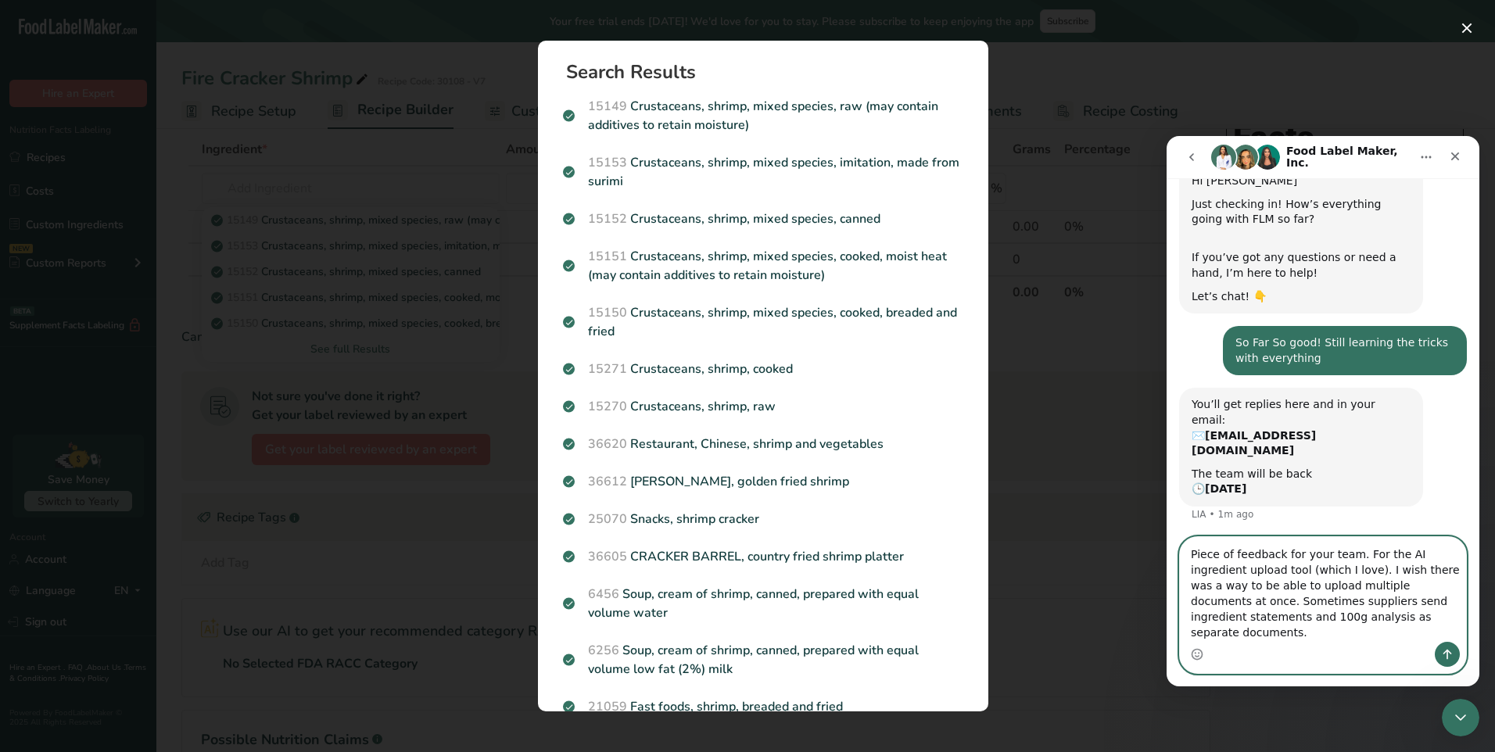
type textarea "Piece of feedback for your team. For the AI ingredient upload tool (which I lov…"
click at [1446, 651] on icon "Send a message…" at bounding box center [1448, 655] width 9 height 10
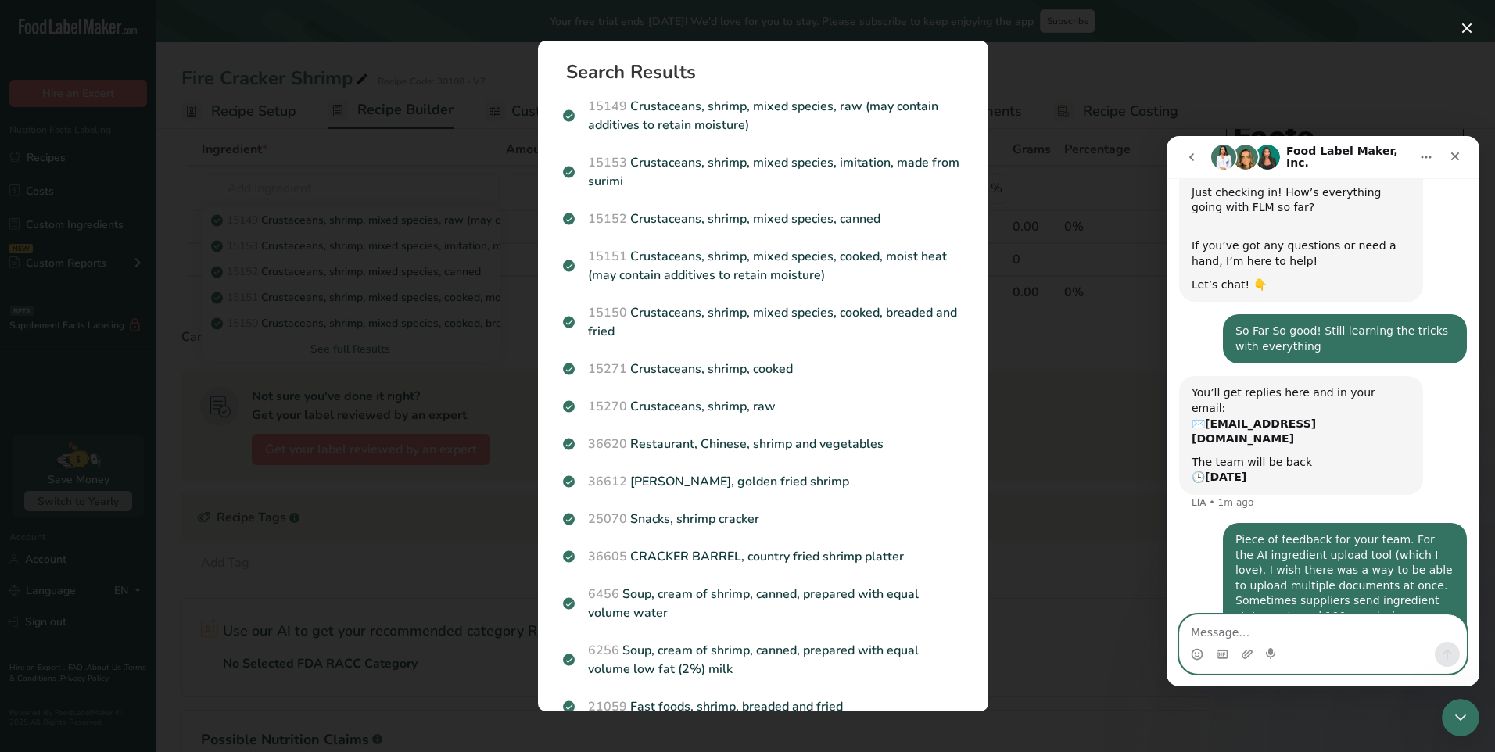
scroll to position [122, 0]
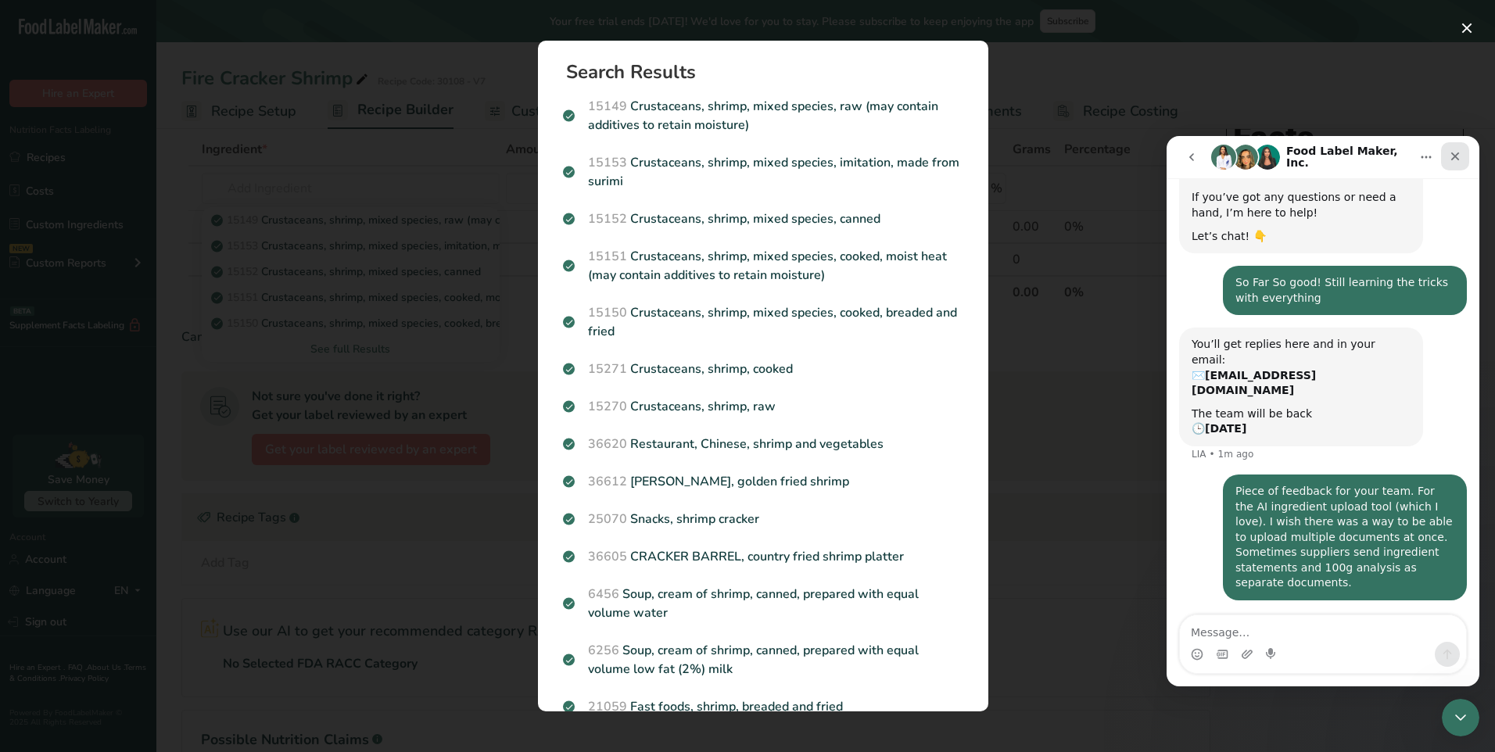
click at [1456, 156] on icon "Close" at bounding box center [1456, 157] width 9 height 9
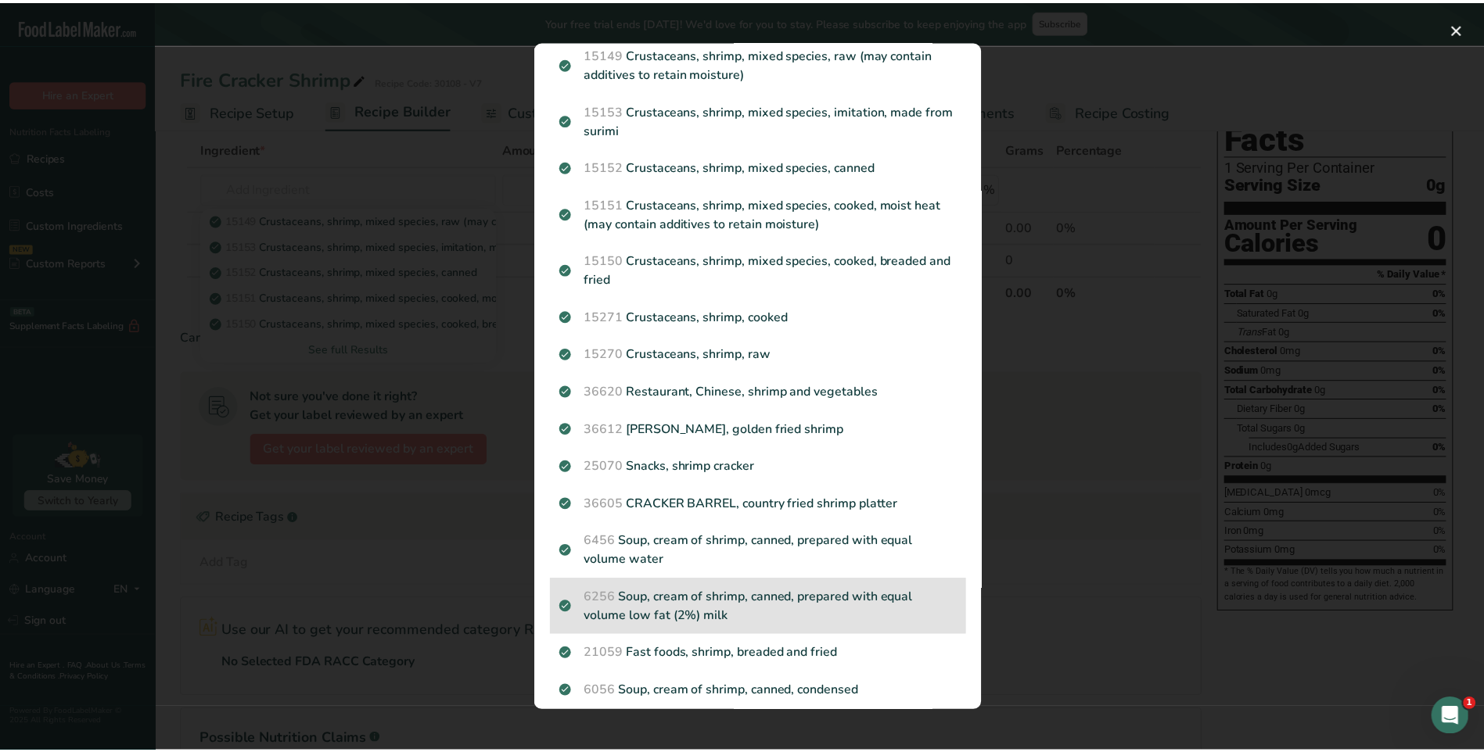
scroll to position [0, 0]
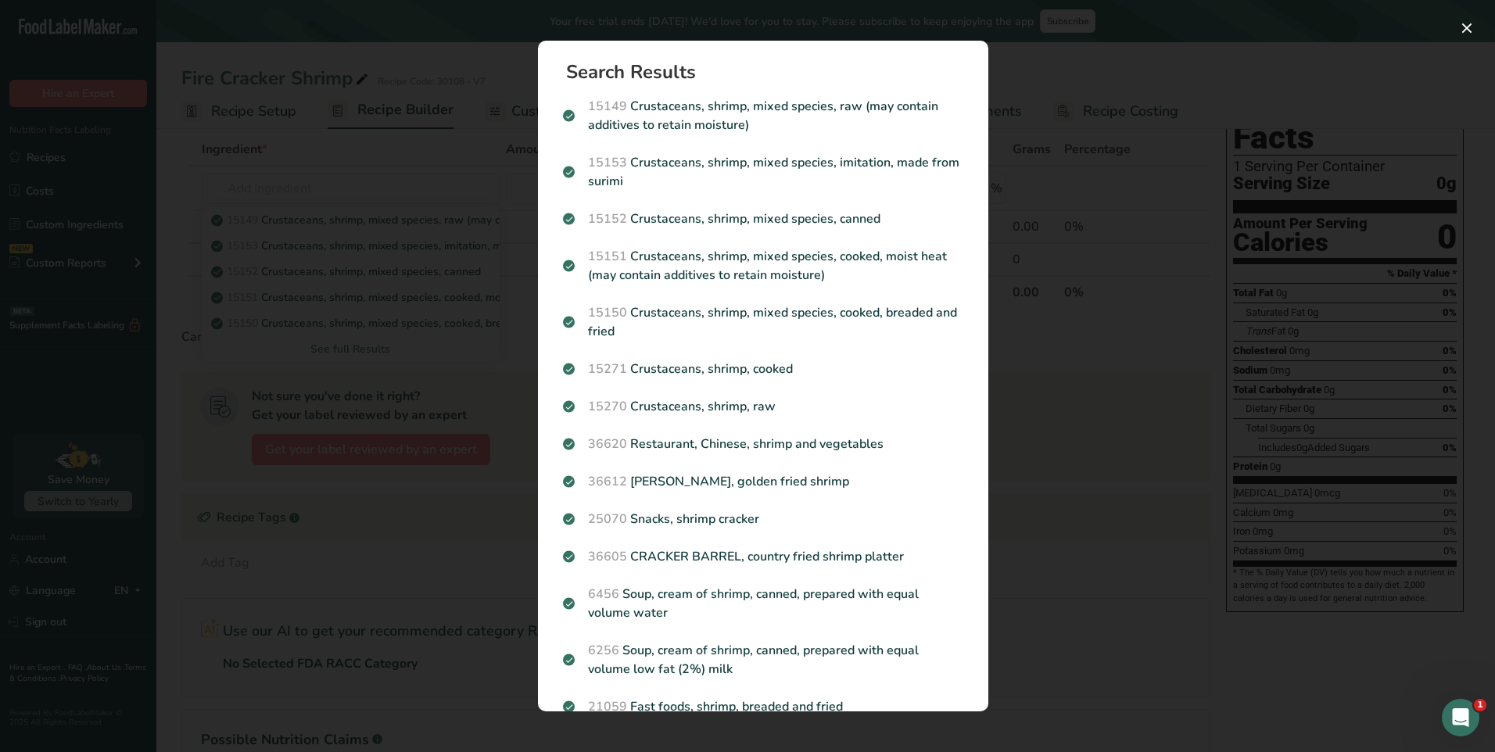
click at [393, 192] on div "Search results modal" at bounding box center [747, 376] width 1495 height 752
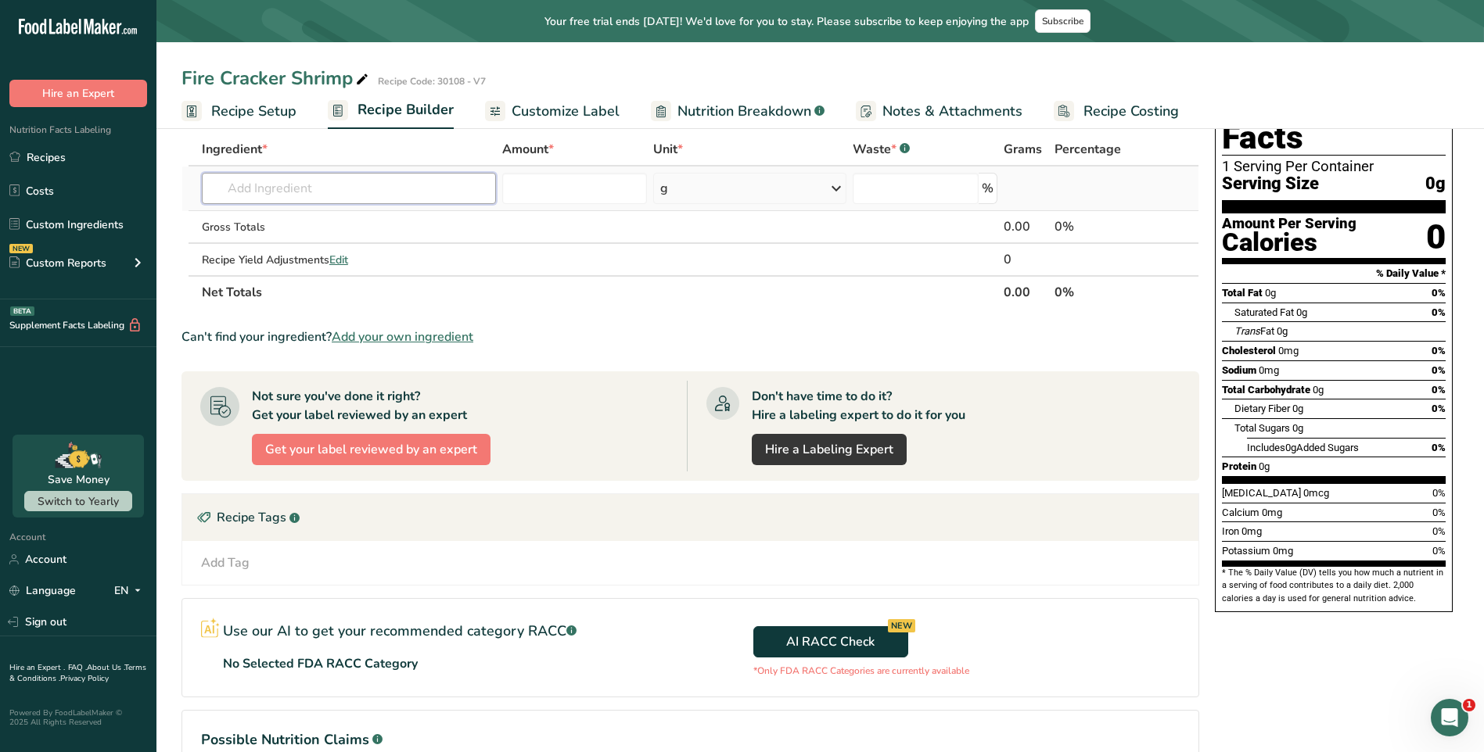
click at [313, 180] on input "text" at bounding box center [349, 188] width 294 height 31
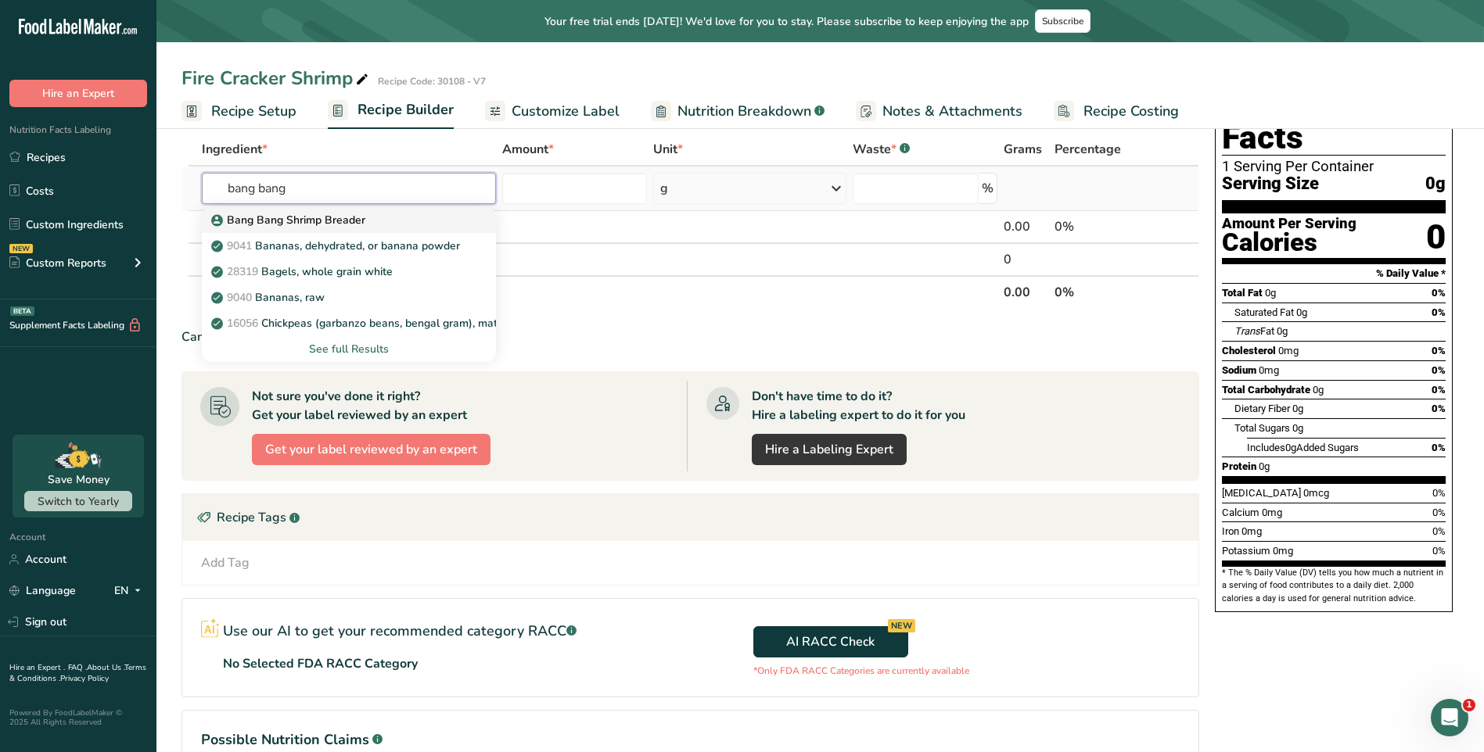
type input "bang bang"
click at [381, 214] on div "Bang Bang Shrimp Breader" at bounding box center [336, 220] width 244 height 16
type input "Bang Bang Shrimp Breader"
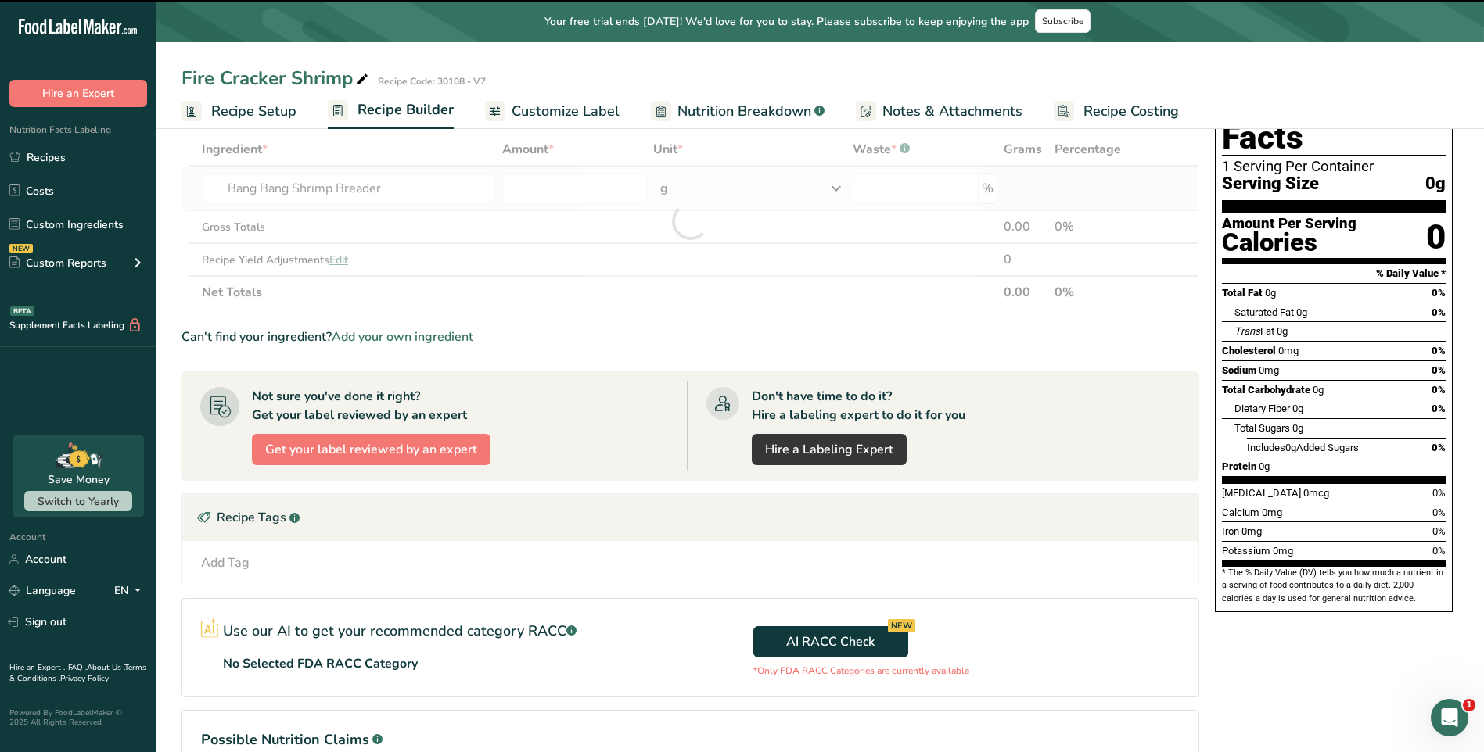
type input "0"
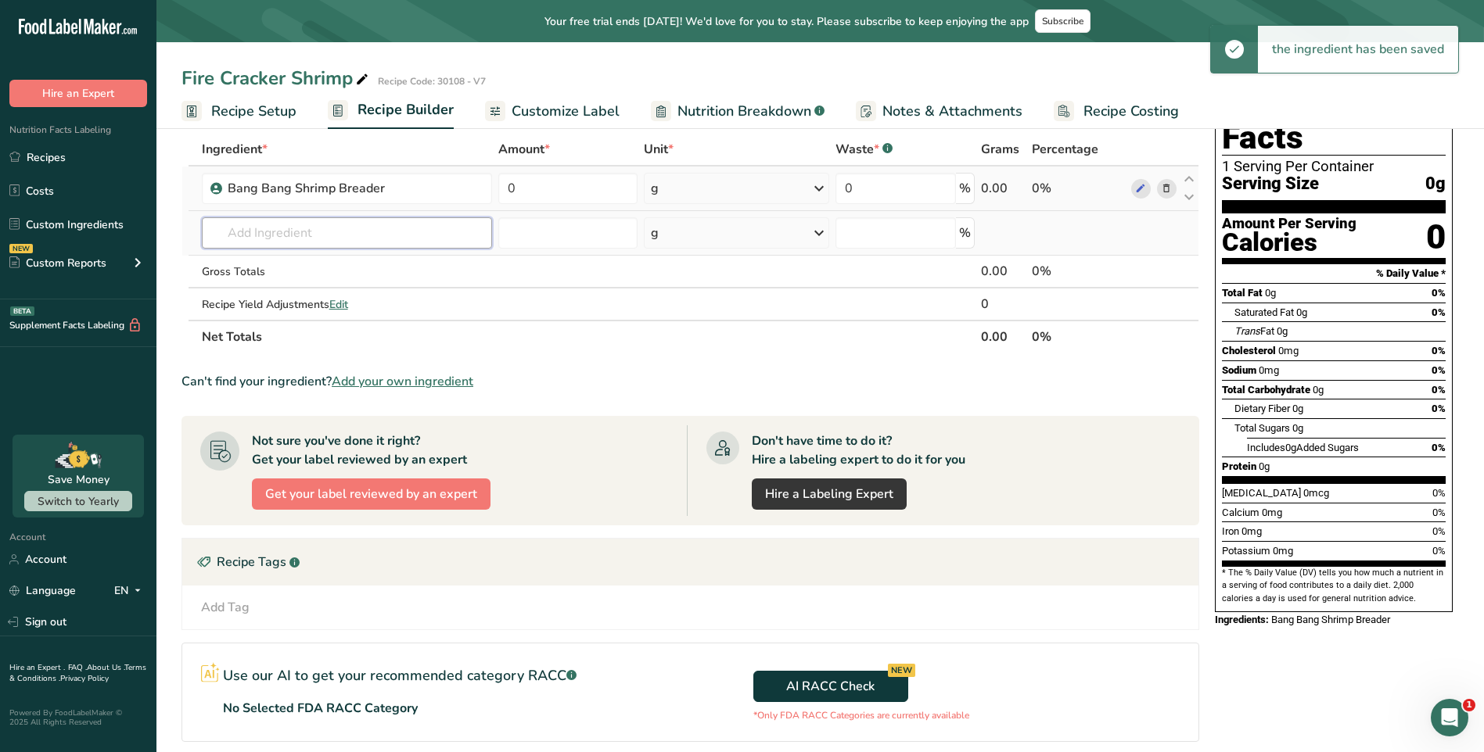
click at [349, 227] on input "text" at bounding box center [347, 232] width 291 height 31
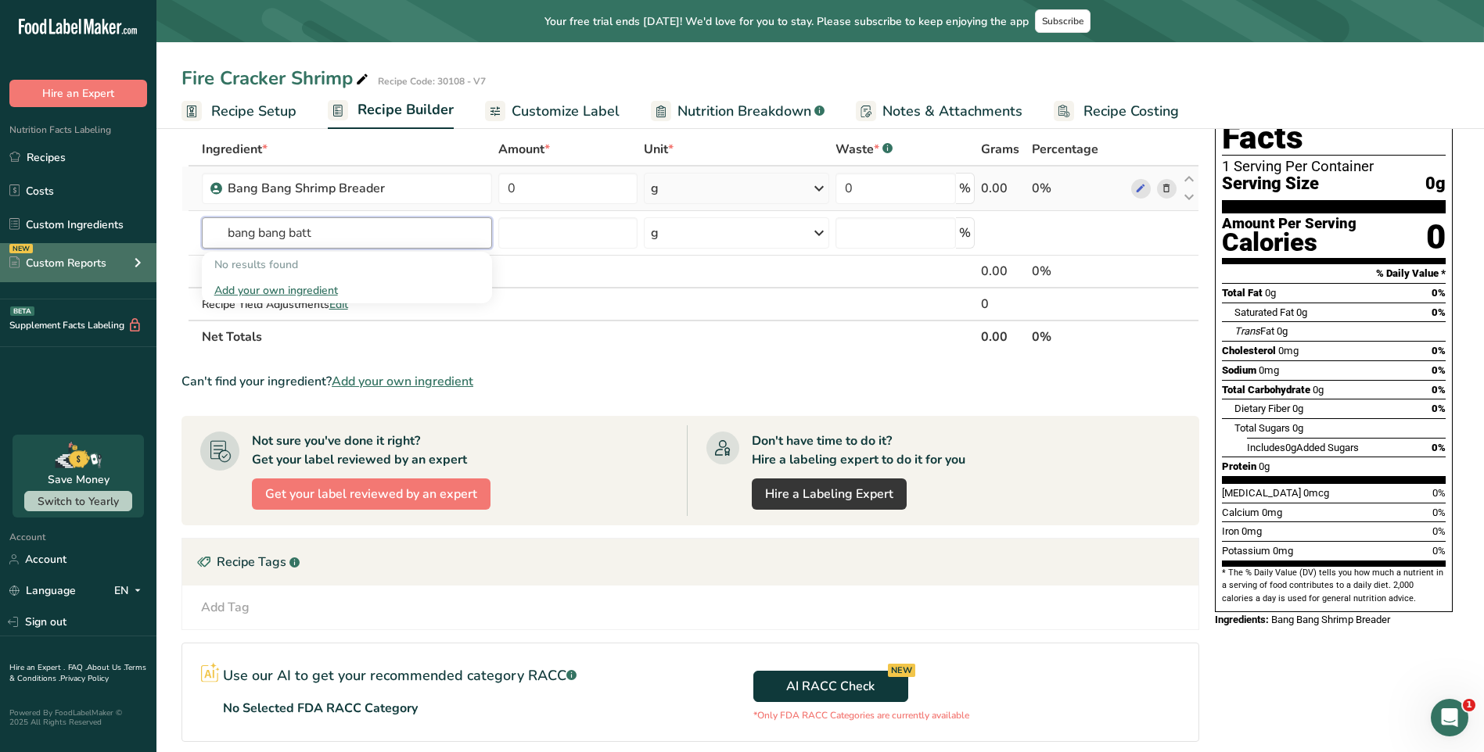
drag, startPoint x: 292, startPoint y: 232, endPoint x: 50, endPoint y: 246, distance: 242.1
click at [52, 246] on div ".a-20{fill:#fff;} Hire an Expert Nutrition Facts Labeling Recipes Costs Custom …" at bounding box center [742, 427] width 1484 height 1010
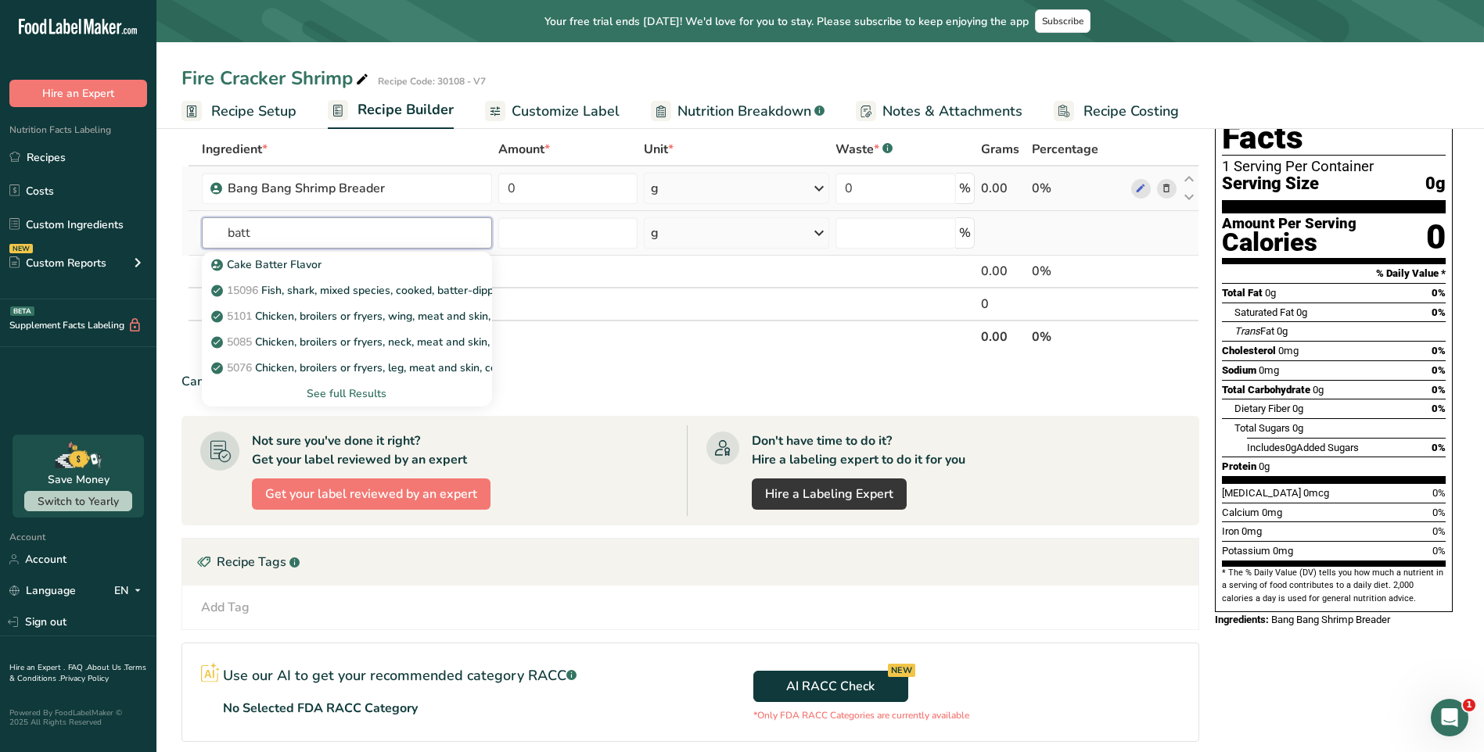
click at [262, 235] on input "batt" at bounding box center [347, 232] width 291 height 31
type input "batter"
drag, startPoint x: 267, startPoint y: 0, endPoint x: 82, endPoint y: 223, distance: 289.9
click at [350, 231] on input "text" at bounding box center [347, 232] width 291 height 31
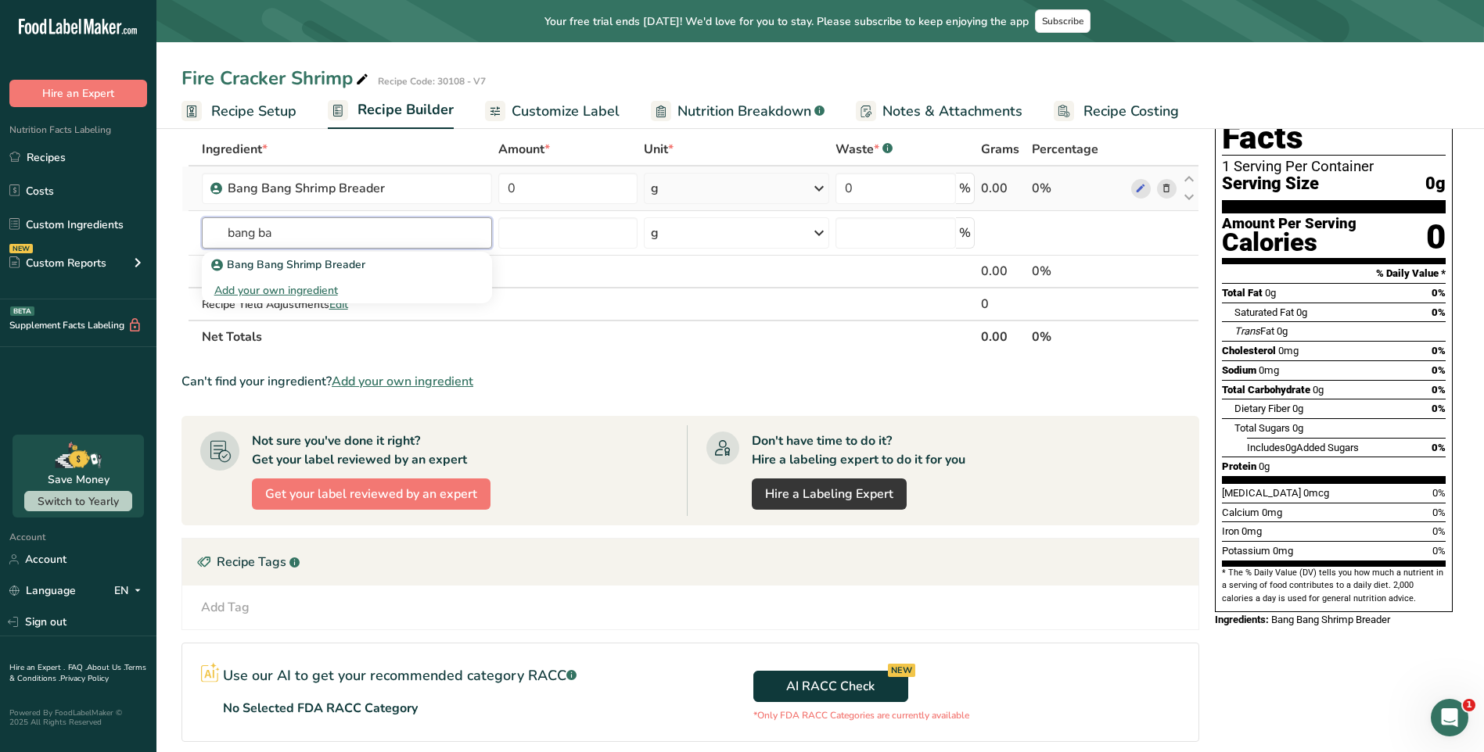
type input "bang ba"
click at [666, 344] on th "Net Totals" at bounding box center [589, 336] width 780 height 33
click at [364, 248] on input "text" at bounding box center [347, 232] width 291 height 31
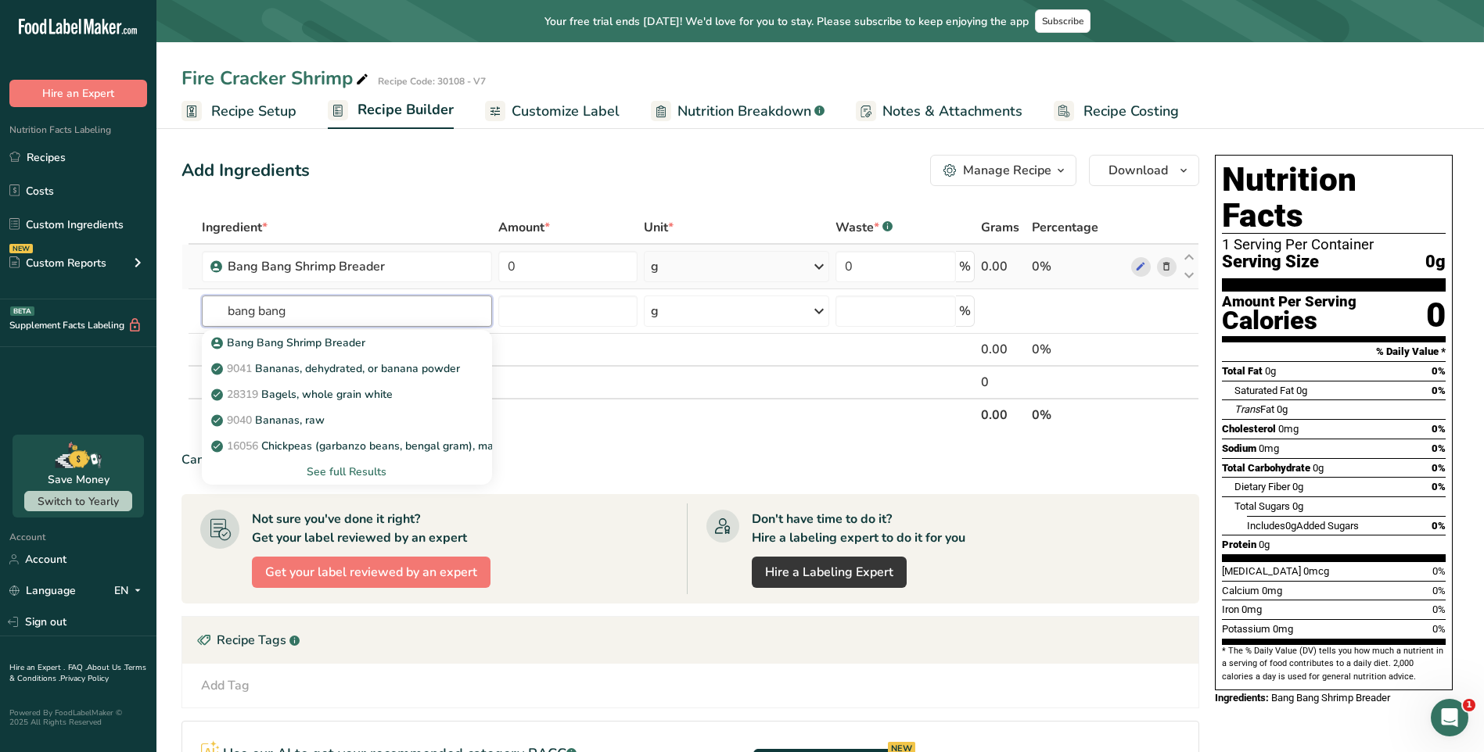
type input "bang bang"
click at [617, 401] on th "Net Totals" at bounding box center [589, 414] width 780 height 33
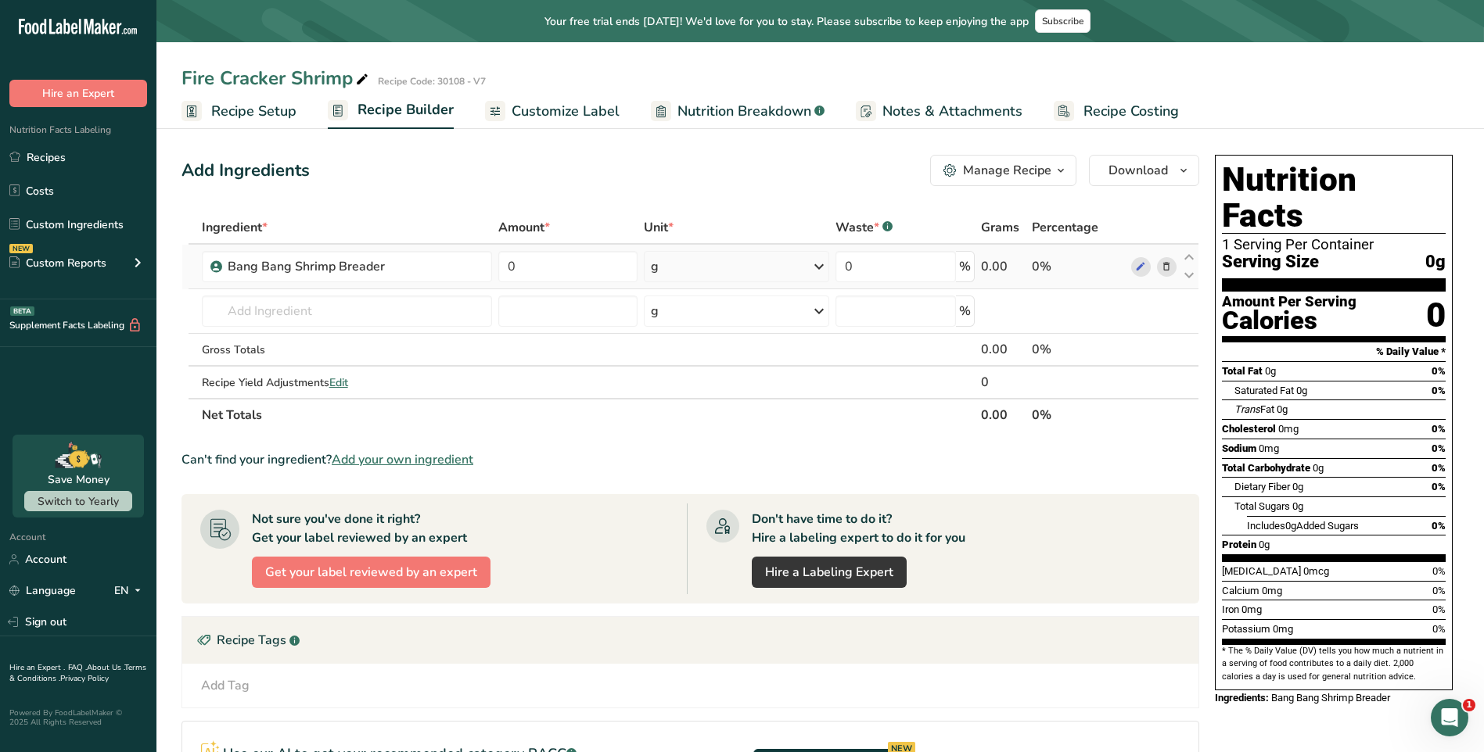
click at [540, 111] on span "Customize Label" at bounding box center [565, 111] width 108 height 21
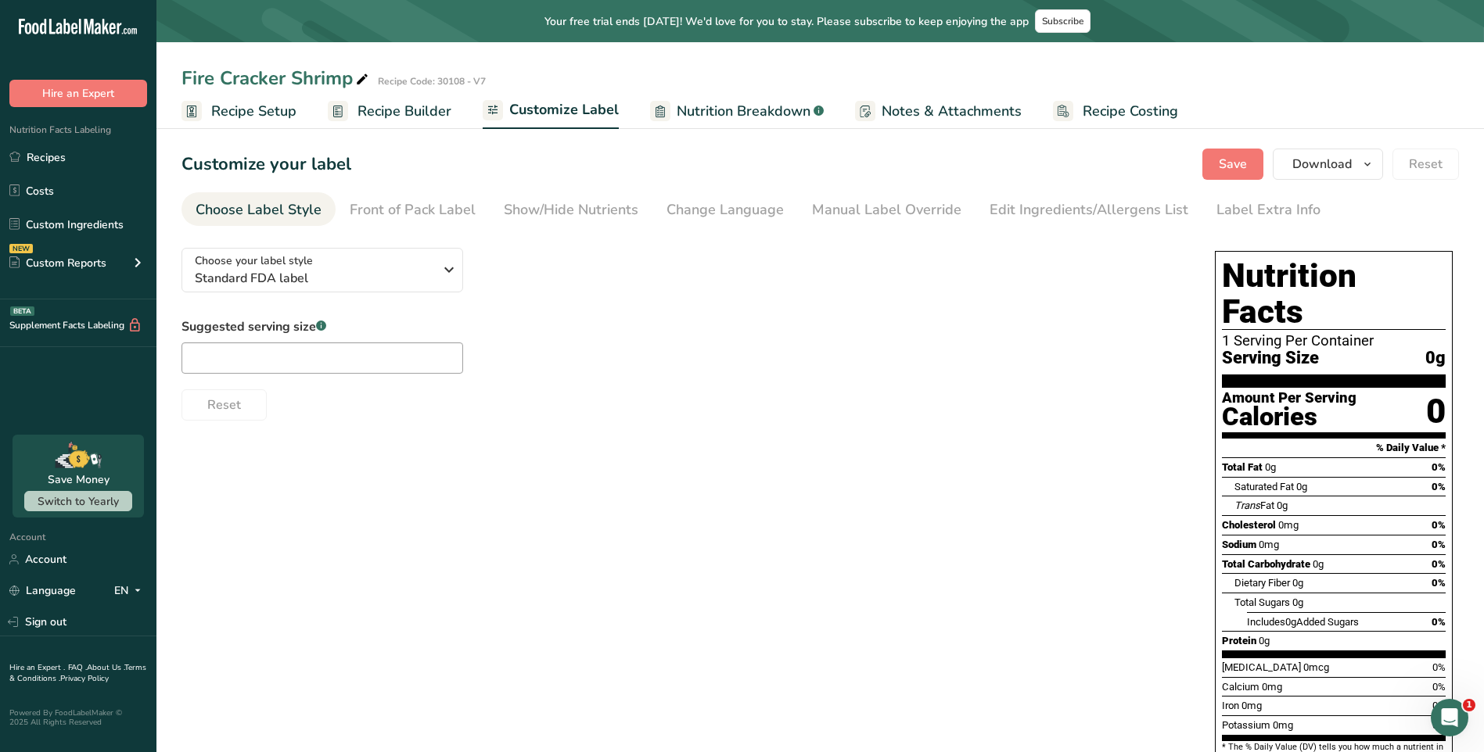
click at [401, 109] on span "Recipe Builder" at bounding box center [404, 111] width 94 height 21
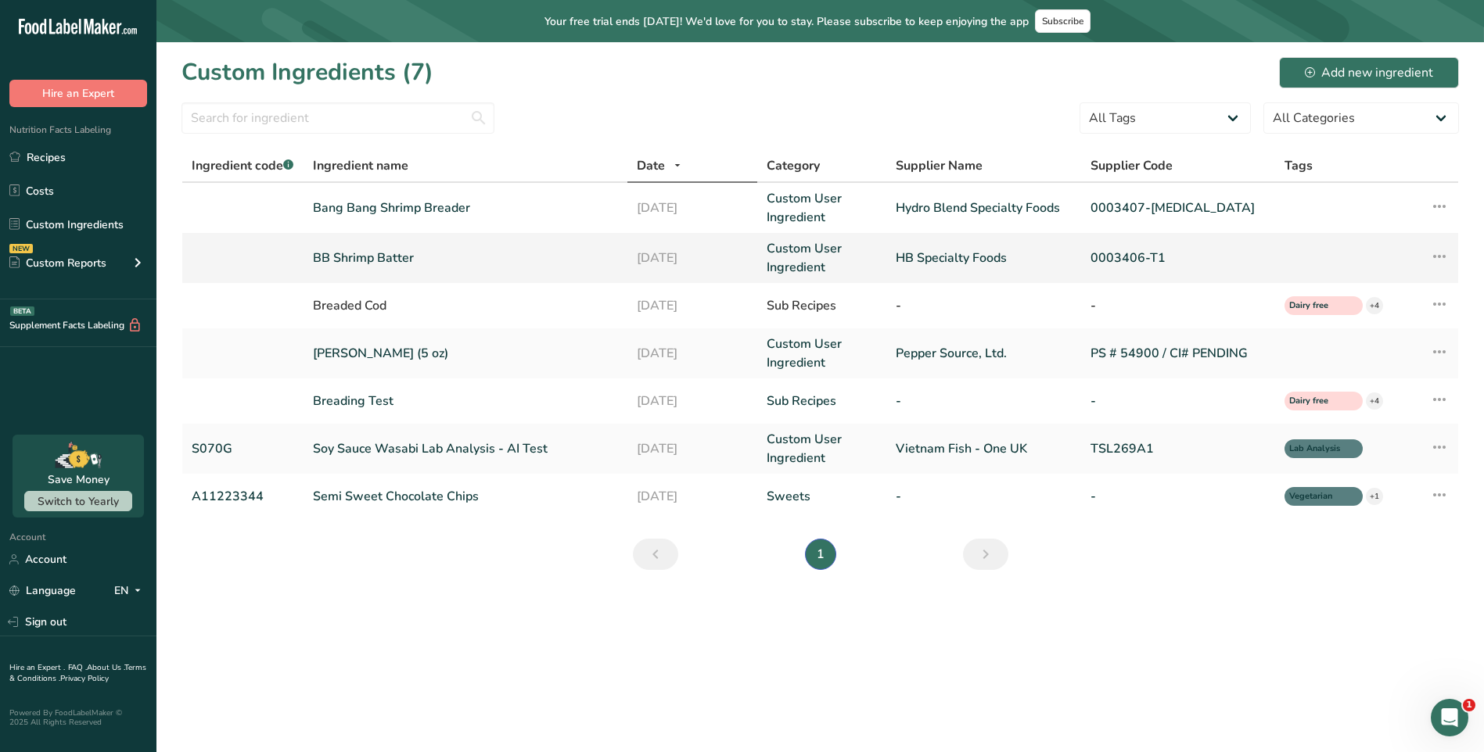
click at [386, 260] on link "BB Shrimp Batter" at bounding box center [465, 258] width 305 height 19
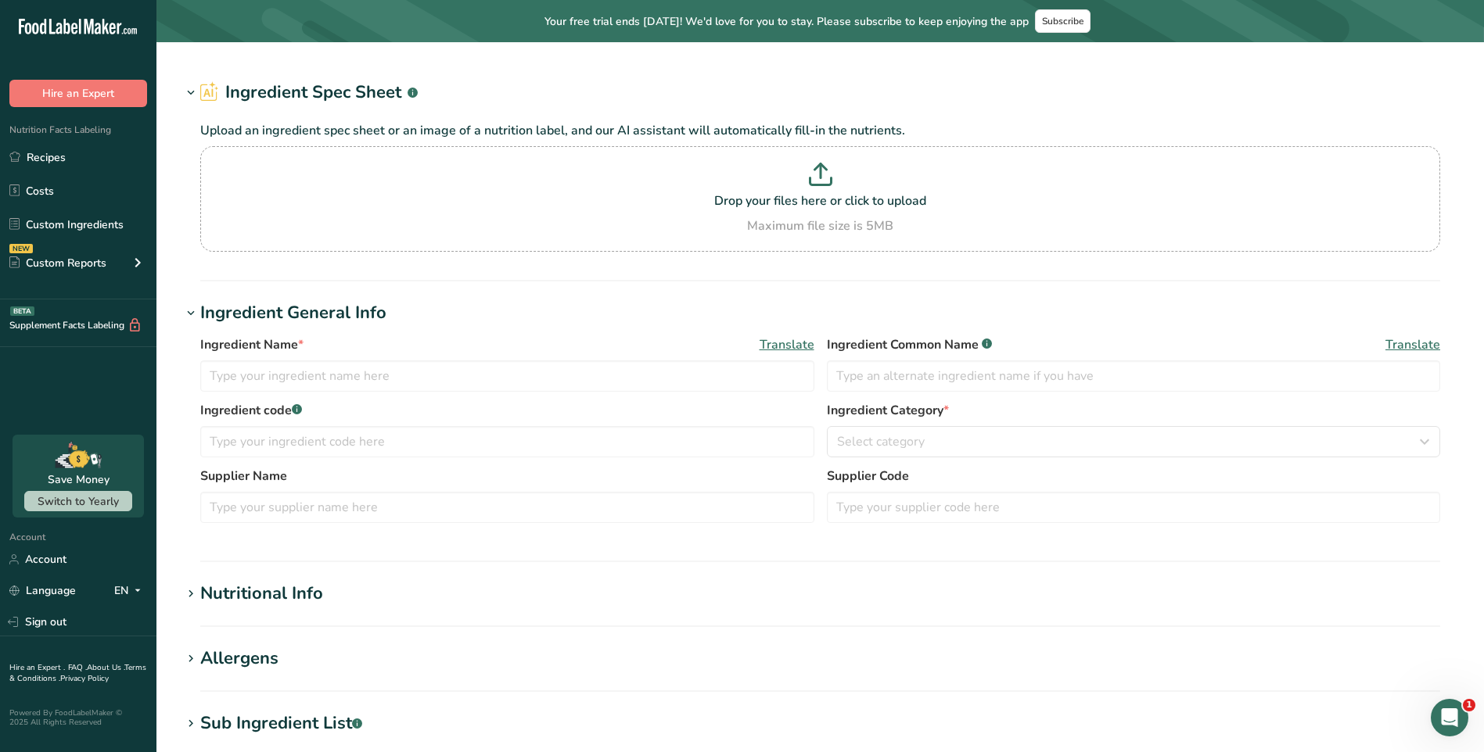
type input "BB Shrimp Batter"
type input "HB Specialty Foods"
type input "0003406-T1"
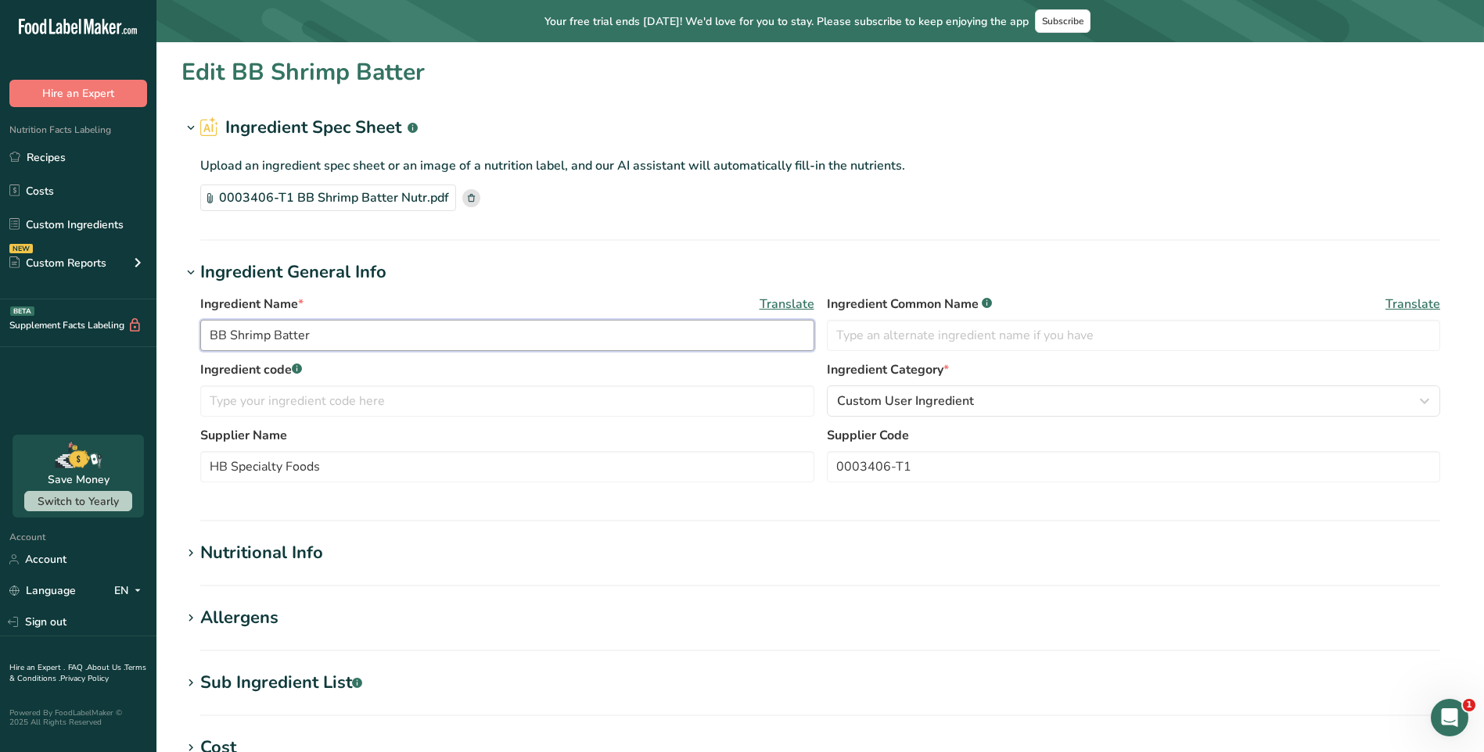
click at [220, 338] on input "BB Shrimp Batter" at bounding box center [507, 335] width 614 height 31
type input "Bang Bang Shrimp Batter"
click at [558, 249] on section "Edit Bang Bang Shrimp Batter Ingredient Spec Sheet .a-a{fill:#347362;}.b-a{fill…" at bounding box center [819, 578] width 1327 height 1073
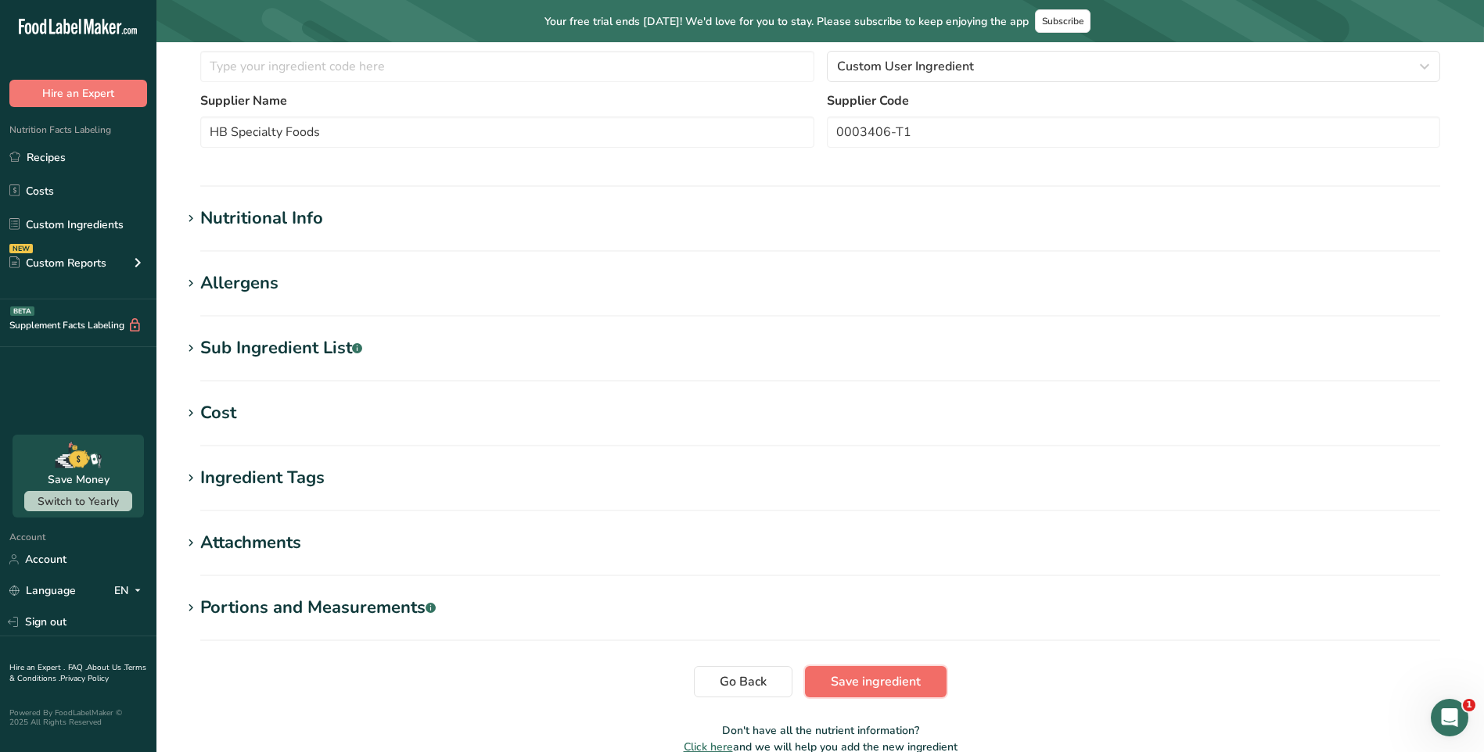
click at [865, 677] on span "Save ingredient" at bounding box center [876, 682] width 90 height 19
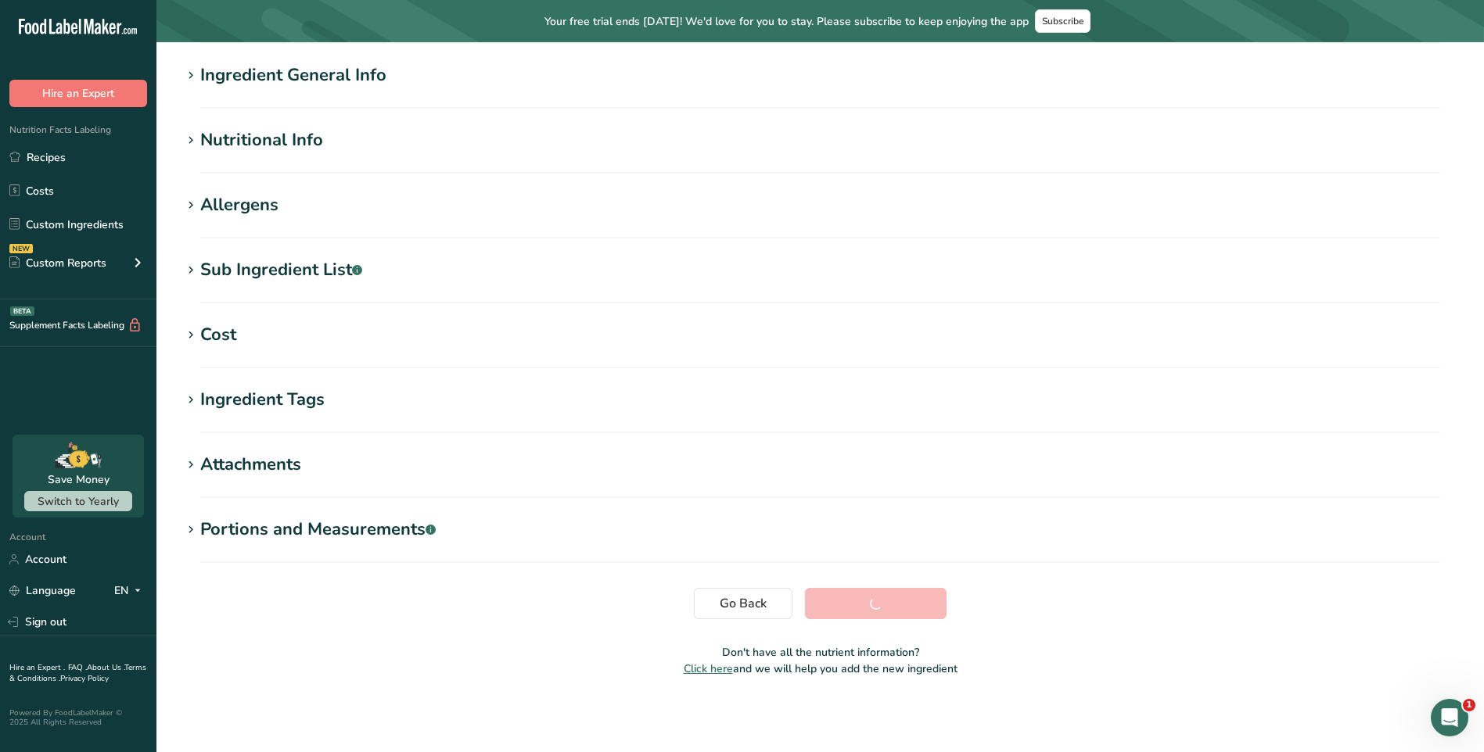
scroll to position [117, 0]
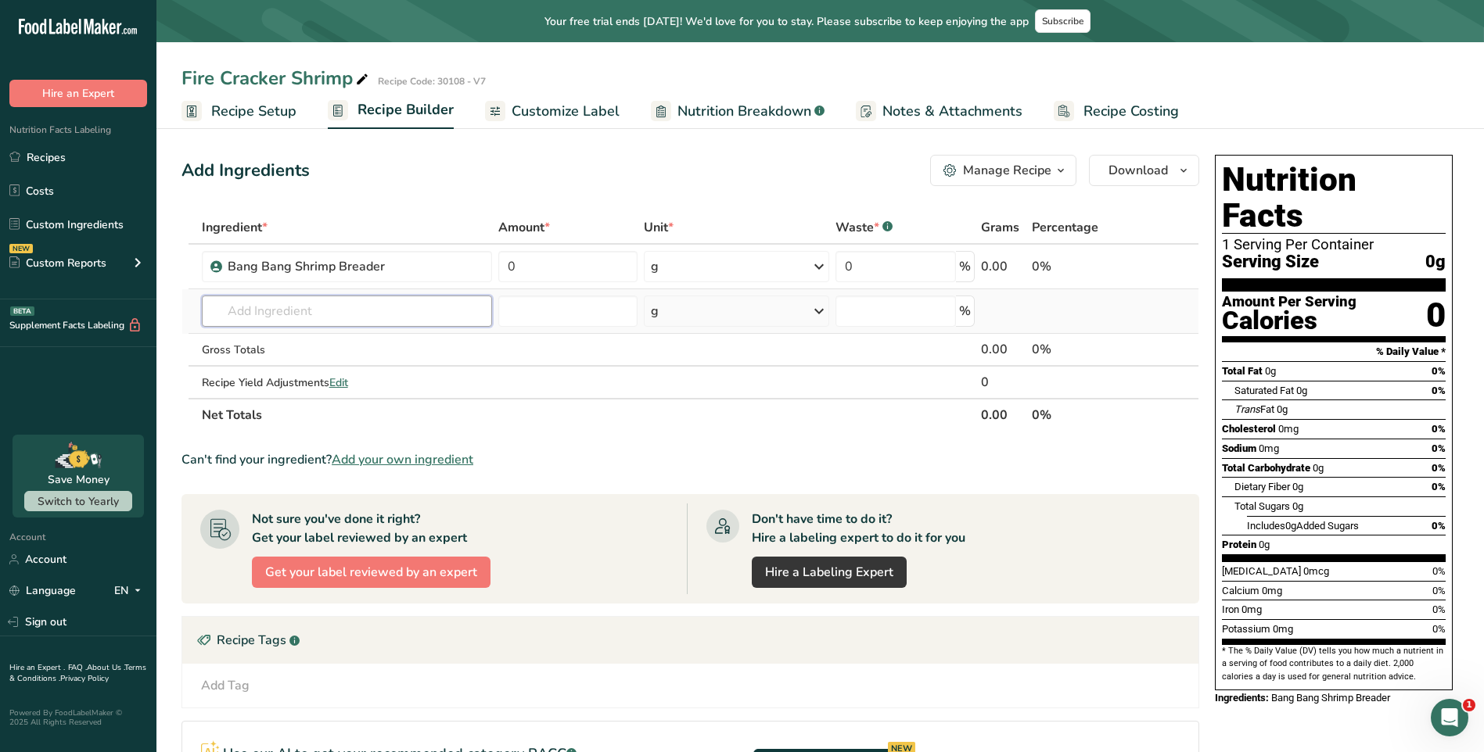
click at [319, 310] on input "text" at bounding box center [347, 311] width 291 height 31
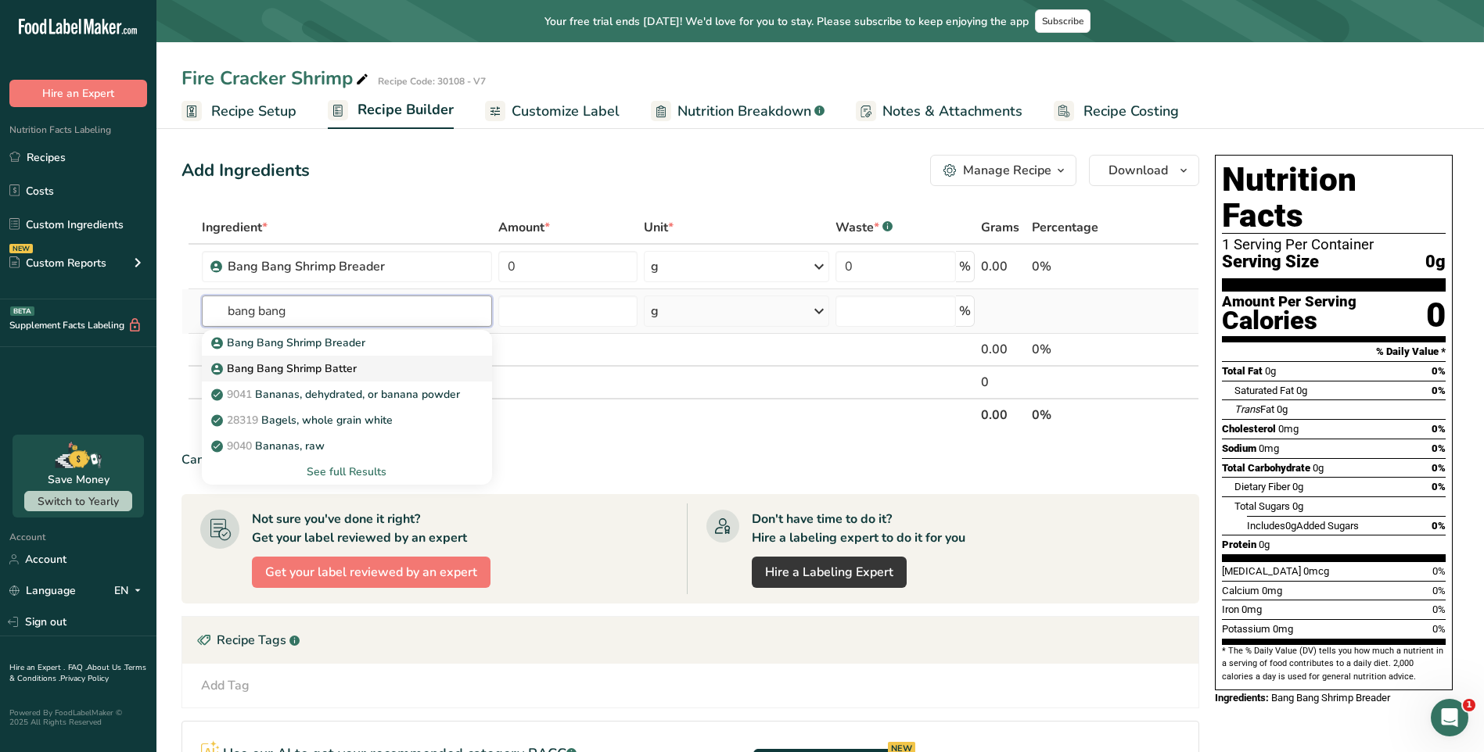
type input "bang bang"
click at [330, 376] on p "Bang Bang Shrimp Batter" at bounding box center [285, 369] width 142 height 16
type input "Bang Bang Shrimp Batter"
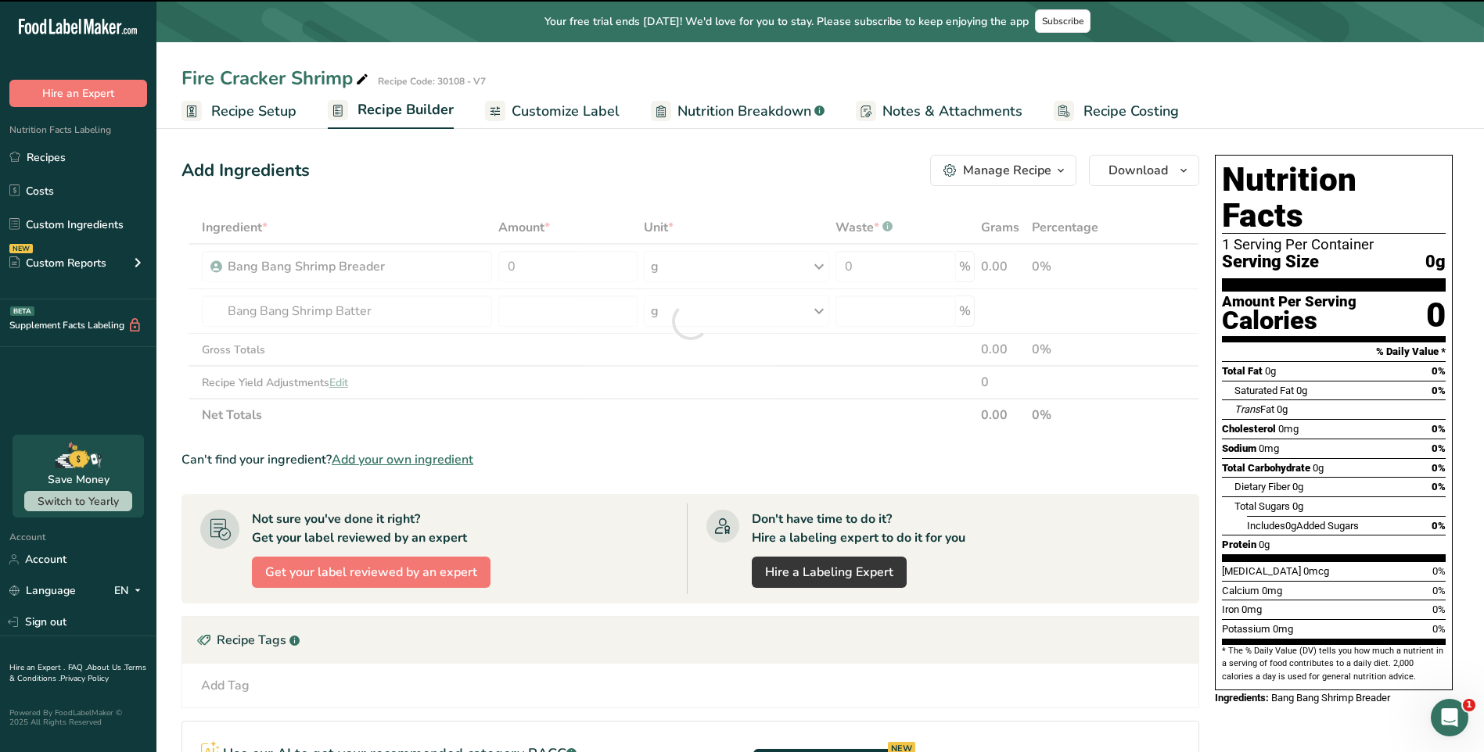
type input "0"
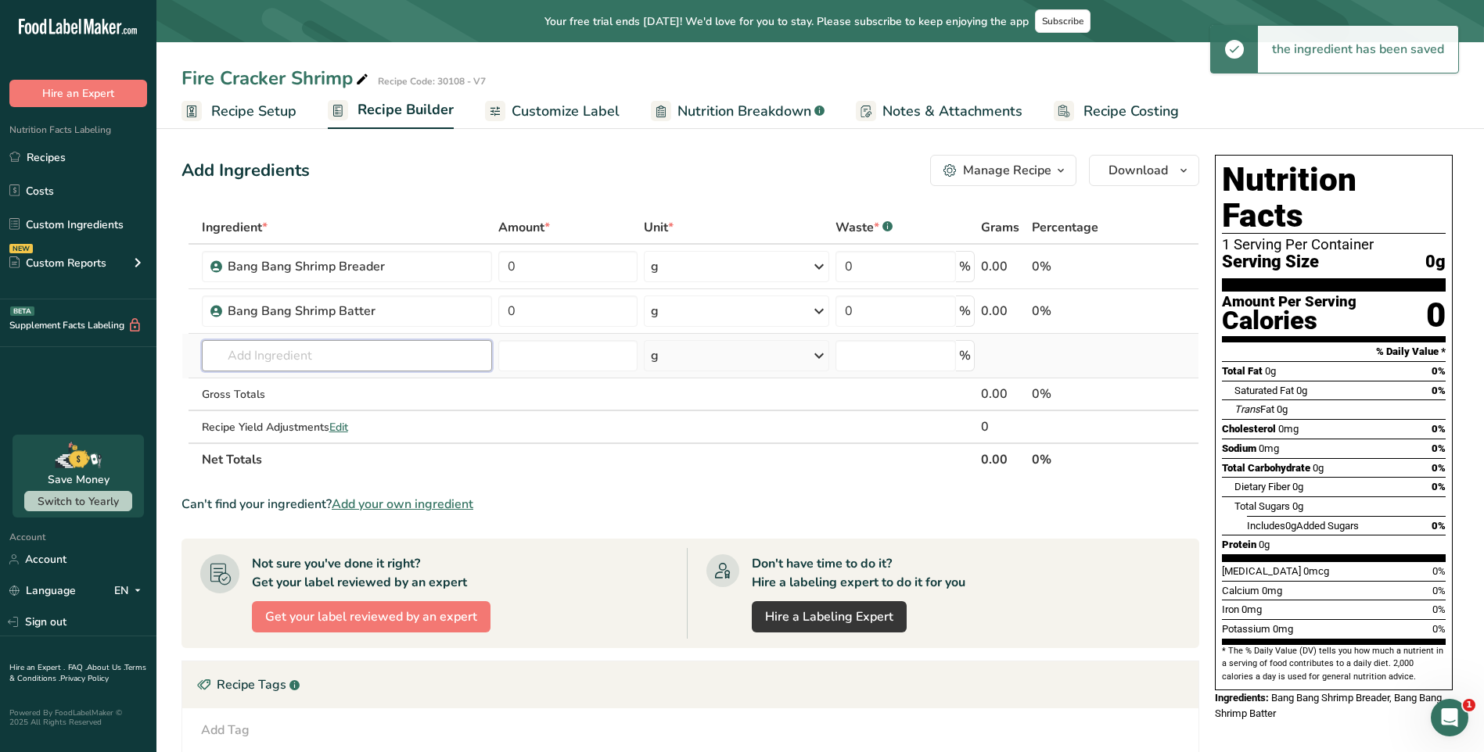
click at [321, 354] on input "text" at bounding box center [347, 355] width 291 height 31
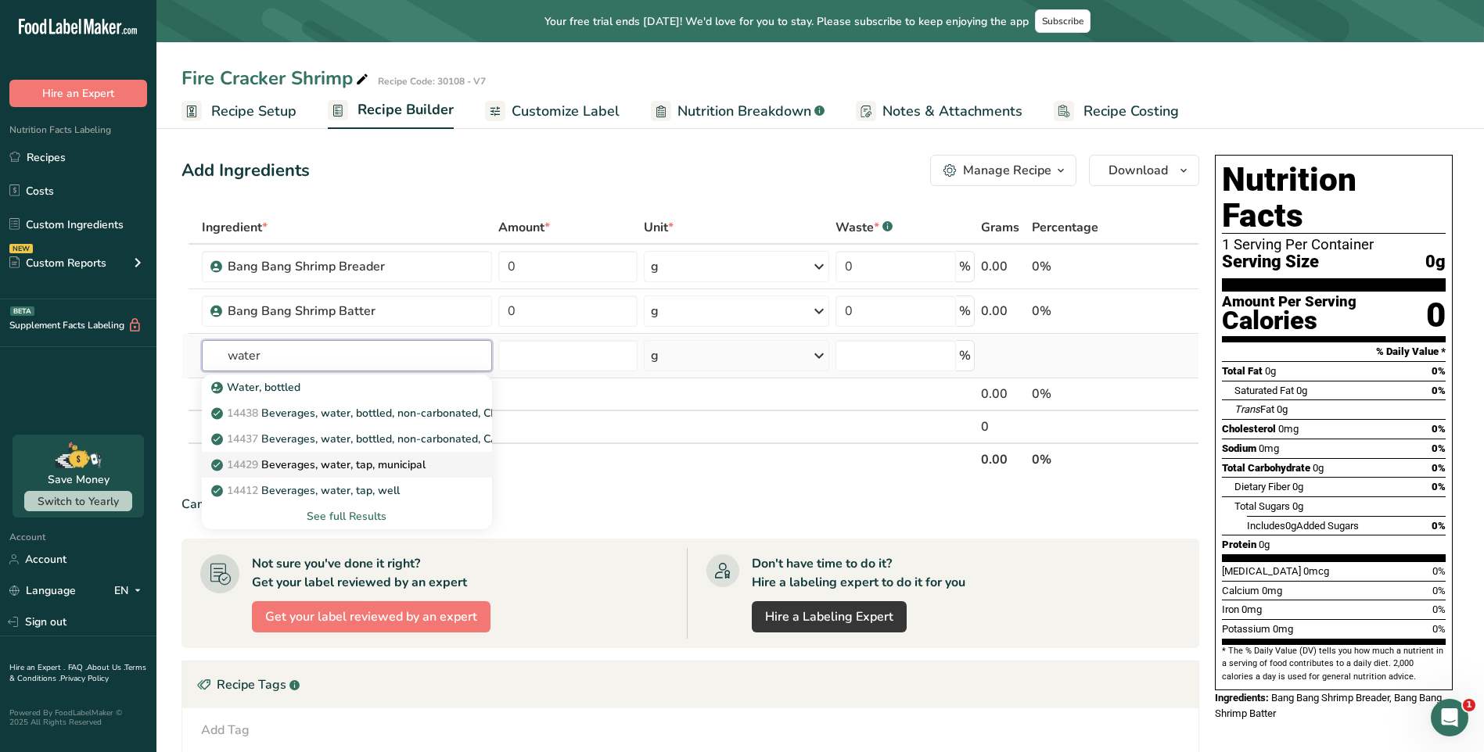
type input "water"
click at [420, 470] on p "14429 Beverages, water, tap, municipal" at bounding box center [319, 465] width 211 height 16
type input "Beverages, water, tap, municipal"
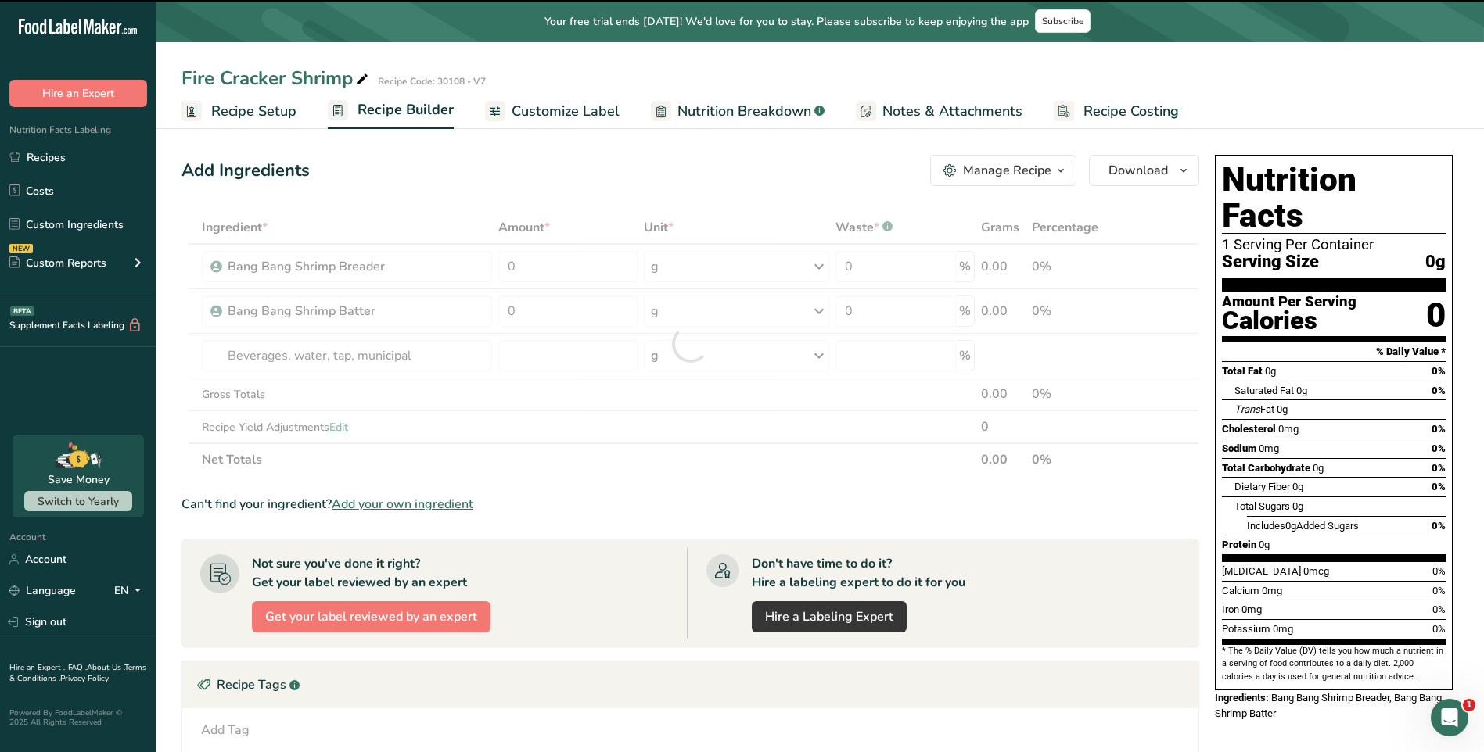
type input "0"
